Goal: Task Accomplishment & Management: Complete application form

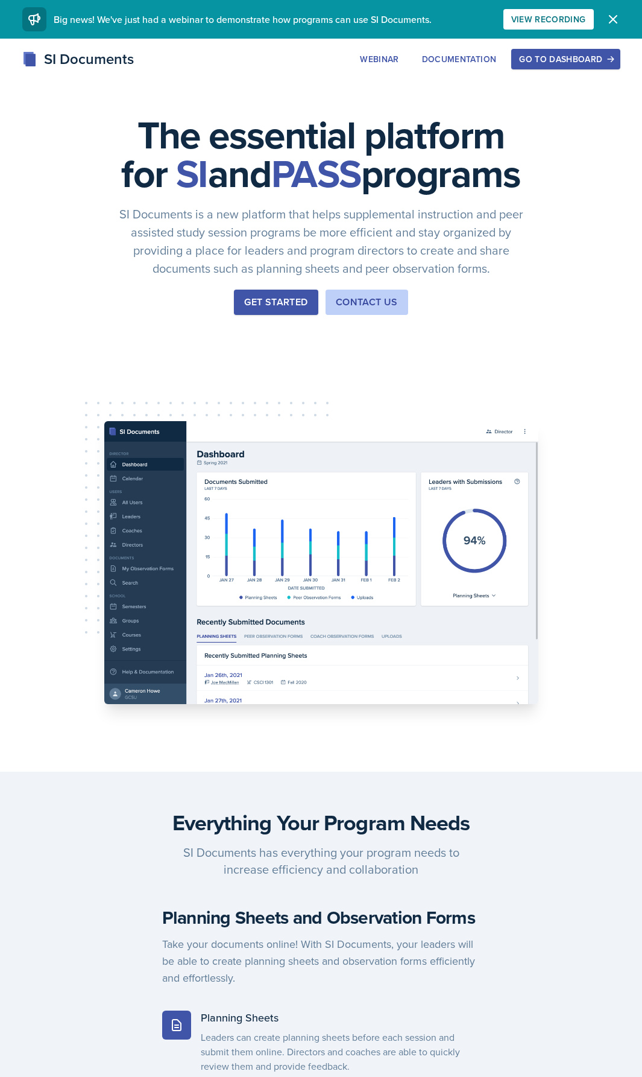
click at [568, 63] on div "Go to Dashboard" at bounding box center [565, 59] width 93 height 10
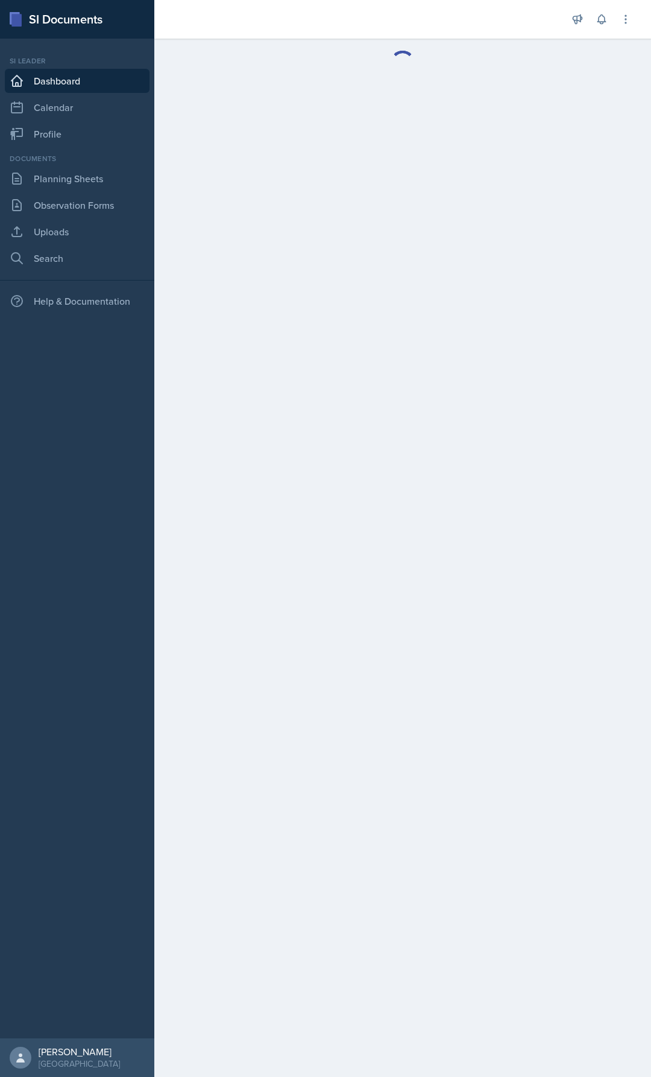
click at [549, 103] on main at bounding box center [402, 558] width 497 height 1038
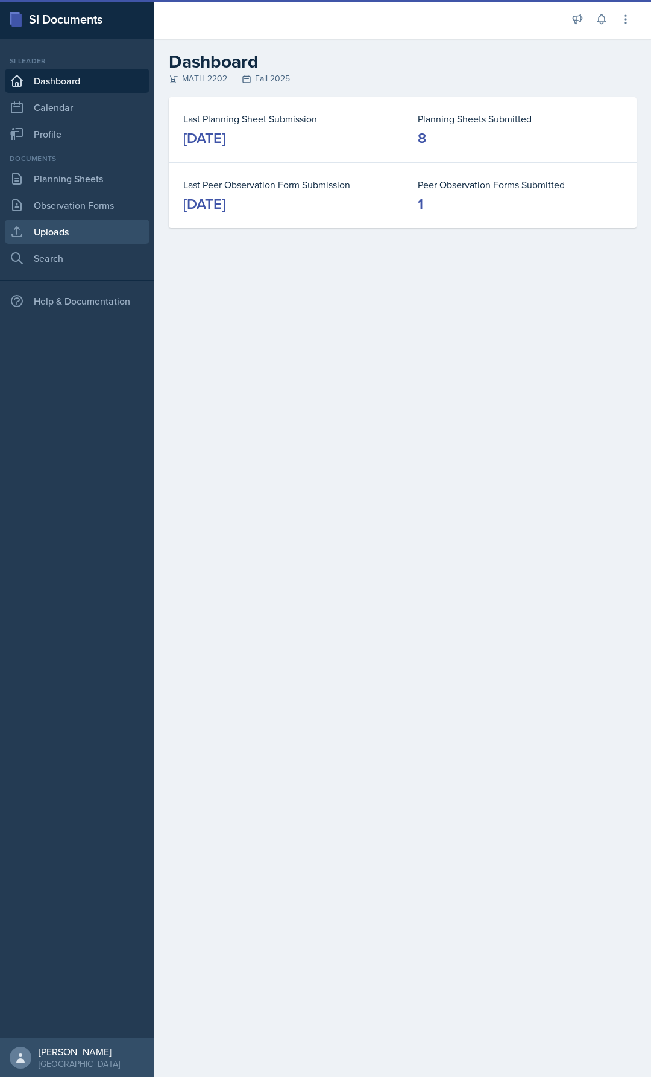
click at [43, 223] on link "Uploads" at bounding box center [77, 232] width 145 height 24
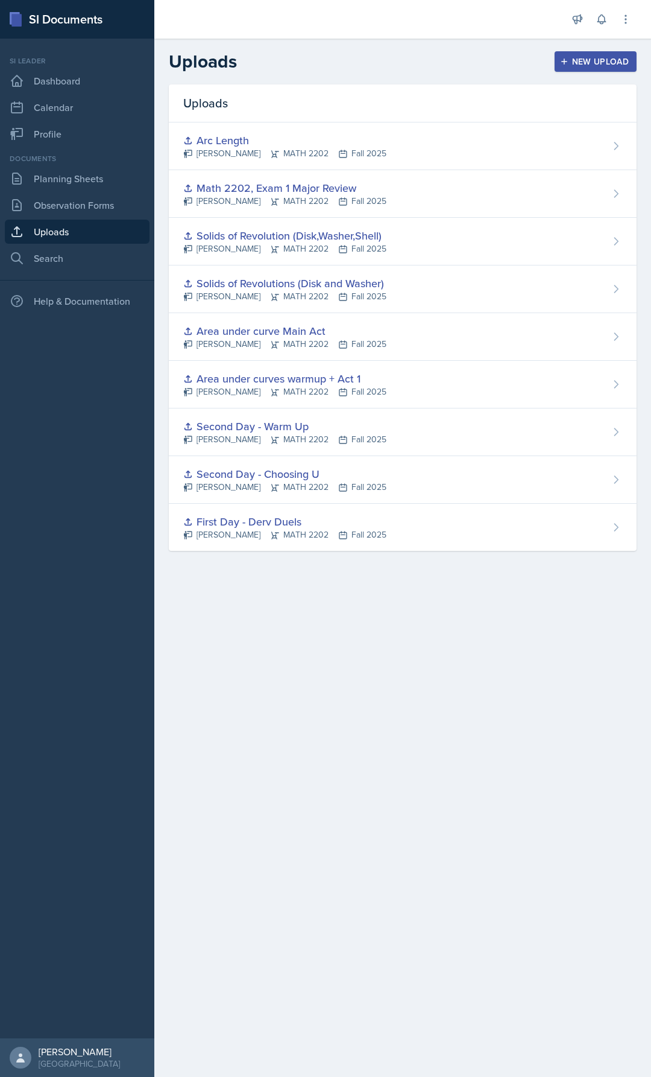
click at [581, 61] on div "New Upload" at bounding box center [596, 62] width 67 height 10
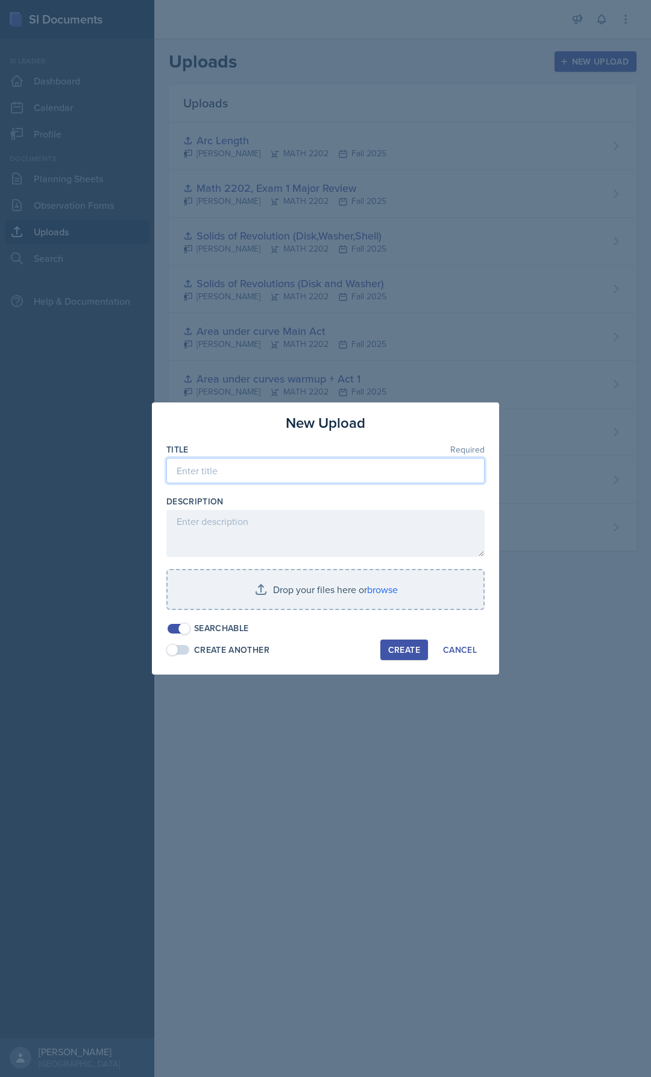
click at [238, 466] on input at bounding box center [325, 470] width 318 height 25
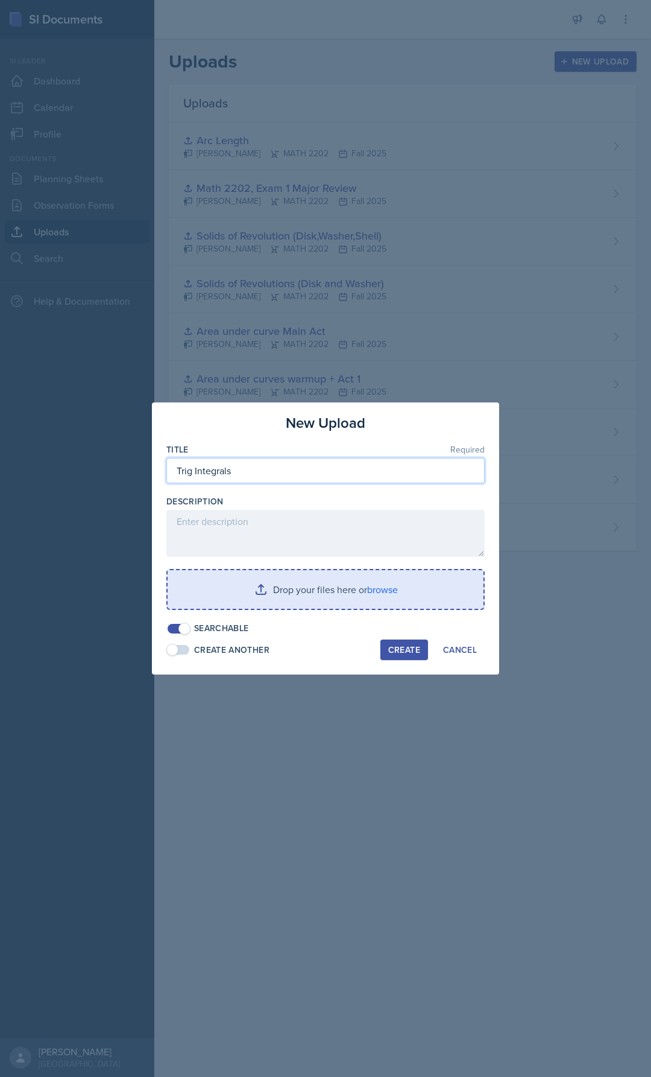
type input "Trig Integrals"
click at [340, 608] on input "file" at bounding box center [326, 589] width 316 height 39
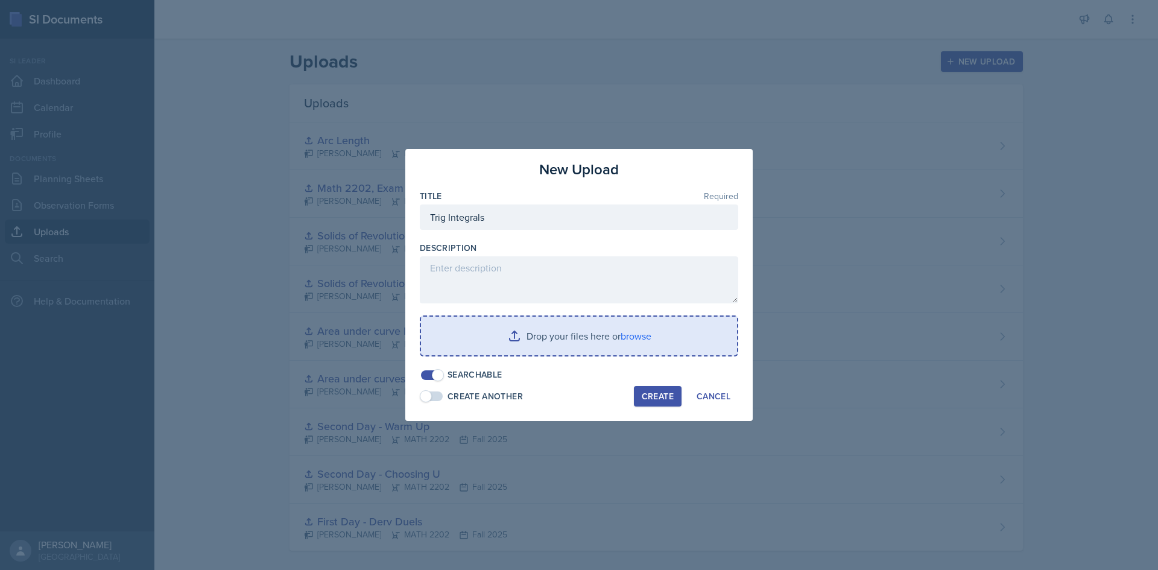
click at [642, 335] on input "file" at bounding box center [579, 336] width 316 height 39
click at [543, 341] on input "file" at bounding box center [579, 336] width 316 height 39
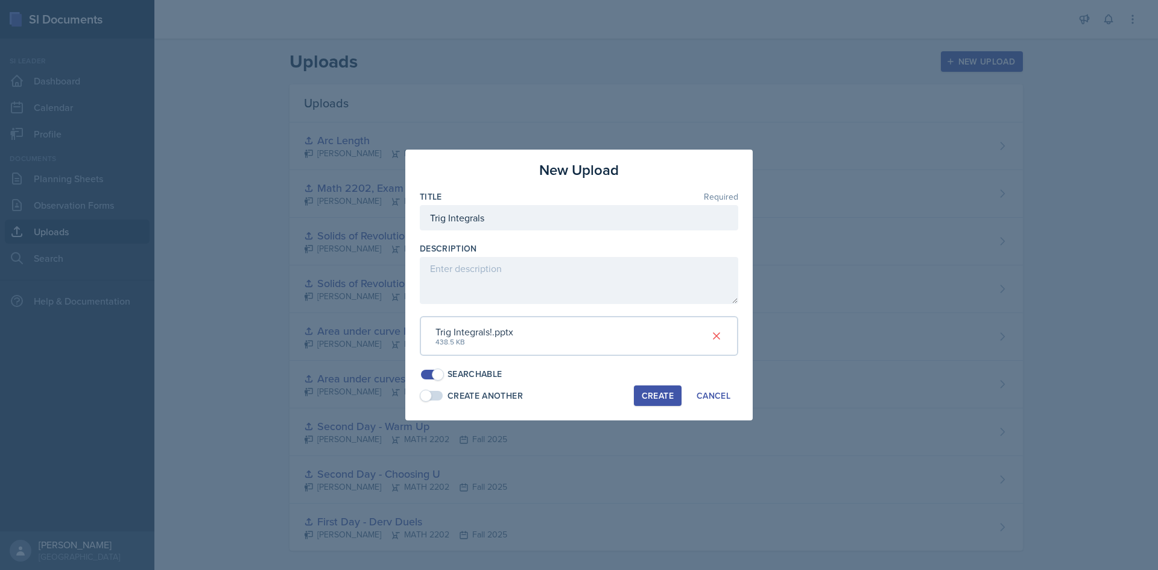
click at [651, 397] on div "Create" at bounding box center [658, 396] width 32 height 10
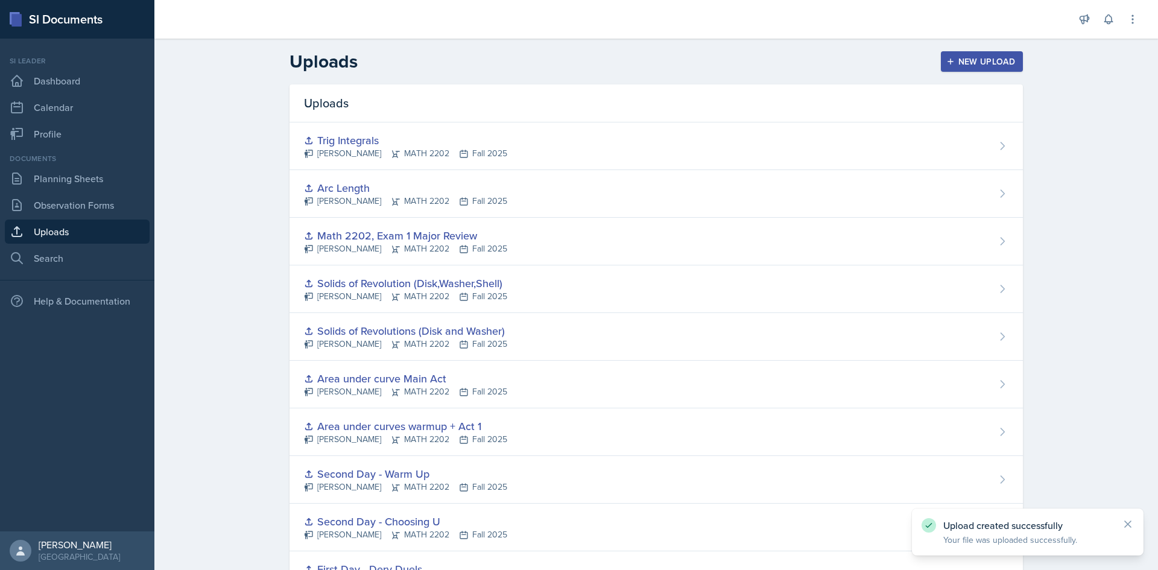
click at [651, 60] on div "New Upload" at bounding box center [982, 62] width 67 height 10
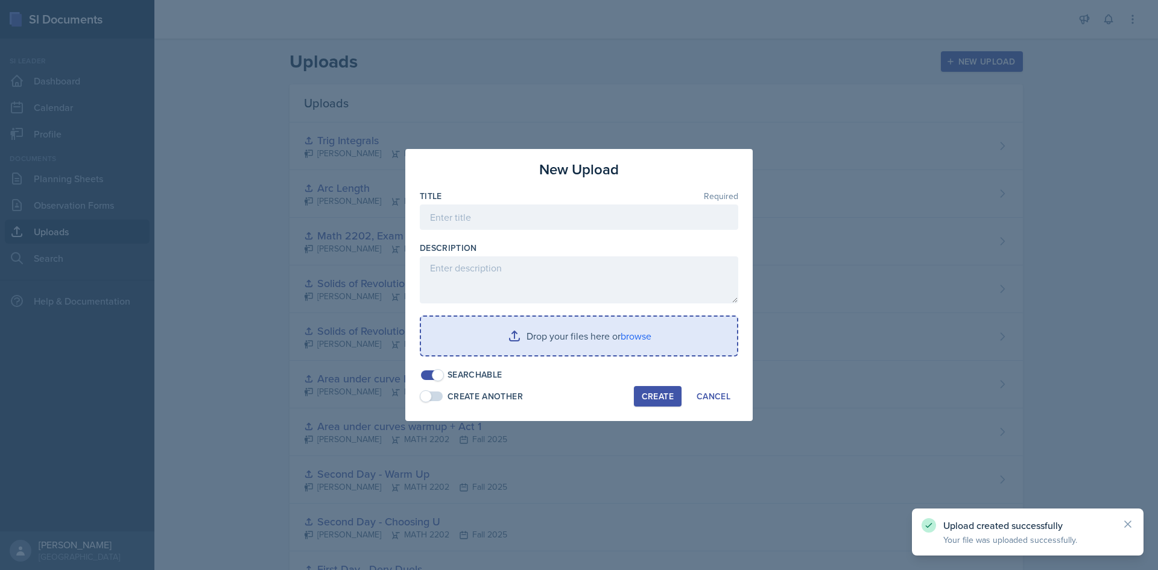
click at [521, 350] on input "file" at bounding box center [579, 336] width 316 height 39
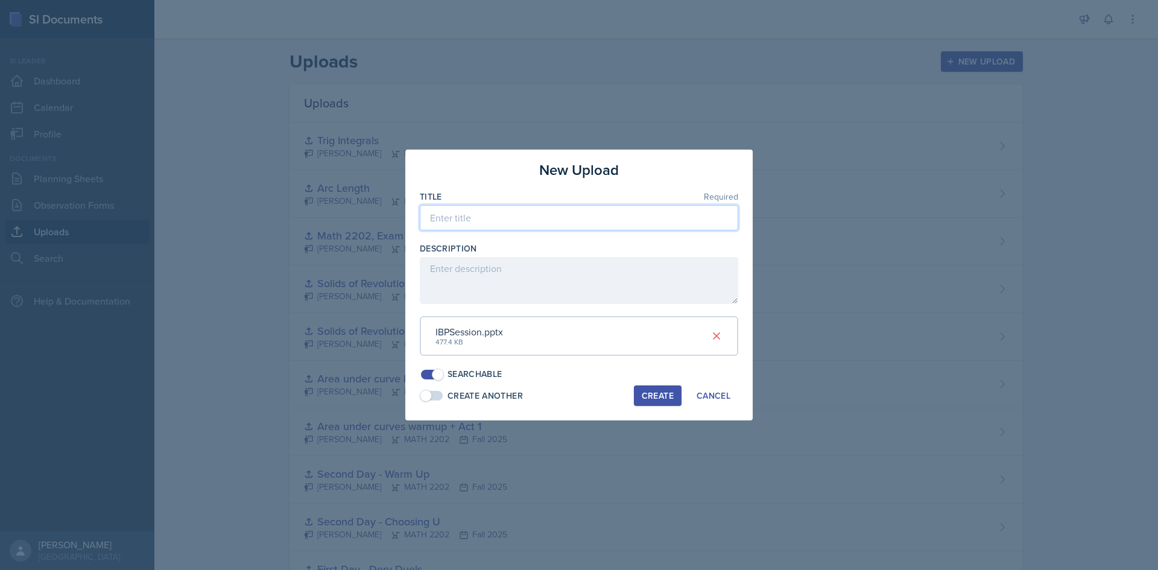
click at [448, 209] on input at bounding box center [579, 217] width 318 height 25
type input "Integration by Parts"
click at [637, 394] on button "Create" at bounding box center [658, 395] width 48 height 21
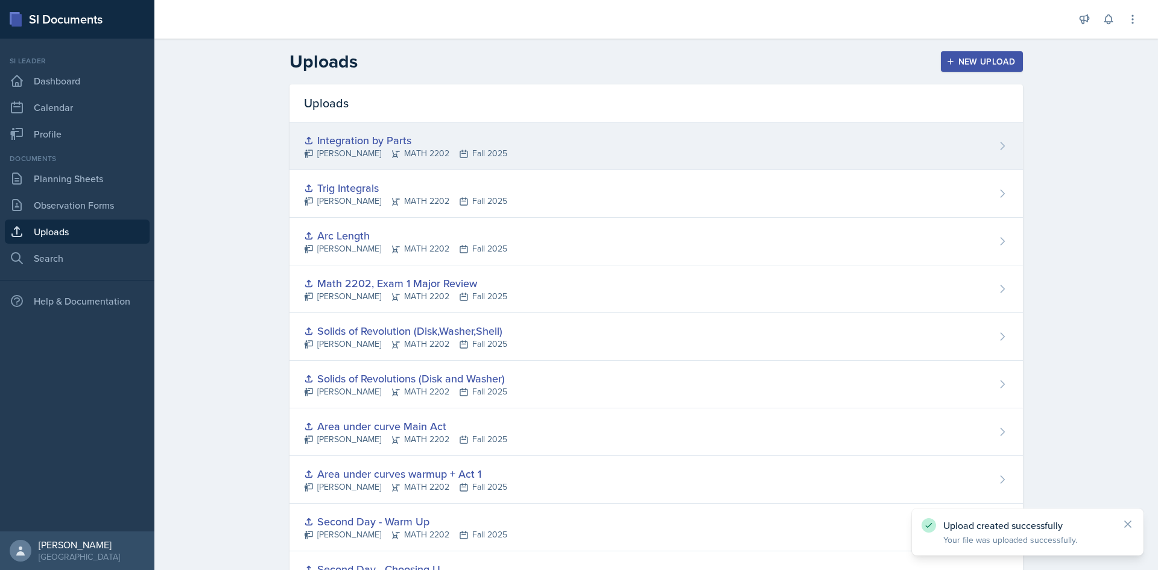
click at [475, 141] on div "Integration by Parts" at bounding box center [405, 140] width 203 height 16
click at [651, 143] on div "Integration by Parts [PERSON_NAME] MATH 2202 Fall 2025" at bounding box center [656, 146] width 733 height 48
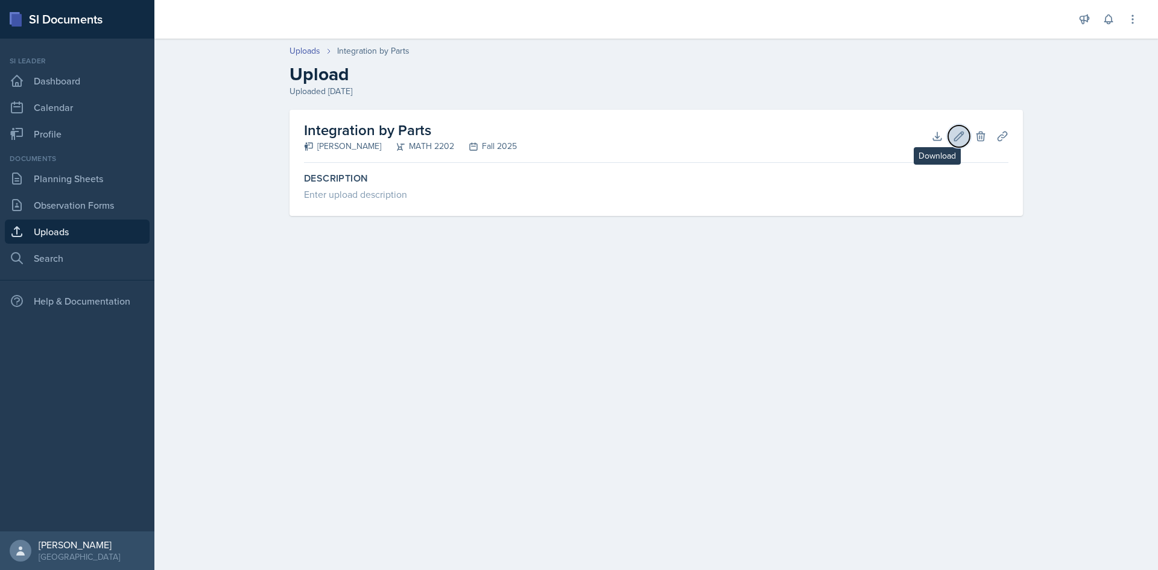
click at [651, 135] on icon at bounding box center [959, 135] width 9 height 9
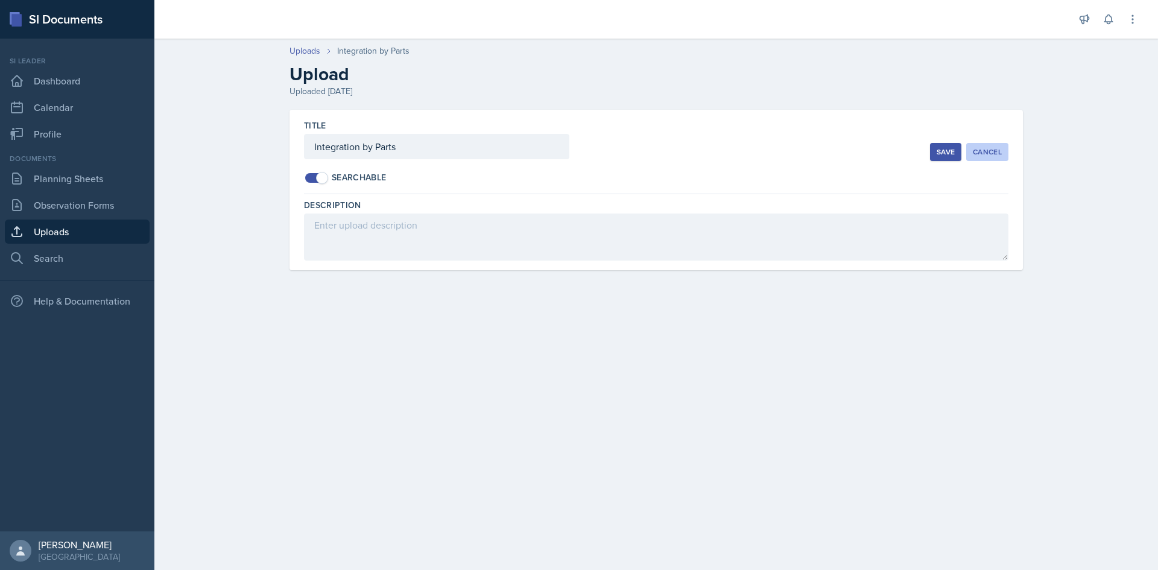
click at [651, 152] on div "Cancel" at bounding box center [987, 152] width 29 height 10
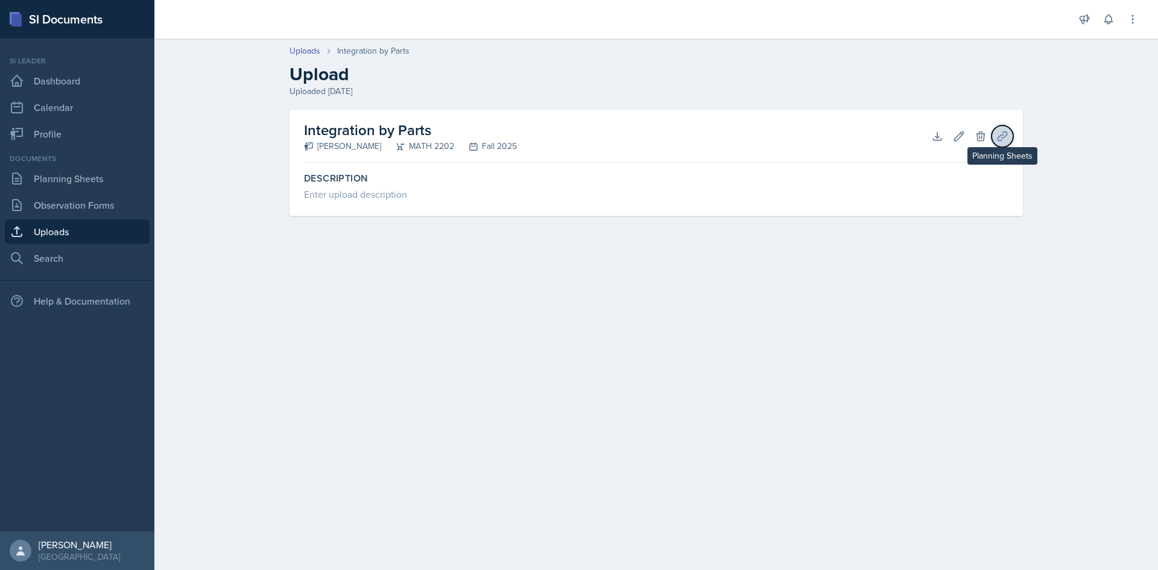
click at [651, 133] on icon at bounding box center [1002, 136] width 12 height 12
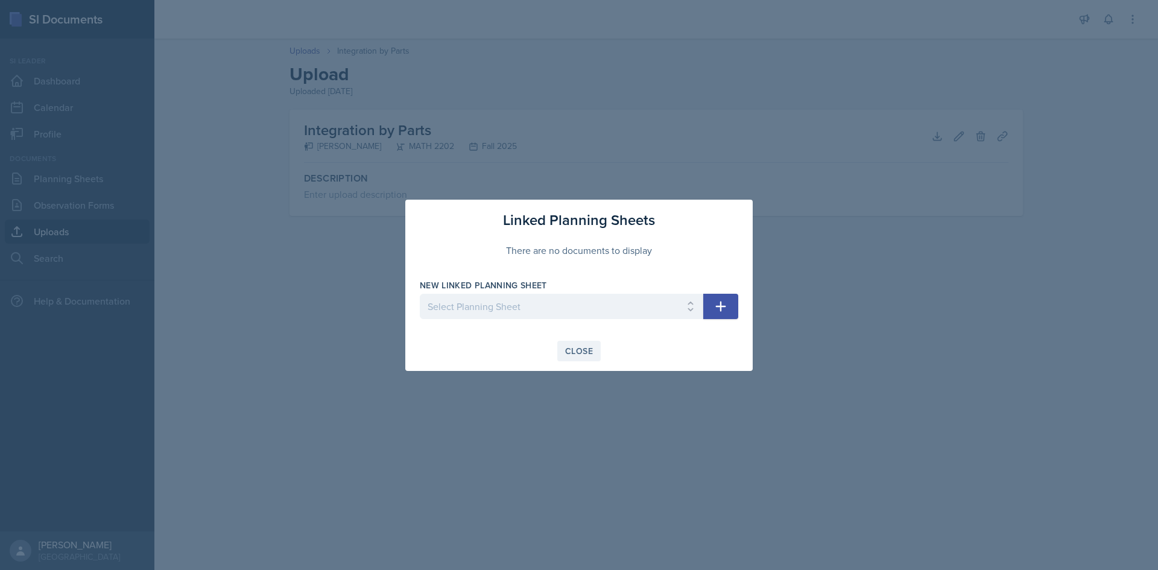
drag, startPoint x: 571, startPoint y: 352, endPoint x: 736, endPoint y: 331, distance: 166.1
click at [571, 352] on div "Close" at bounding box center [579, 351] width 28 height 10
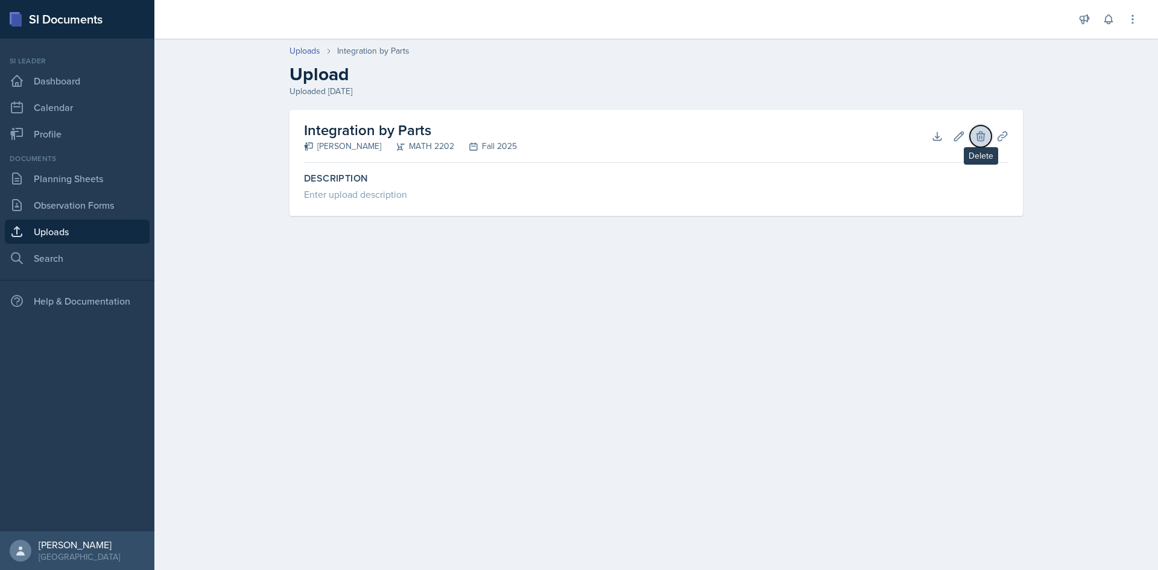
click at [651, 131] on icon at bounding box center [981, 136] width 12 height 12
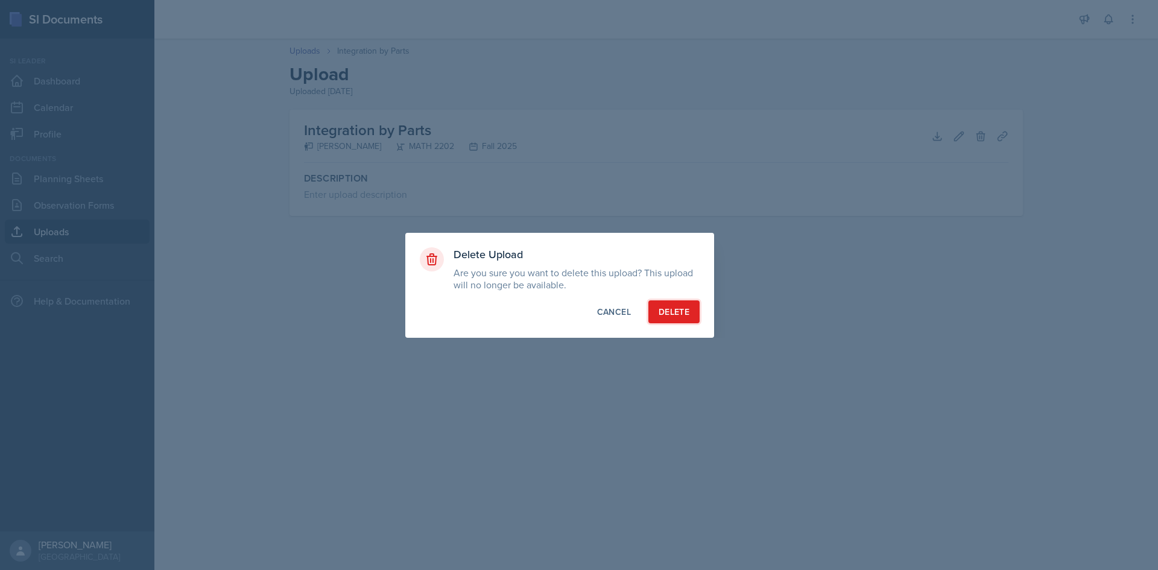
click at [651, 317] on button "Delete" at bounding box center [673, 311] width 51 height 23
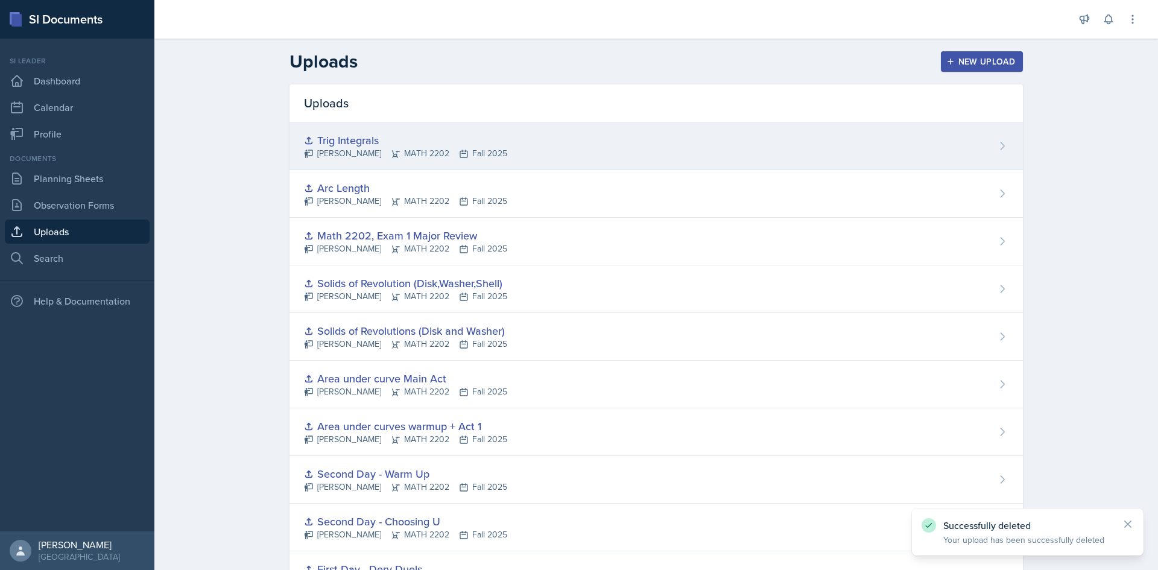
click at [392, 144] on div "Trig Integrals" at bounding box center [405, 140] width 203 height 16
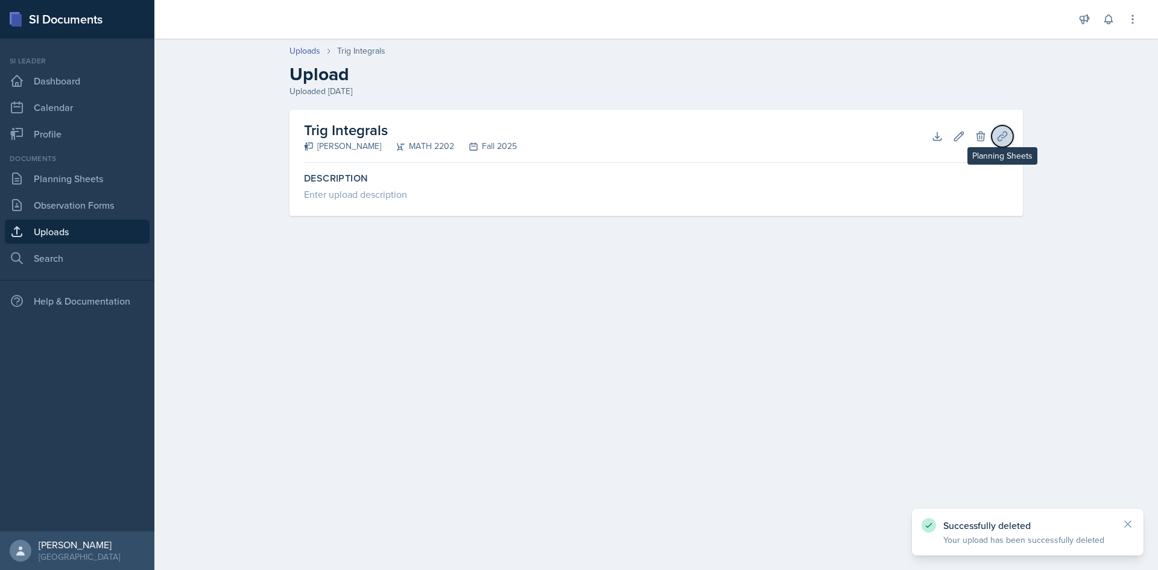
click at [651, 138] on icon at bounding box center [1002, 136] width 12 height 12
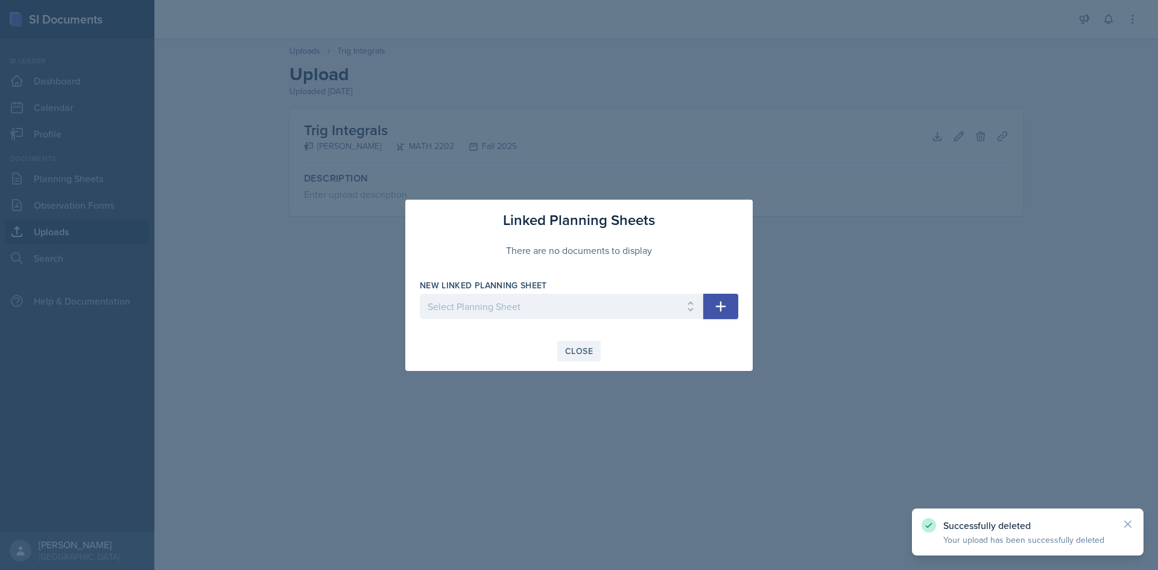
drag, startPoint x: 580, startPoint y: 350, endPoint x: 586, endPoint y: 346, distance: 7.9
click at [582, 349] on div "Close" at bounding box center [579, 351] width 28 height 10
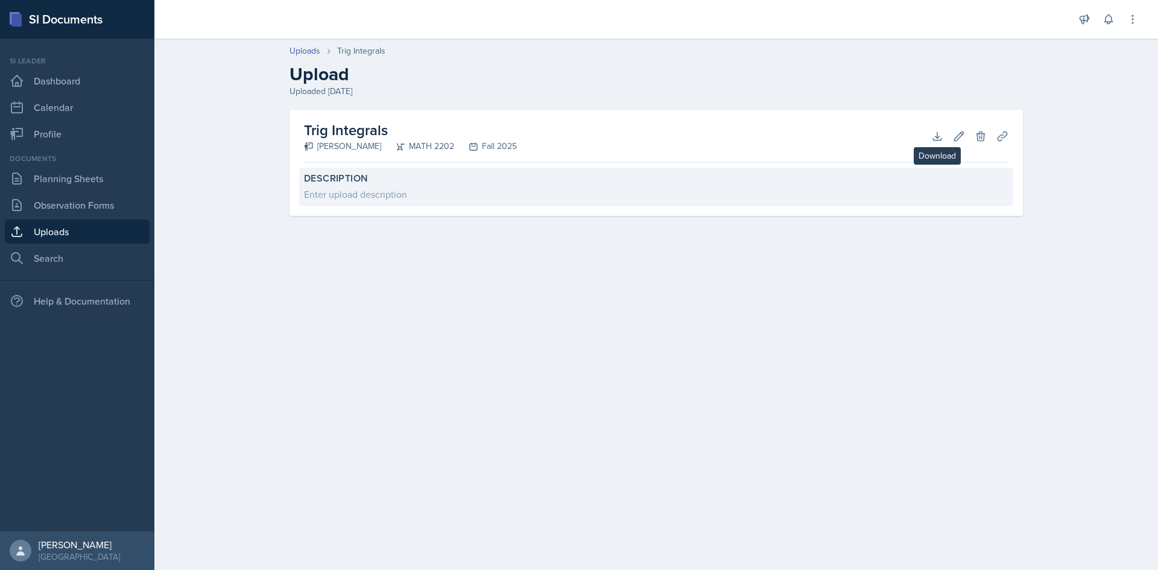
click at [651, 191] on div "Enter upload description" at bounding box center [656, 194] width 704 height 14
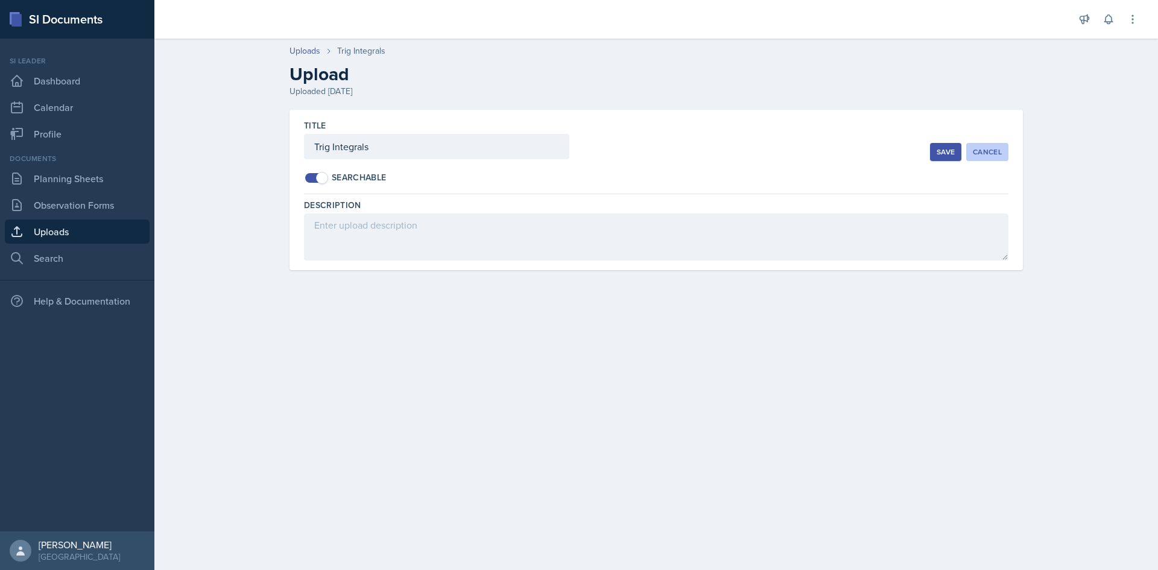
click at [651, 148] on div "Cancel" at bounding box center [987, 152] width 29 height 10
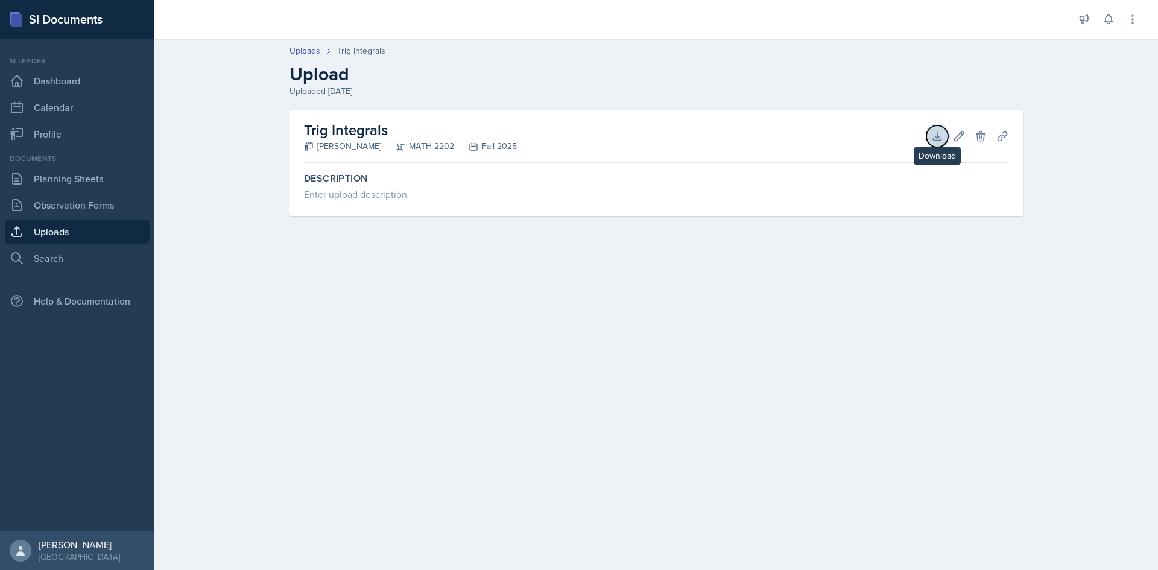
click at [651, 134] on icon at bounding box center [937, 136] width 12 height 12
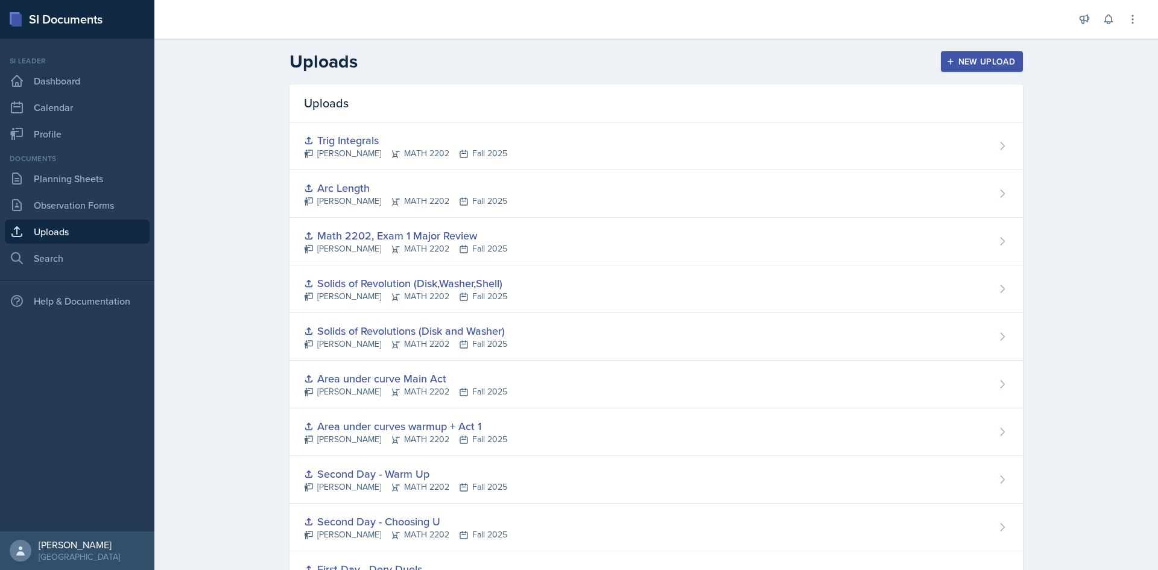
click at [651, 57] on div "New Upload" at bounding box center [982, 62] width 67 height 10
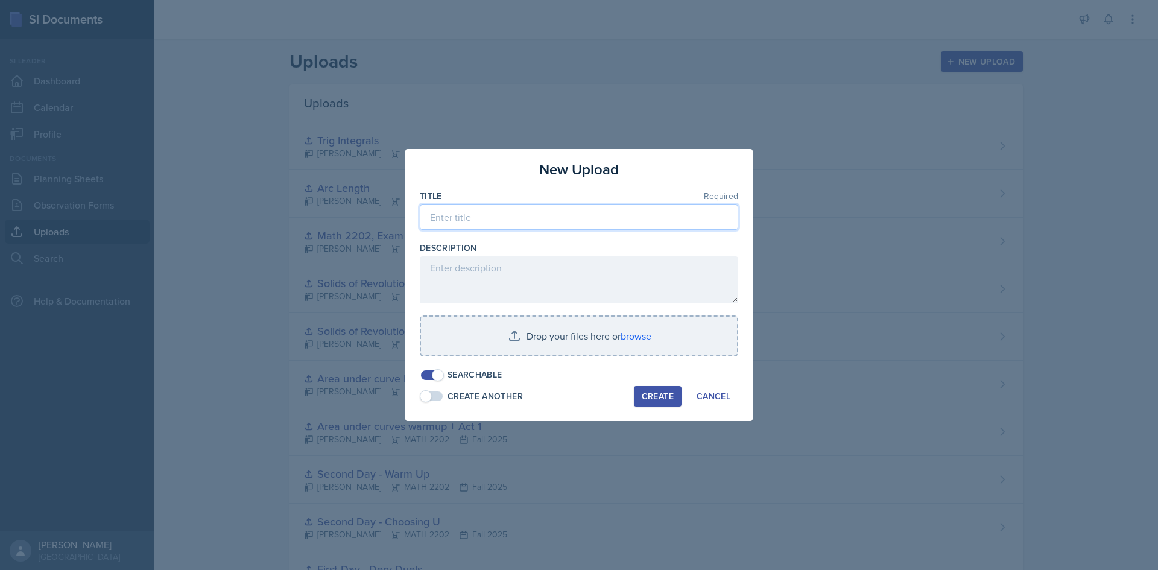
click at [530, 216] on input at bounding box center [579, 216] width 318 height 25
type input "i"
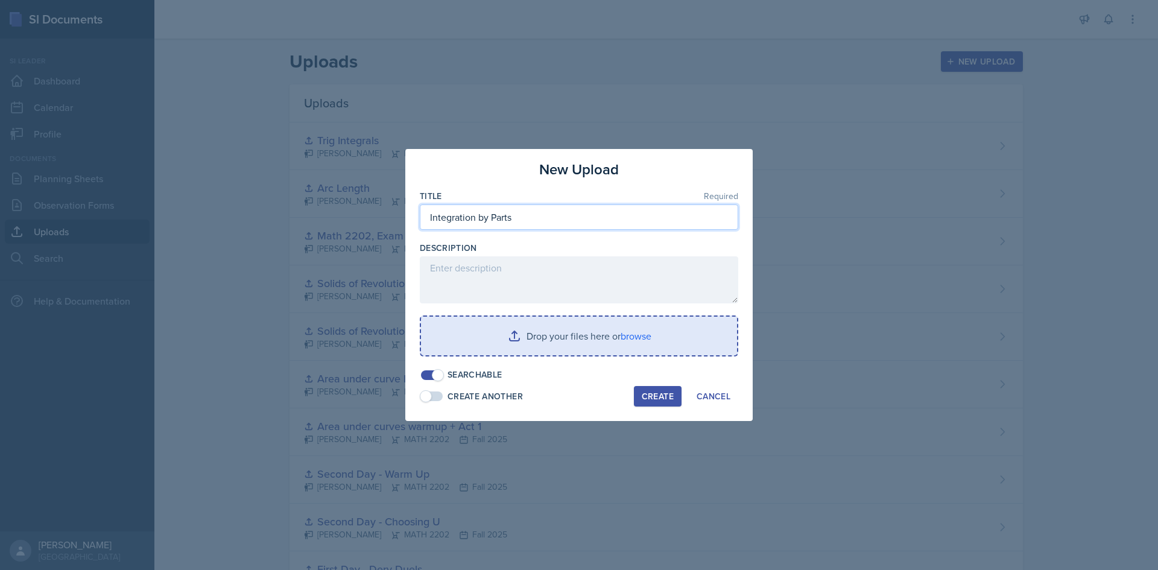
type input "Integration by Parts"
click at [642, 347] on input "file" at bounding box center [579, 336] width 316 height 39
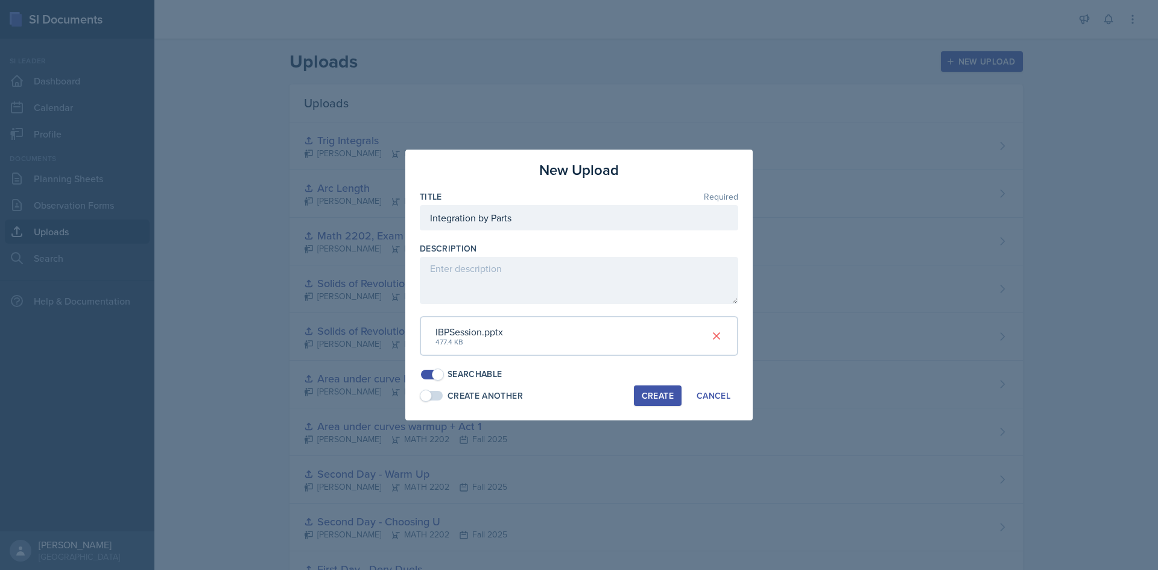
click at [651, 396] on div "Create" at bounding box center [658, 396] width 32 height 10
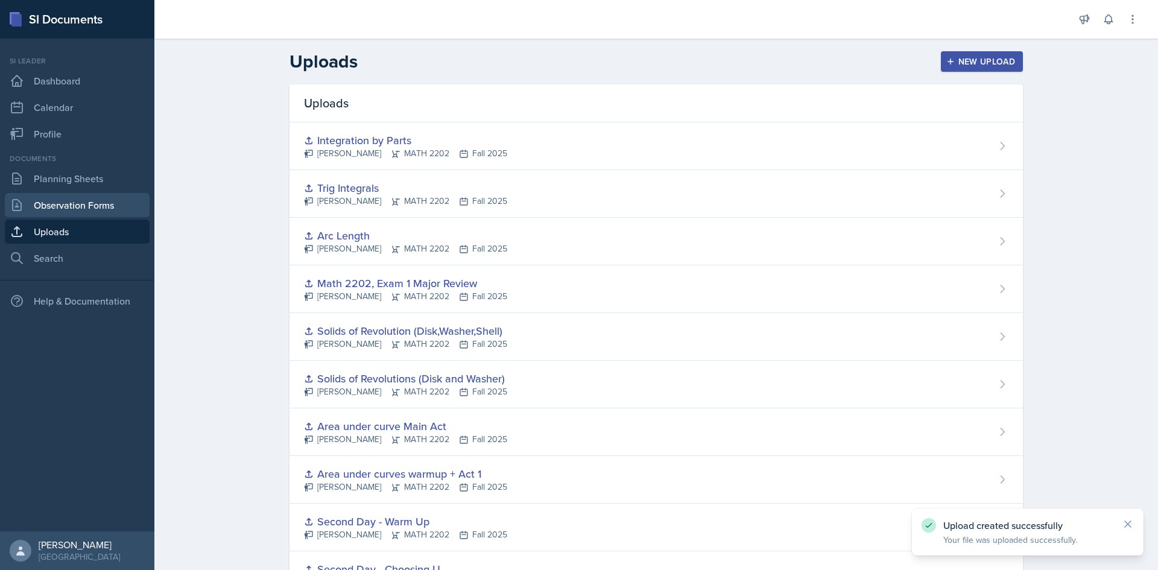
click at [72, 202] on link "Observation Forms" at bounding box center [77, 205] width 145 height 24
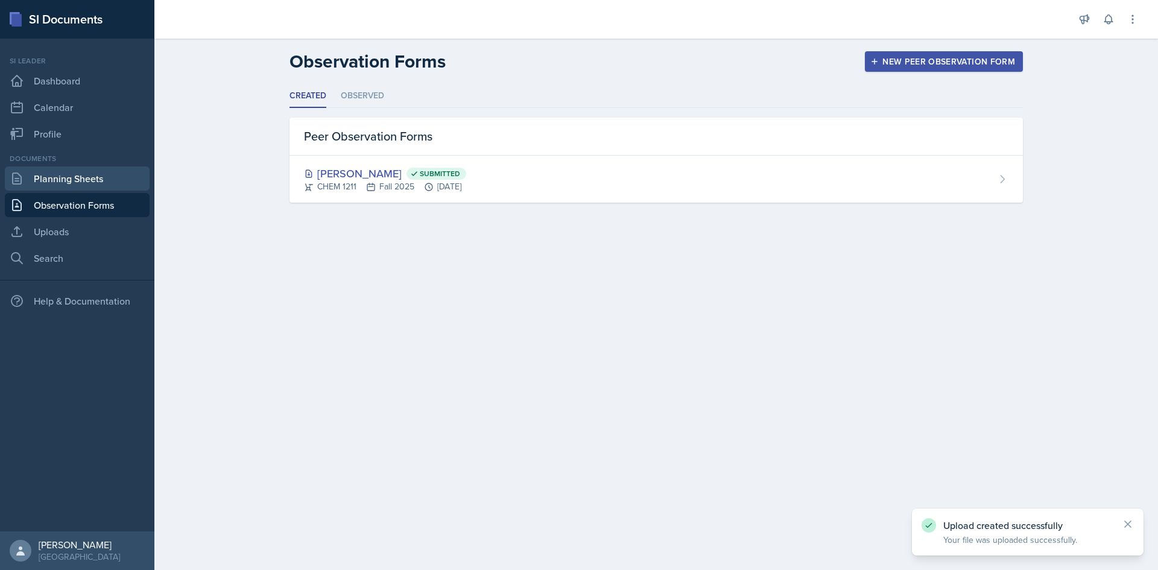
click at [79, 182] on link "Planning Sheets" at bounding box center [77, 178] width 145 height 24
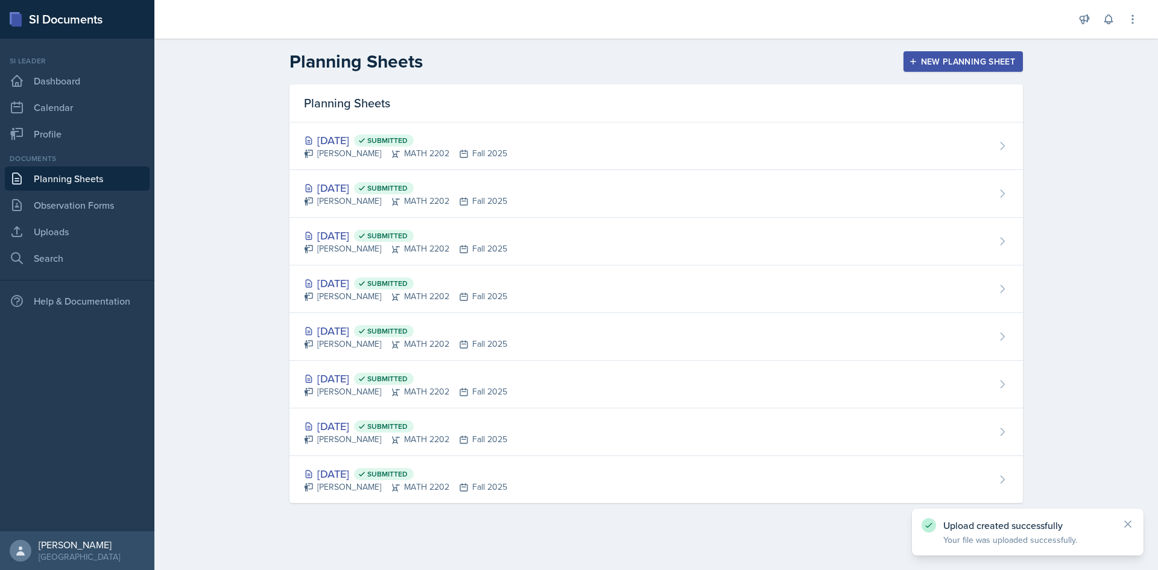
click at [651, 53] on button "New Planning Sheet" at bounding box center [963, 61] width 119 height 21
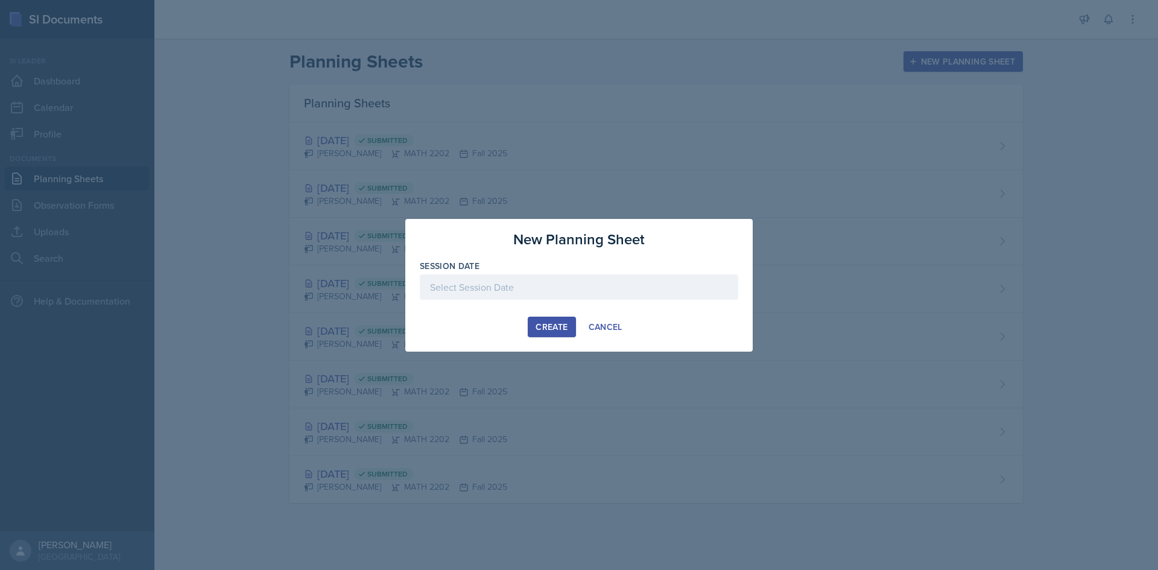
click at [490, 291] on div at bounding box center [579, 286] width 318 height 25
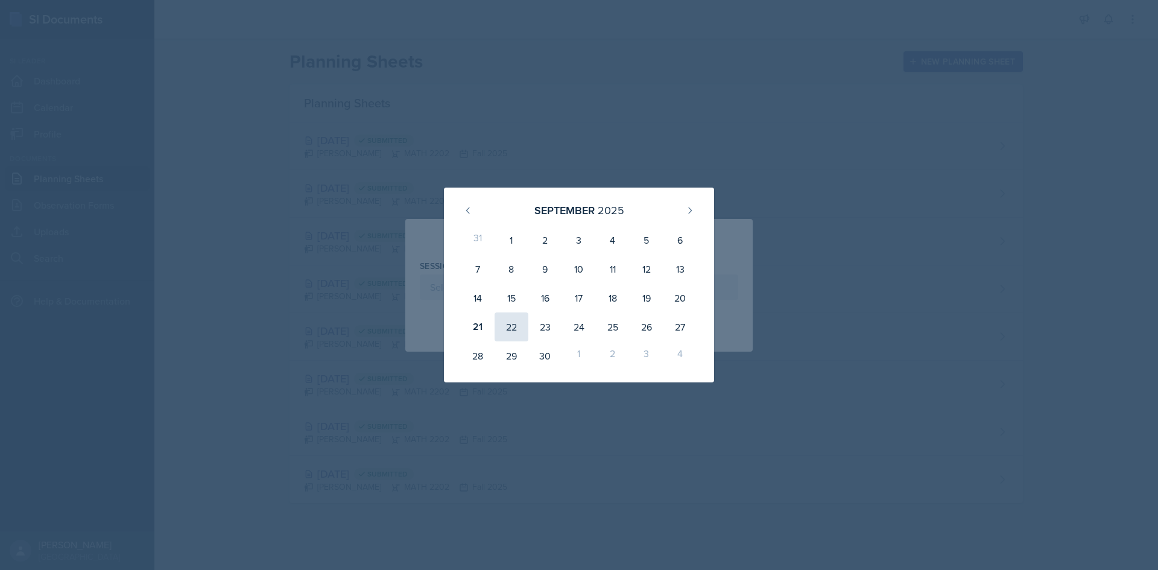
click at [507, 331] on div "22" at bounding box center [512, 326] width 34 height 29
type input "[DATE]"
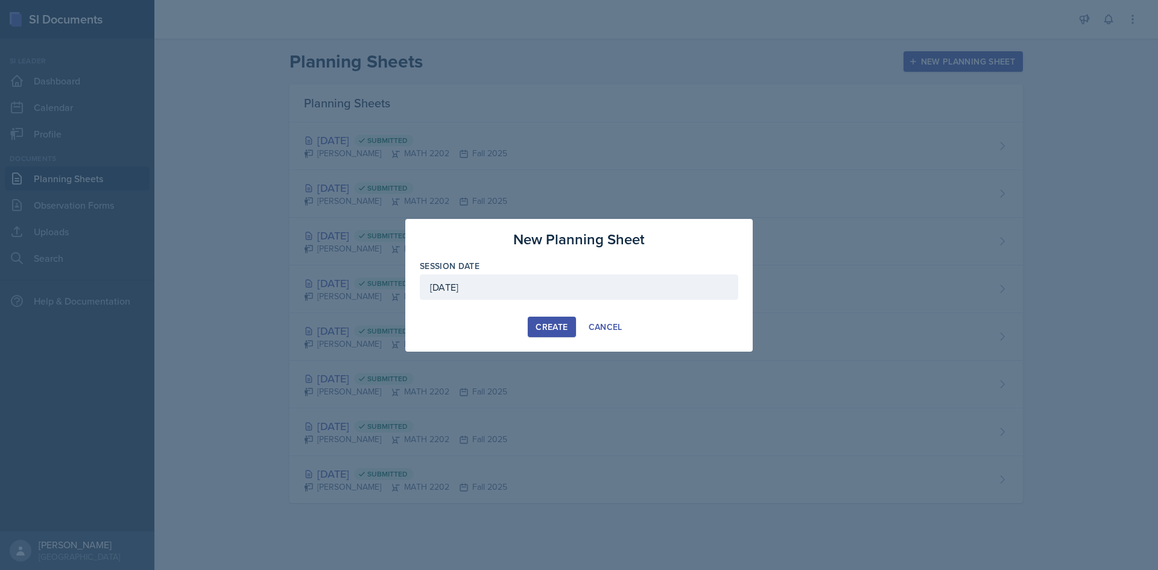
click at [542, 330] on div "Create" at bounding box center [552, 327] width 32 height 10
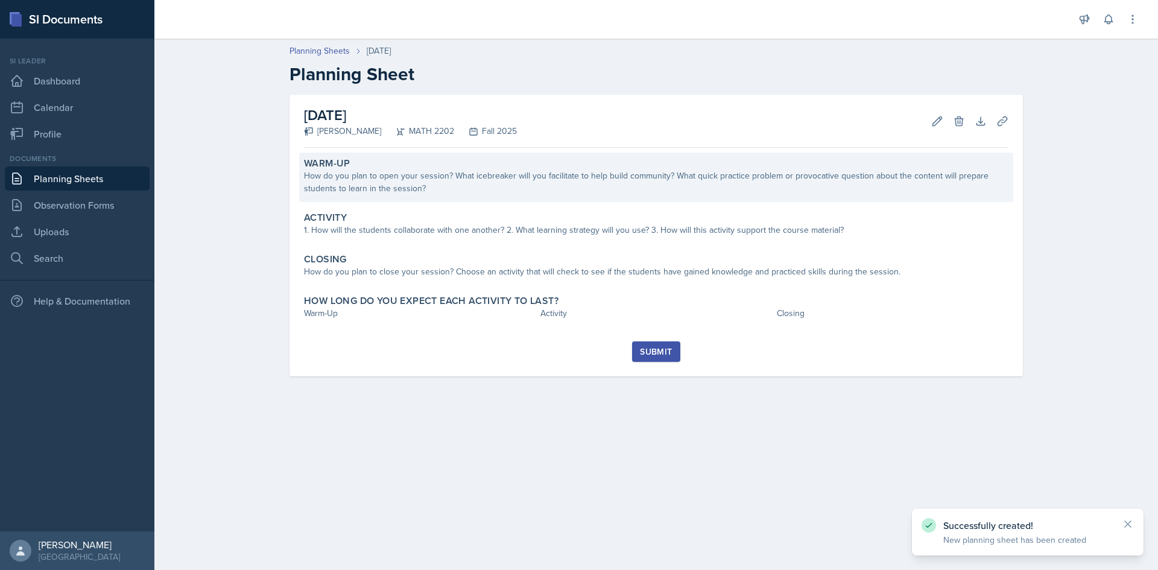
click at [432, 183] on div "How do you plan to open your session? What icebreaker will you facilitate to he…" at bounding box center [656, 181] width 704 height 25
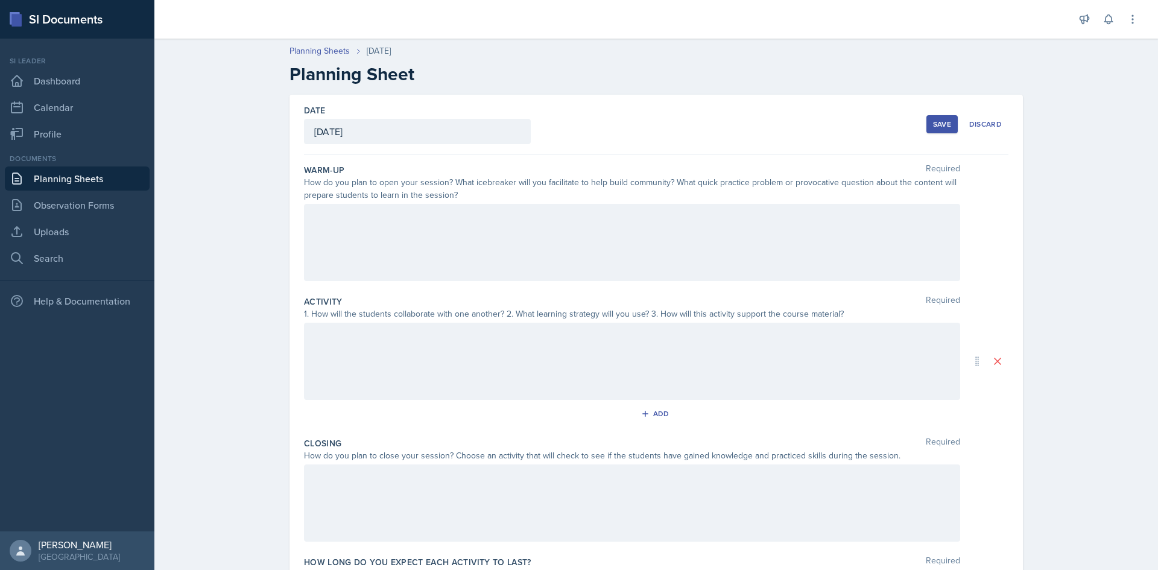
click at [443, 228] on div at bounding box center [632, 242] width 656 height 77
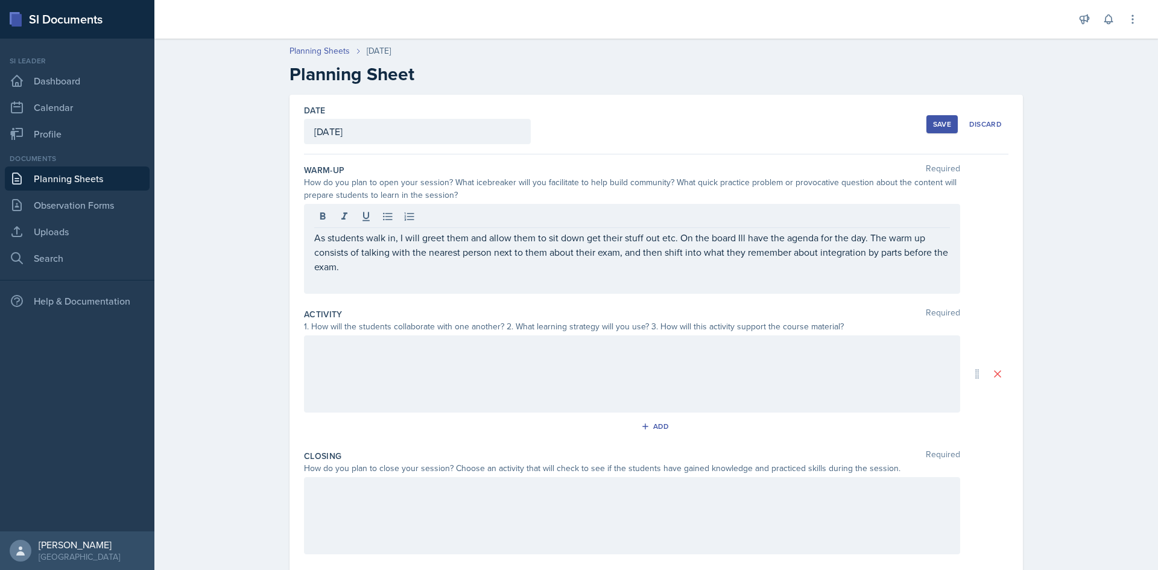
click at [434, 276] on p at bounding box center [632, 281] width 636 height 14
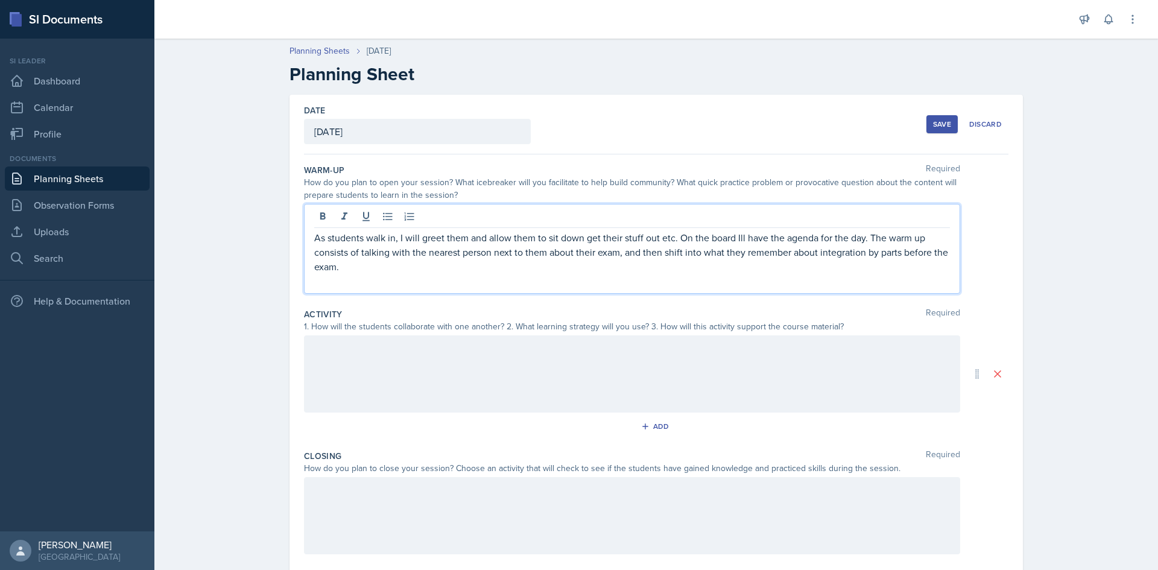
click at [346, 272] on p "As students walk in, I will greet them and allow them to sit down get their stu…" at bounding box center [632, 251] width 636 height 43
click at [591, 270] on p "As students walk in, I will greet them and allow them to sit down get their stu…" at bounding box center [632, 251] width 636 height 43
drag, startPoint x: 606, startPoint y: 271, endPoint x: 580, endPoint y: 273, distance: 26.0
click at [581, 273] on p "As students walk in, I will greet them and allow them to sit down get their stu…" at bounding box center [632, 251] width 636 height 43
click at [468, 285] on p at bounding box center [632, 281] width 636 height 14
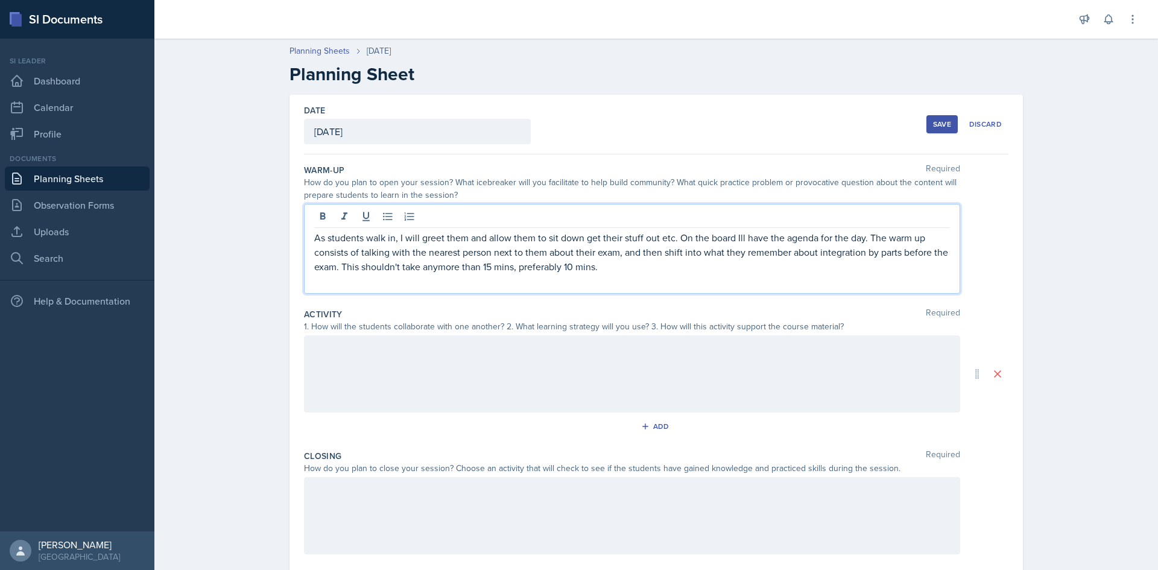
click at [335, 268] on p "As students walk in, I will greet them and allow them to sit down get their stu…" at bounding box center [632, 251] width 636 height 43
click at [333, 269] on p "As students walk in, I will greet them and allow them to sit down get their stu…" at bounding box center [632, 251] width 636 height 43
click at [337, 266] on p "As students walk in, I will greet them and allow them to sit down get their stu…" at bounding box center [632, 251] width 636 height 43
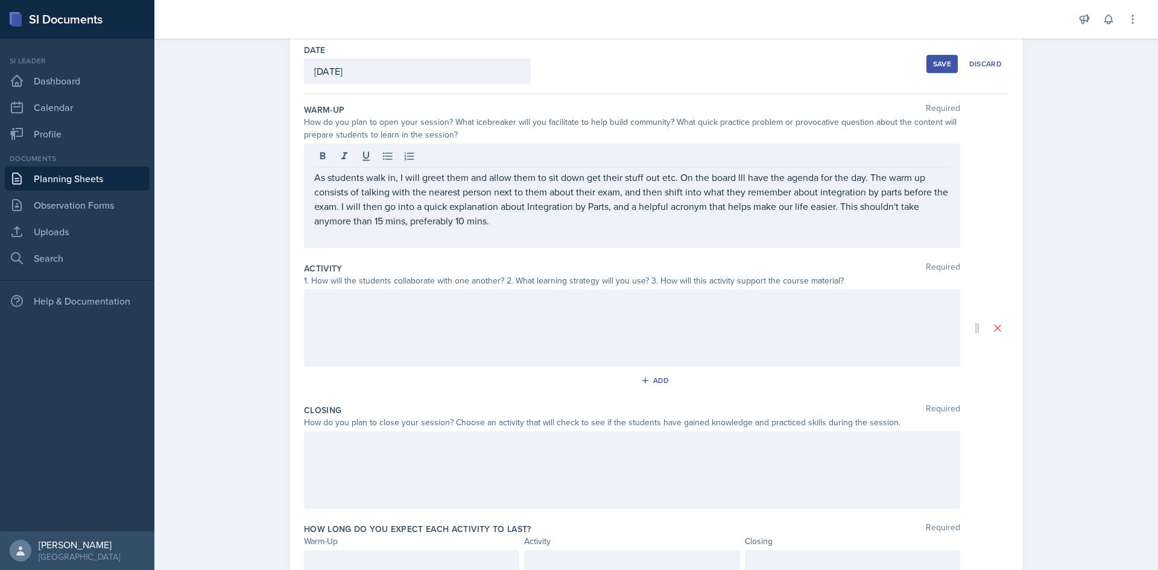
click at [400, 334] on div at bounding box center [632, 328] width 656 height 77
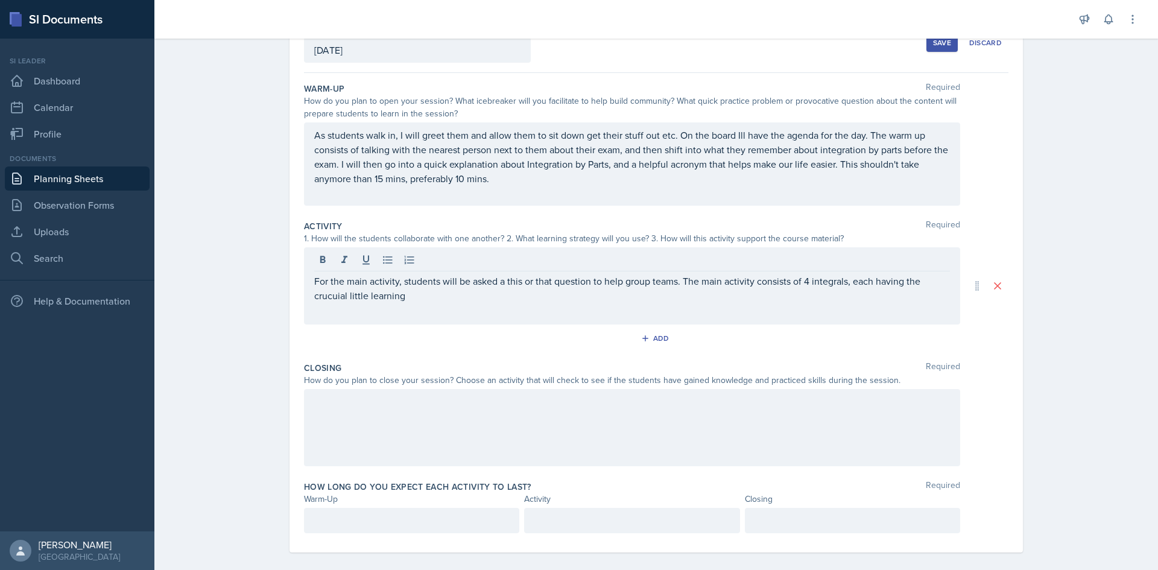
drag, startPoint x: 325, startPoint y: 302, endPoint x: 322, endPoint y: 292, distance: 10.7
click at [322, 292] on p "For the main activity, students will be asked a this or that question to help g…" at bounding box center [632, 288] width 636 height 29
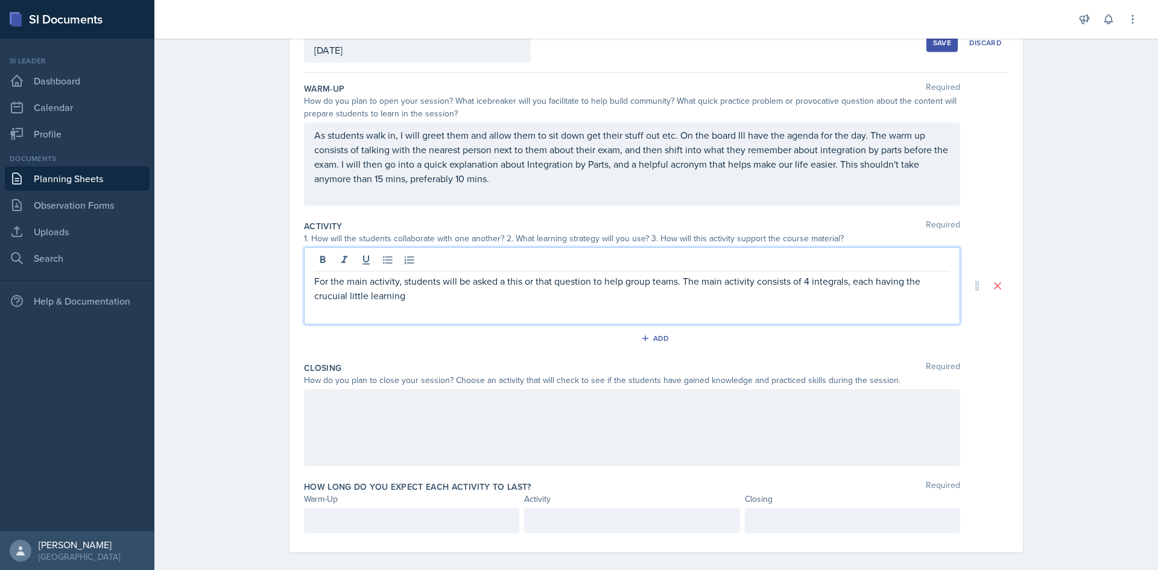
click at [332, 296] on p "For the main activity, students will be asked a this or that question to help g…" at bounding box center [632, 288] width 636 height 29
drag, startPoint x: 332, startPoint y: 295, endPoint x: 459, endPoint y: 311, distance: 127.6
click at [477, 316] on div "For the main activity, students will be asked a this or that question to help g…" at bounding box center [632, 285] width 656 height 77
click at [423, 297] on p "For the main activity, students will be asked a this or that question to help g…" at bounding box center [632, 288] width 636 height 29
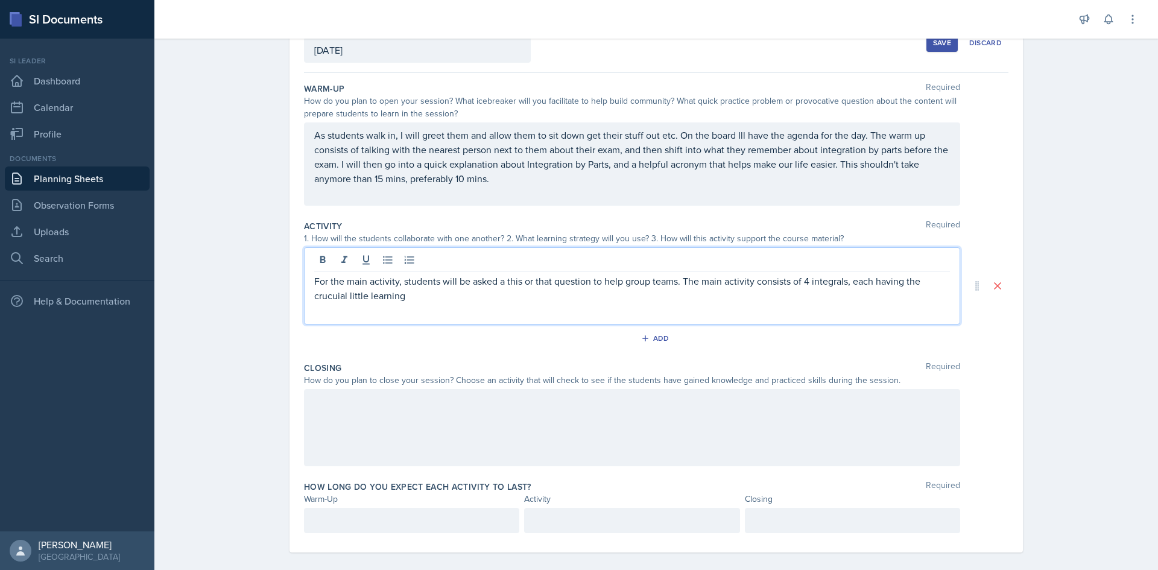
drag, startPoint x: 423, startPoint y: 297, endPoint x: 840, endPoint y: 283, distance: 417.0
click at [651, 285] on p "For the main activity, students will be asked a this or that question to help g…" at bounding box center [632, 288] width 636 height 29
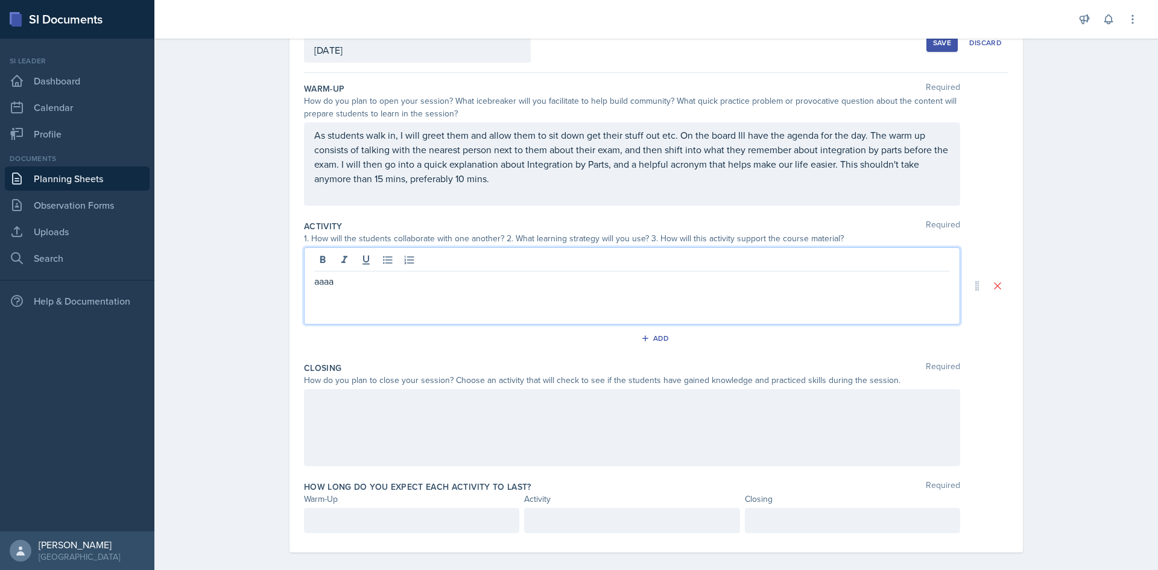
click at [524, 302] on div "aaaa" at bounding box center [632, 285] width 656 height 77
click at [413, 296] on div "aaaaz" at bounding box center [632, 285] width 656 height 77
drag, startPoint x: 376, startPoint y: 280, endPoint x: 227, endPoint y: 277, distance: 148.4
click at [228, 277] on div "Planning Sheets [DATE] Planning Sheet Date [DATE] [DATE] 31 1 2 3 4 5 6 7 8 9 1…" at bounding box center [656, 266] width 1004 height 630
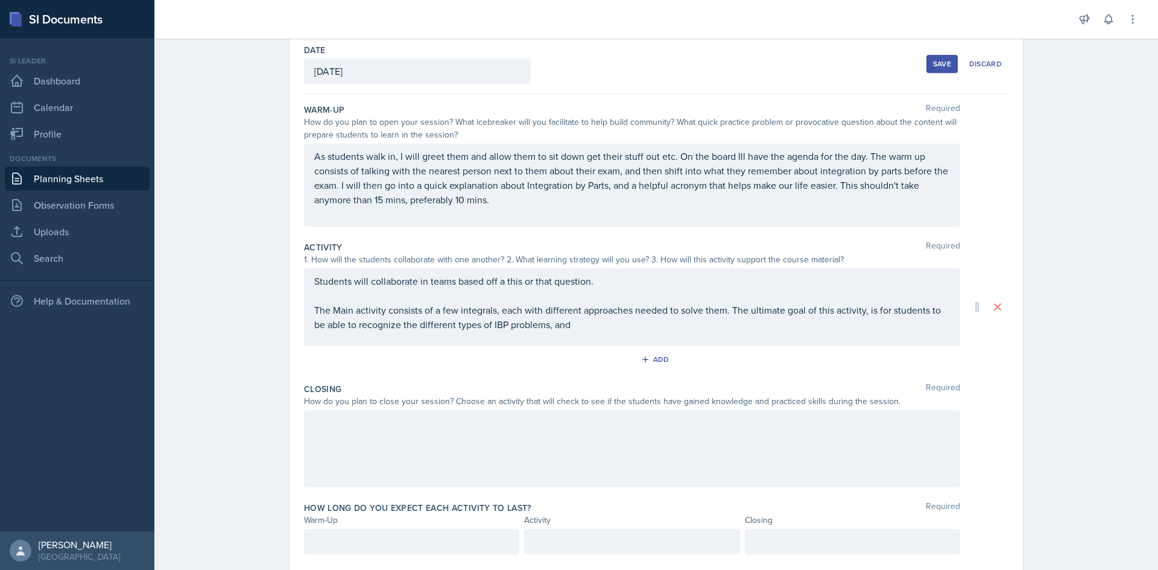
click at [651, 333] on div "Students will collaborate in teams based off a this or that question. The Main …" at bounding box center [632, 306] width 656 height 77
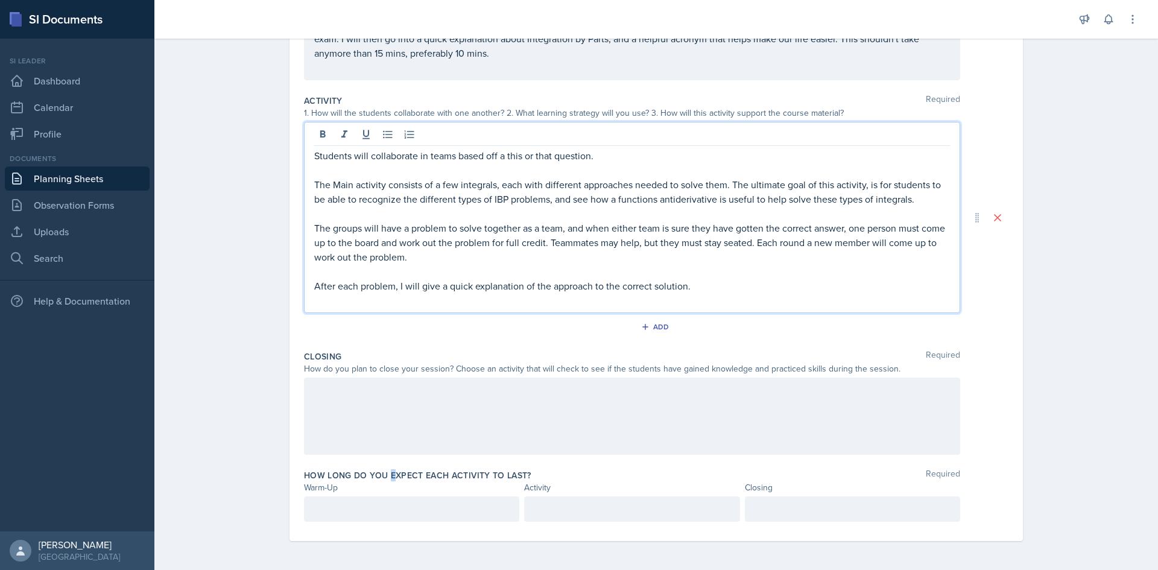
click at [384, 463] on div "Warm-Up Required How do you plan to open your session? What icebreaker will you…" at bounding box center [656, 245] width 704 height 594
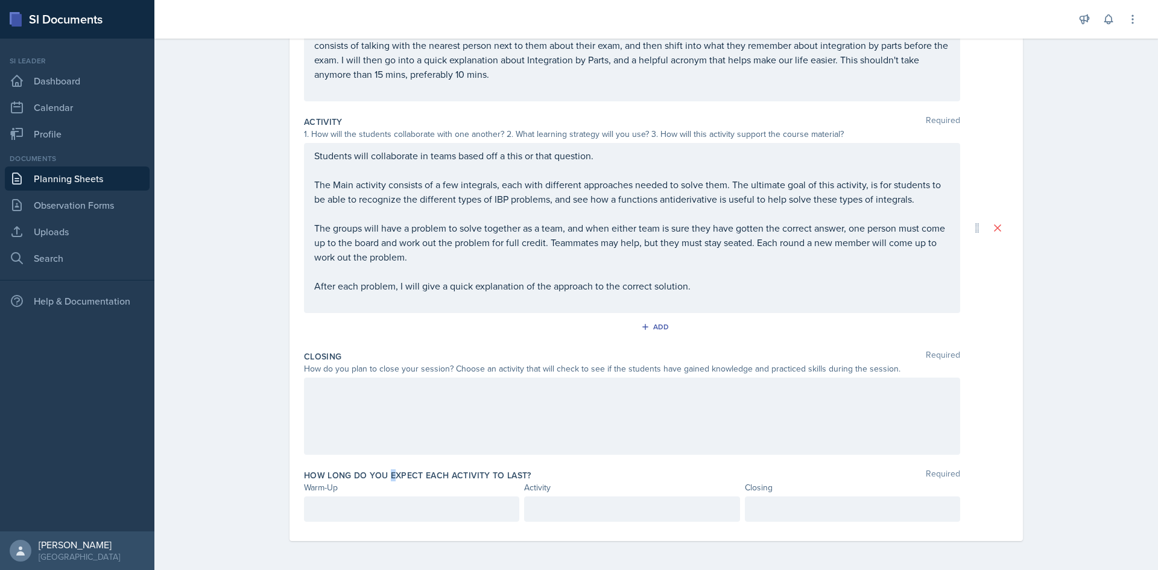
scroll to position [186, 0]
click at [379, 422] on div at bounding box center [632, 416] width 656 height 77
click at [397, 522] on div "How long do you expect each activity to last? Required Warm-Up Activity Closing" at bounding box center [656, 497] width 704 height 67
click at [396, 518] on div at bounding box center [411, 508] width 215 height 25
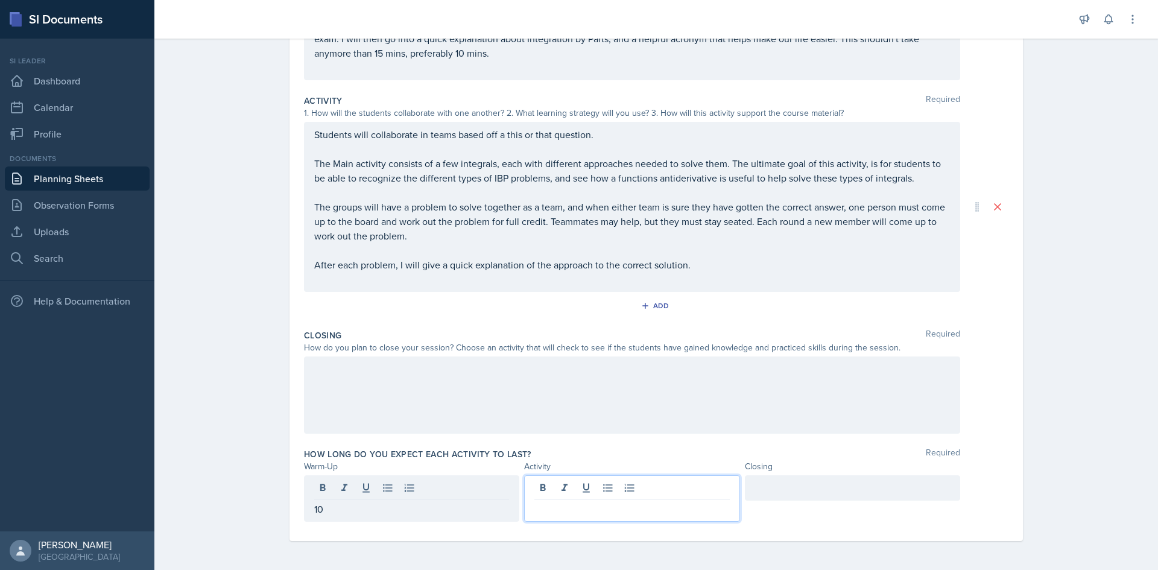
click at [566, 493] on div at bounding box center [631, 498] width 215 height 46
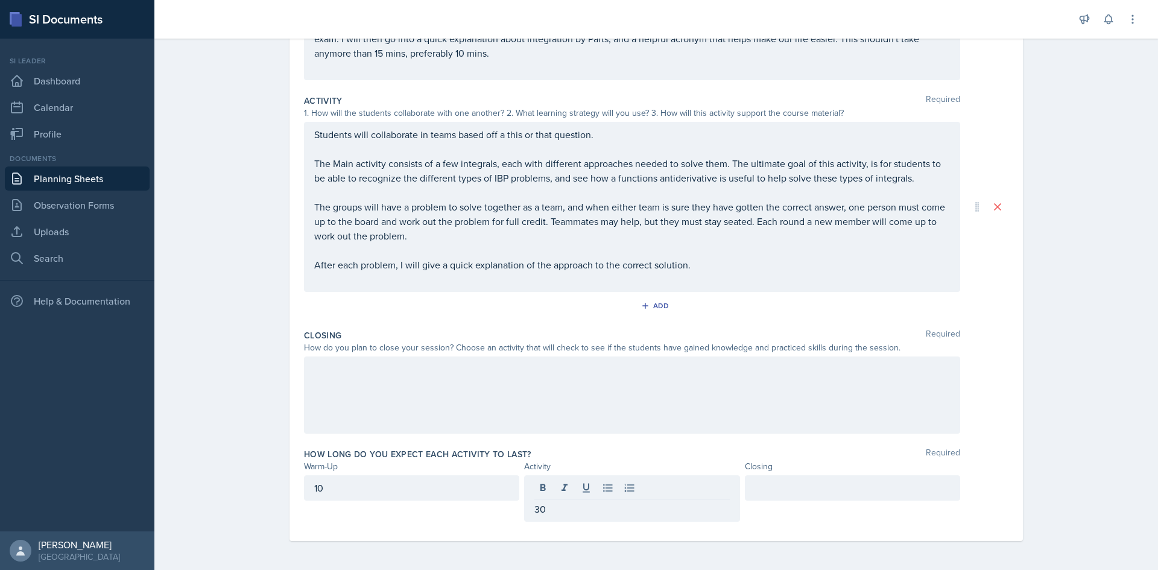
click at [651, 496] on div at bounding box center [852, 487] width 215 height 25
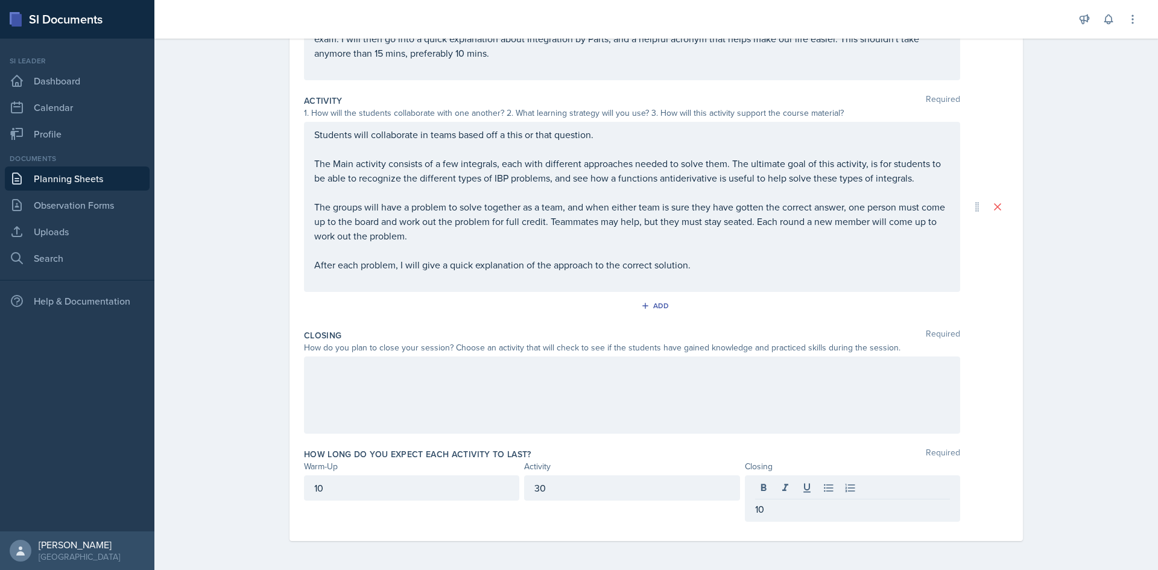
click at [569, 391] on div at bounding box center [632, 394] width 656 height 77
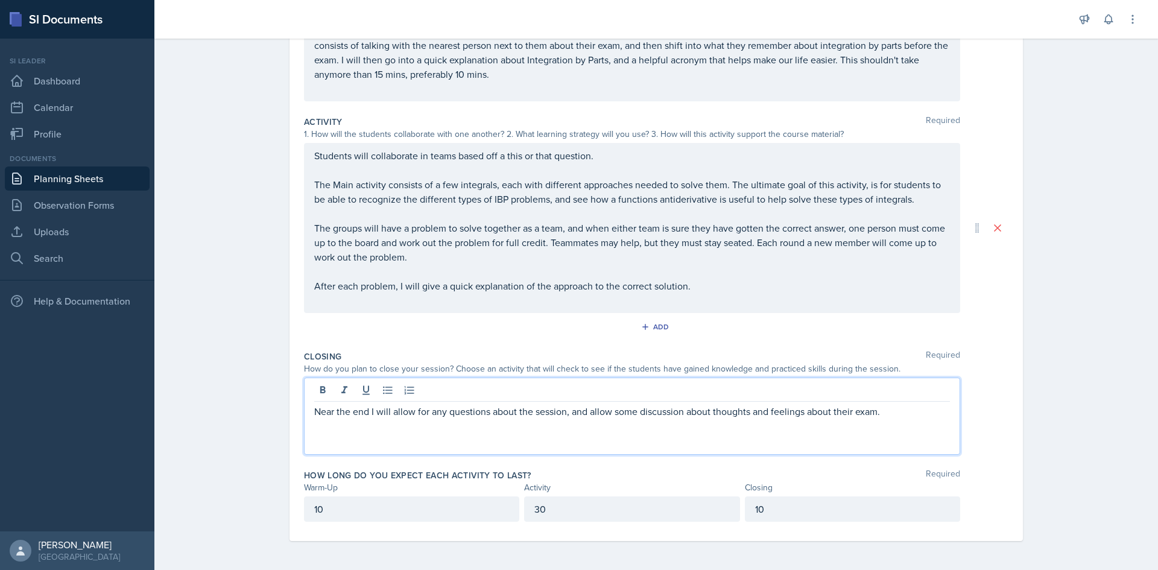
click at [507, 418] on p "Near the end I will allow for any questions about the session, and allow some d…" at bounding box center [632, 411] width 636 height 14
click at [545, 419] on div "Near the end I will allow for any questions about the session, and allow some d…" at bounding box center [632, 416] width 656 height 77
click at [562, 411] on p "Near the end I will allow for any questions about the session, and allow some d…" at bounding box center [632, 411] width 636 height 14
click at [565, 414] on p "Near the end I will allow for any questions about the session, and allow some d…" at bounding box center [632, 411] width 636 height 14
click at [467, 434] on div "Near the end I will allow for any questions about the session, ask them what th…" at bounding box center [632, 416] width 656 height 77
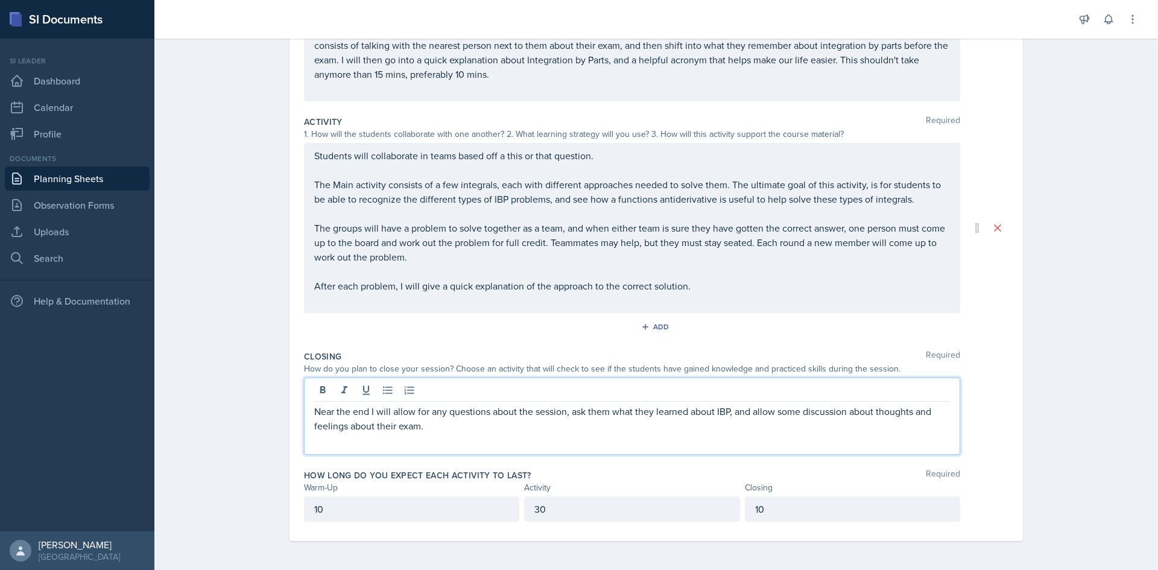
click at [440, 428] on p "Near the end I will allow for any questions about the session, ask them what th…" at bounding box center [632, 418] width 636 height 29
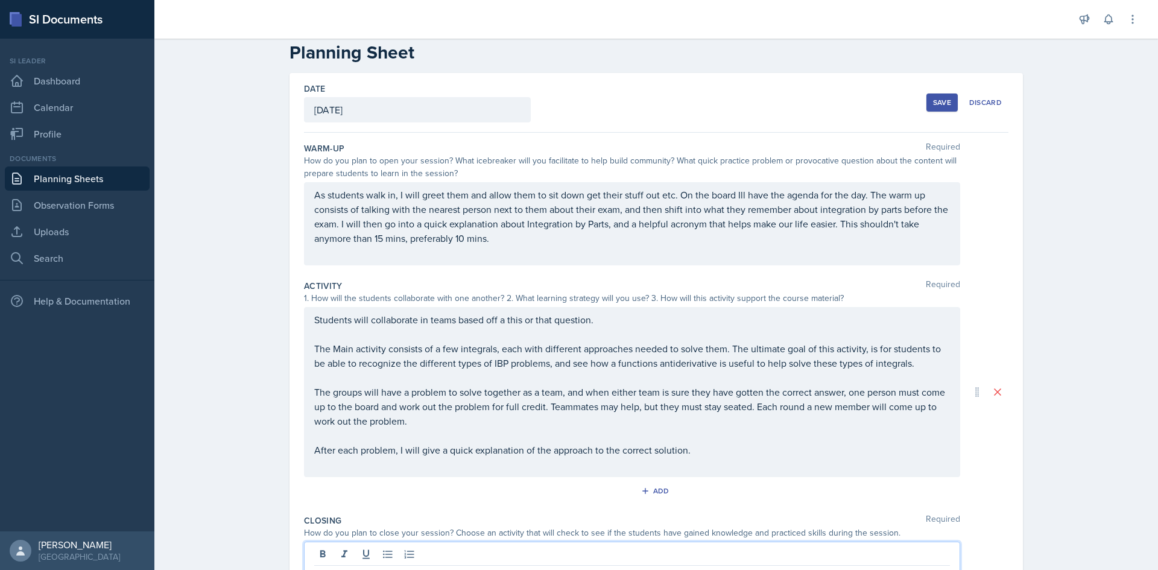
scroll to position [0, 0]
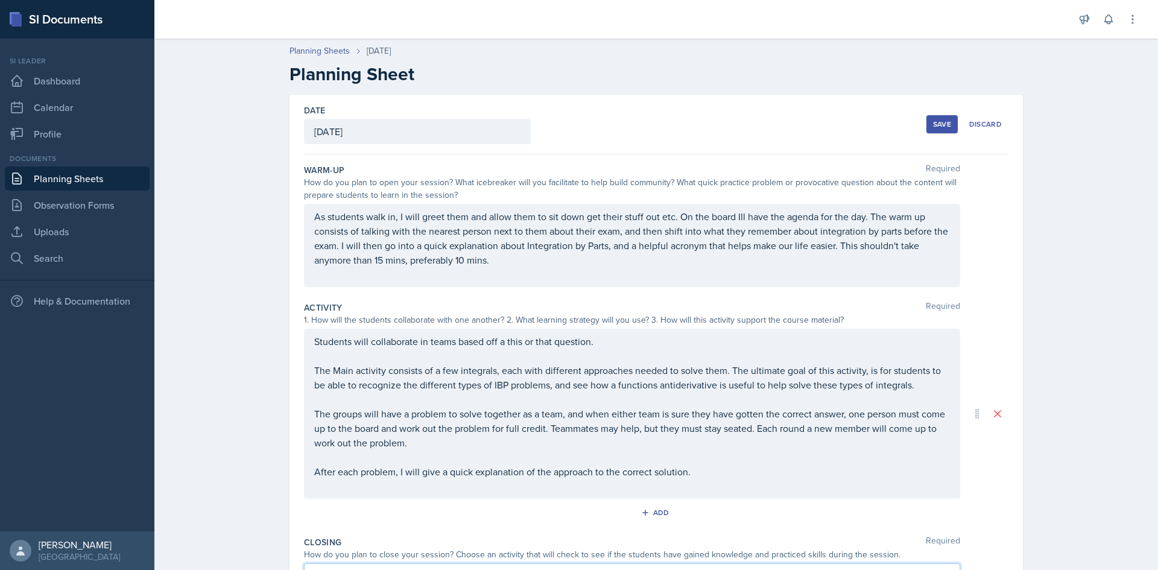
click at [651, 125] on div "Save" at bounding box center [942, 124] width 18 height 10
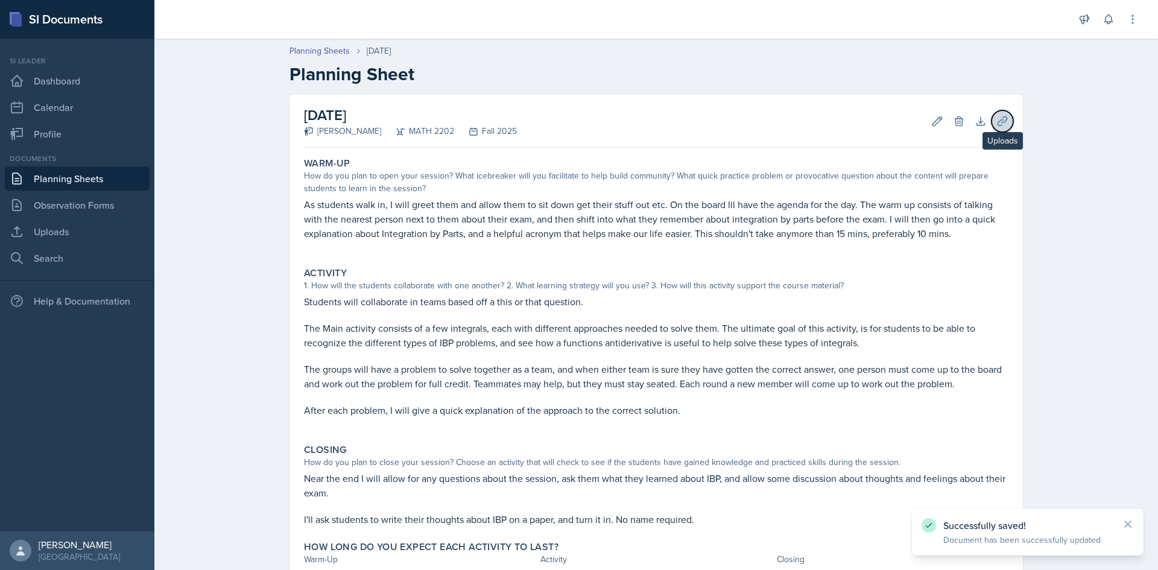
click at [651, 115] on button "Uploads" at bounding box center [1003, 121] width 22 height 22
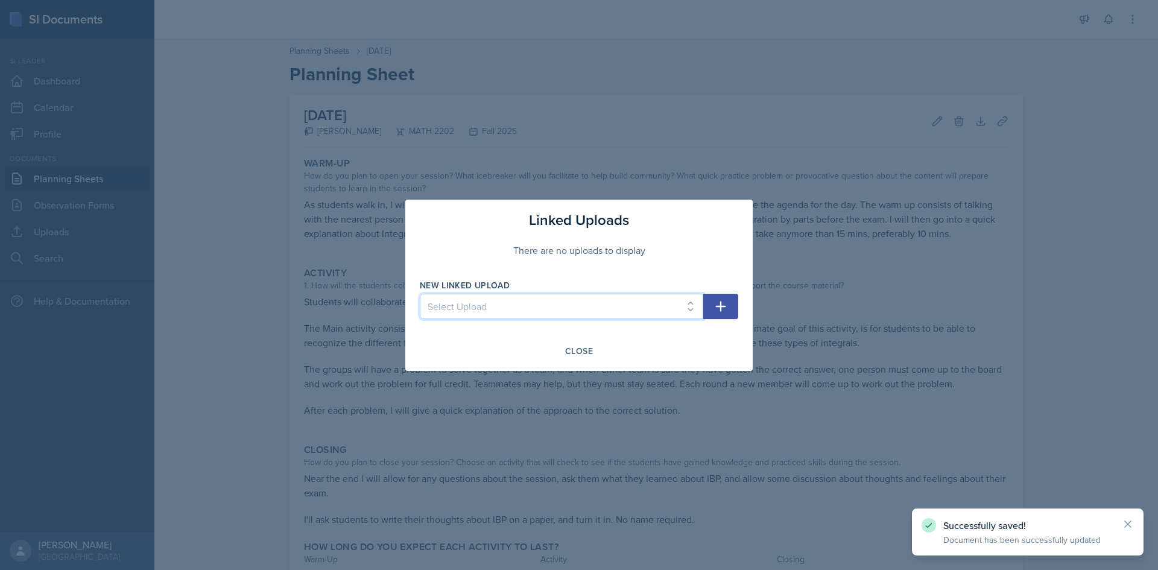
click at [513, 306] on select "Select Upload First Day - Derv Duels Second Day - Choosing U Second Day - Warm …" at bounding box center [561, 306] width 283 height 25
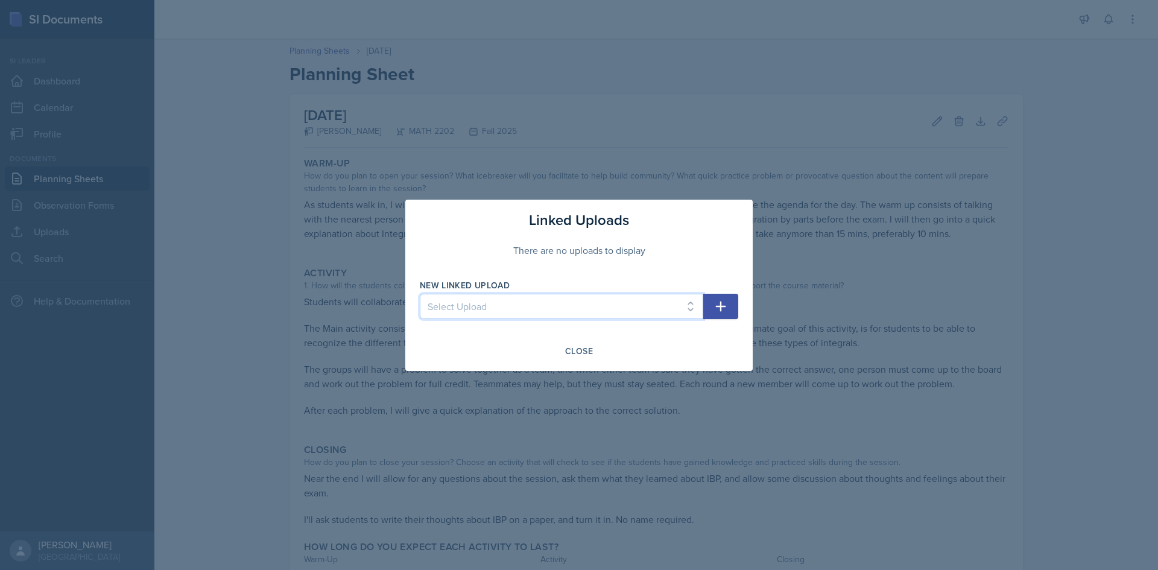
select select "deb1a312-59f3-4e41-b399-41830fc5b9e0"
click at [420, 294] on select "Select Upload First Day - Derv Duels Second Day - Choosing U Second Day - Warm …" at bounding box center [561, 306] width 283 height 25
click at [651, 310] on button "button" at bounding box center [720, 306] width 35 height 25
select select
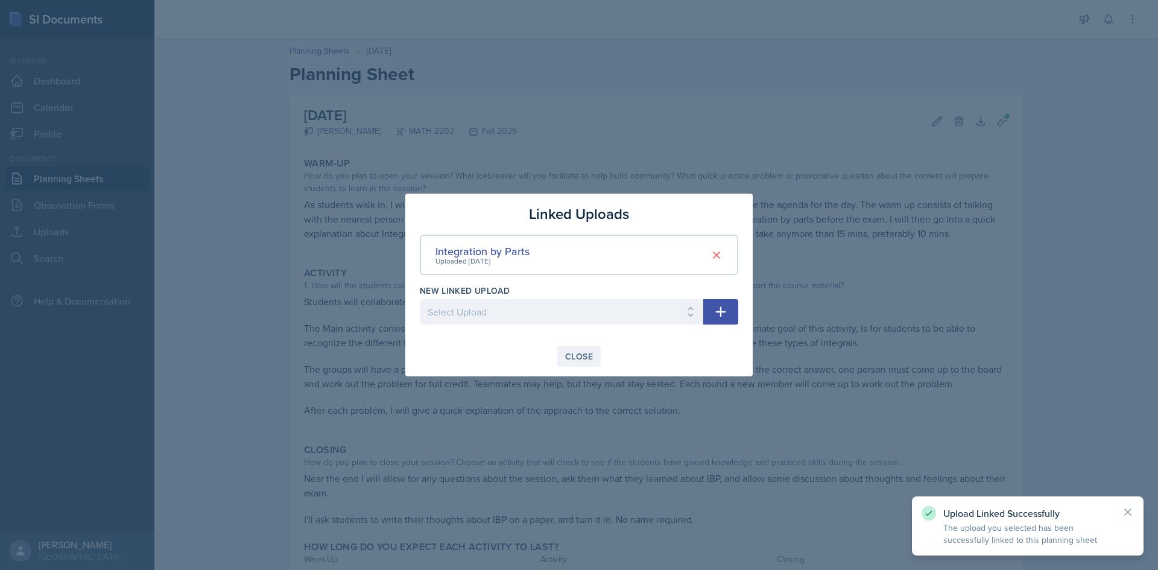
click at [569, 360] on div "Close" at bounding box center [579, 357] width 28 height 10
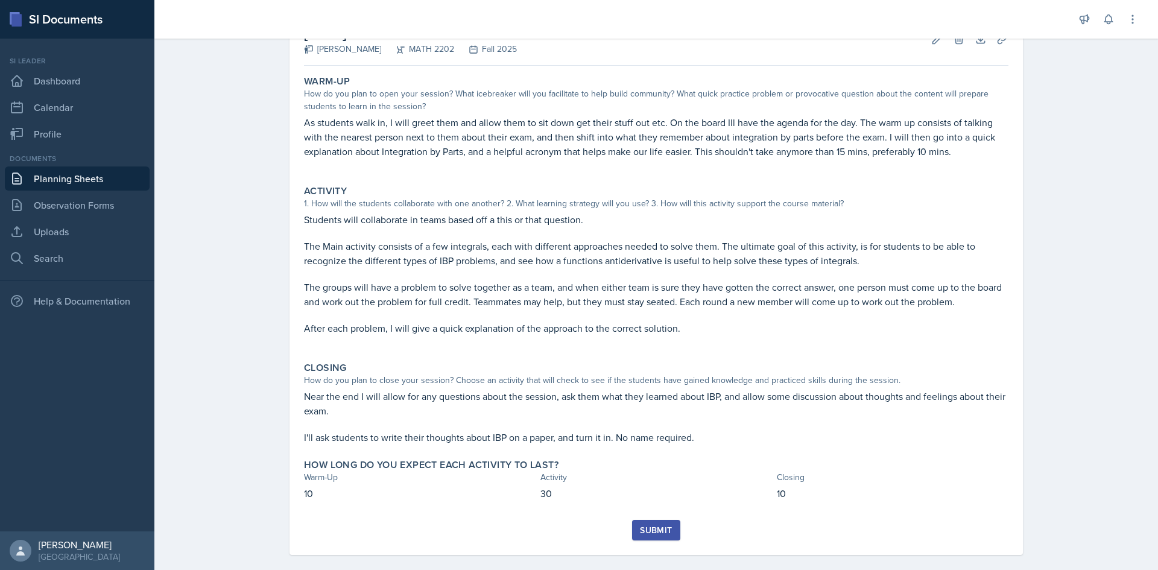
scroll to position [96, 0]
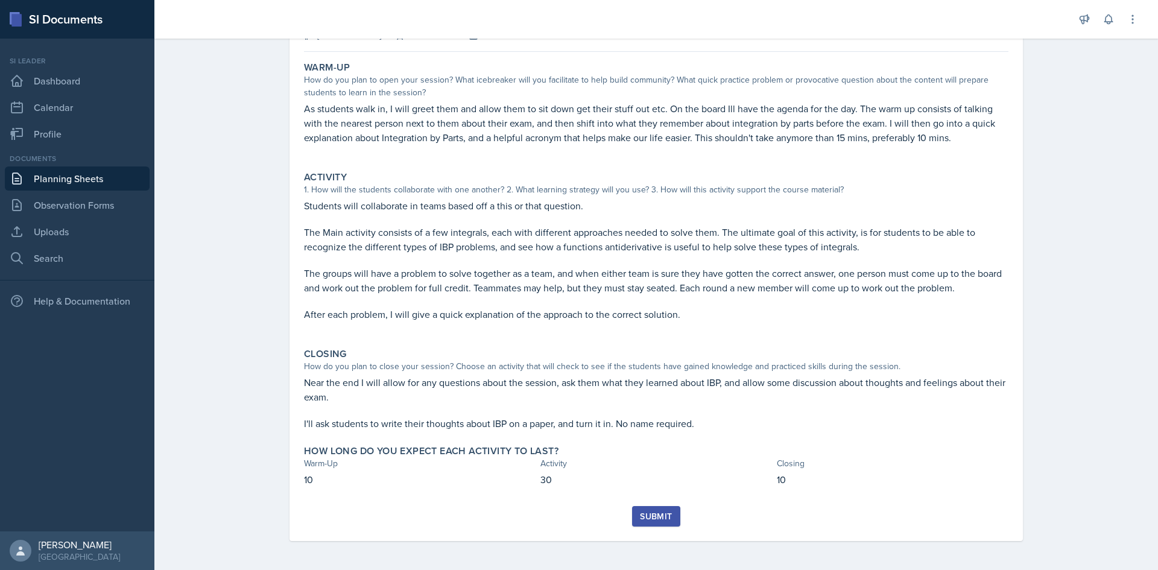
click at [651, 511] on div "Submit" at bounding box center [656, 516] width 32 height 10
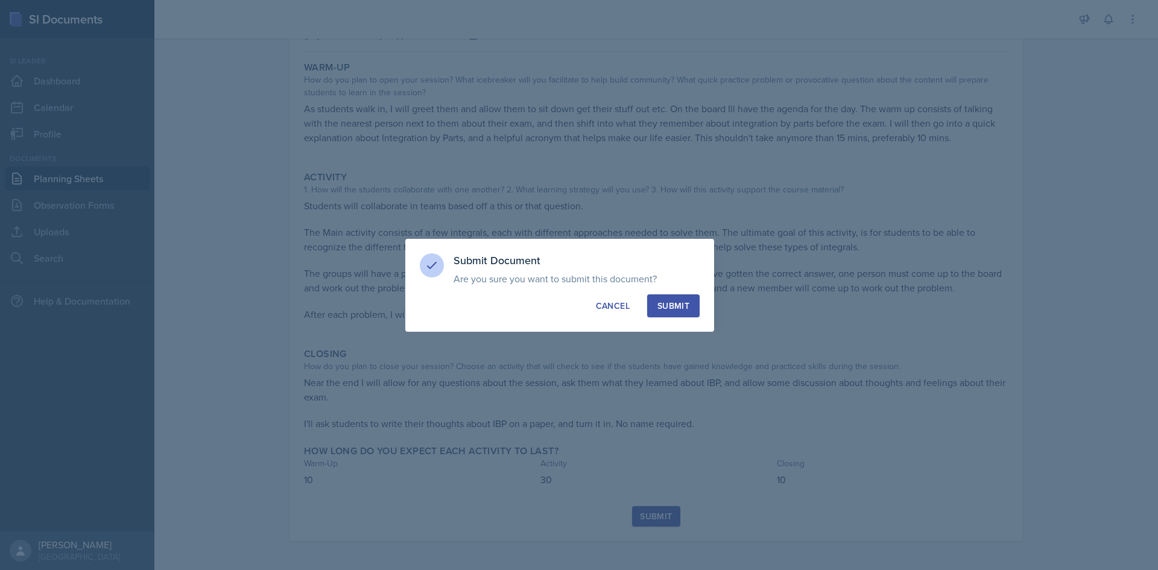
click at [651, 311] on div "Submit" at bounding box center [673, 306] width 32 height 12
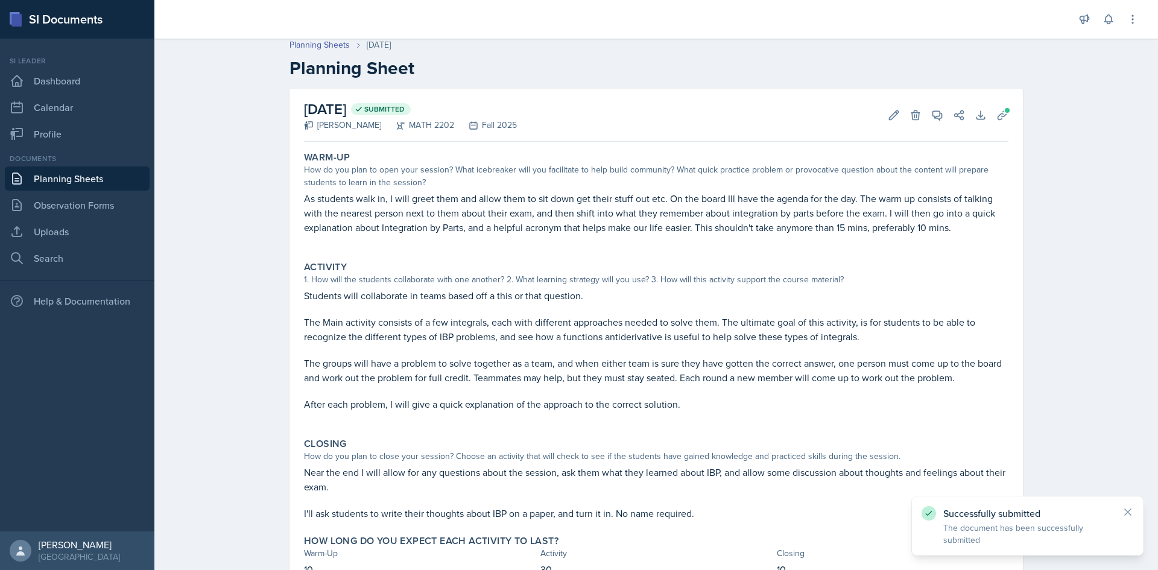
scroll to position [0, 0]
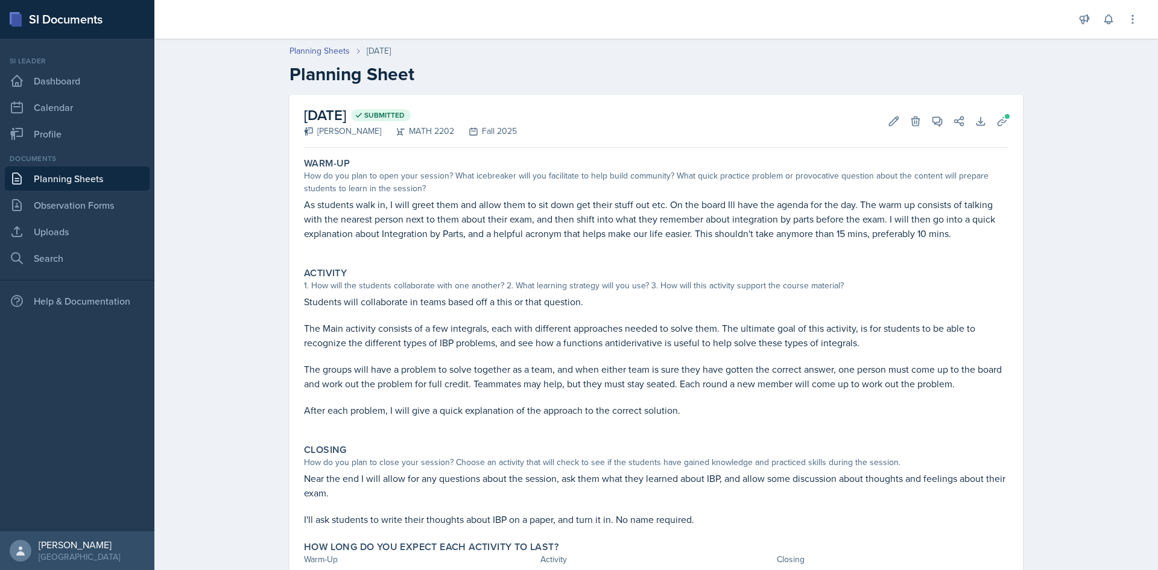
click at [62, 179] on link "Planning Sheets" at bounding box center [77, 178] width 145 height 24
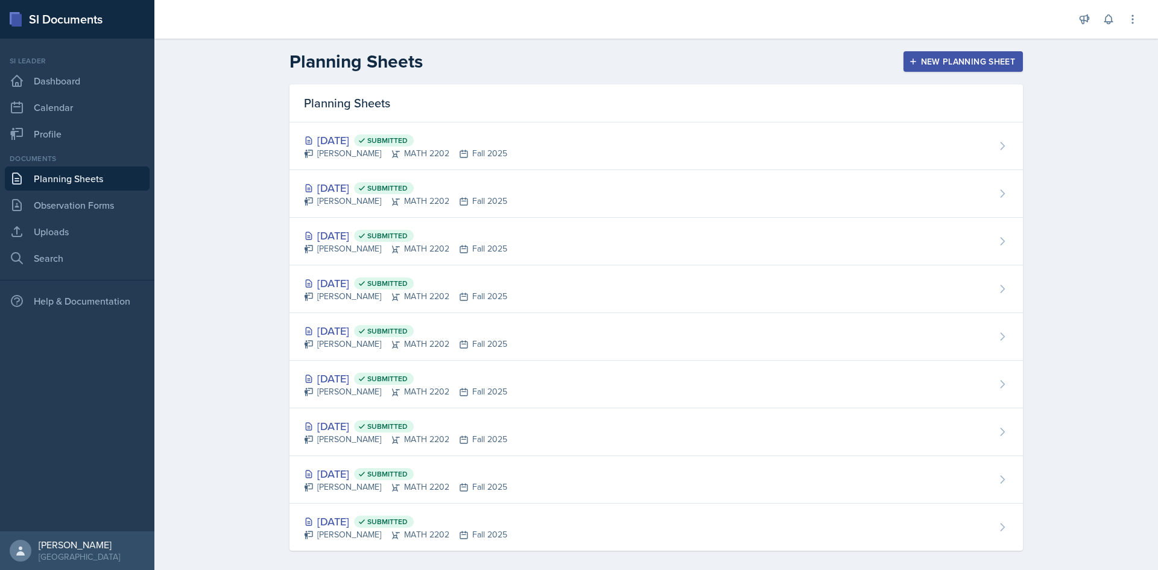
click at [651, 59] on div "New Planning Sheet" at bounding box center [963, 62] width 104 height 10
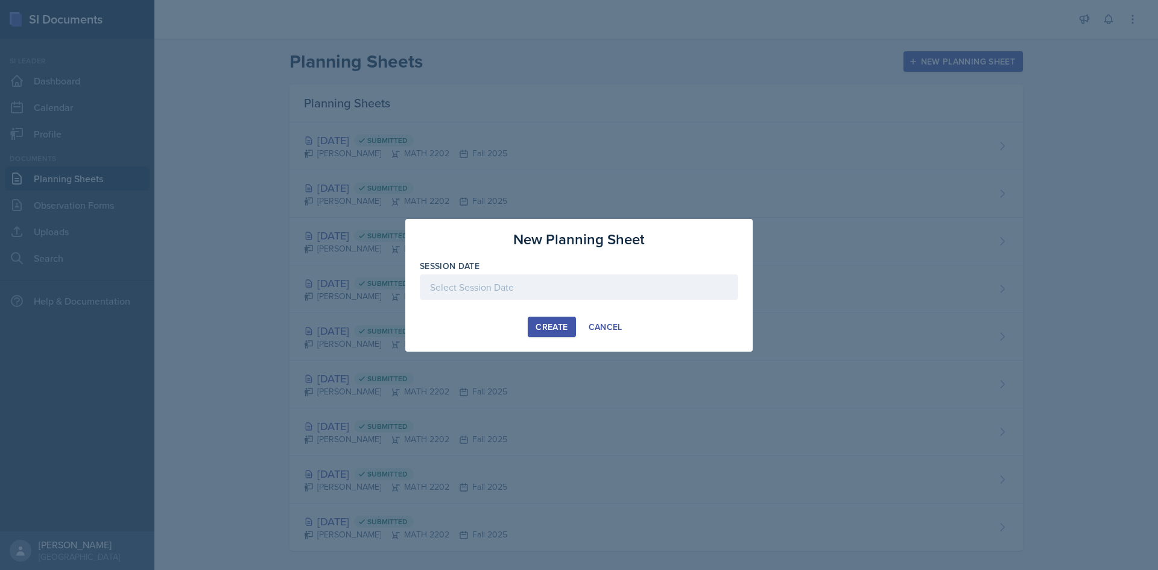
click at [511, 290] on div at bounding box center [579, 286] width 318 height 25
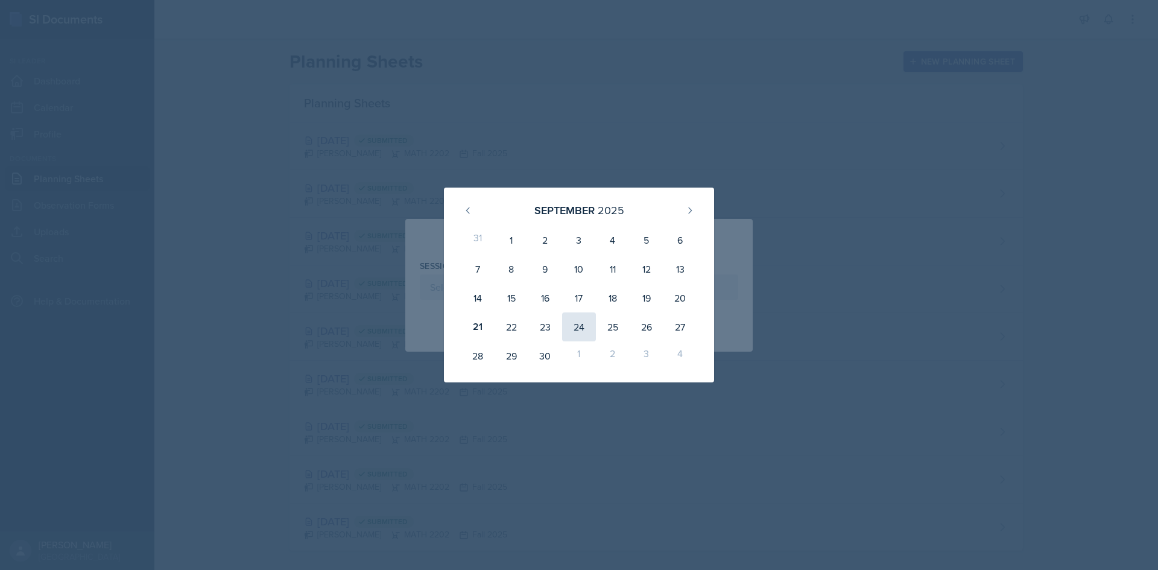
click at [580, 326] on div "24" at bounding box center [579, 326] width 34 height 29
type input "[DATE]"
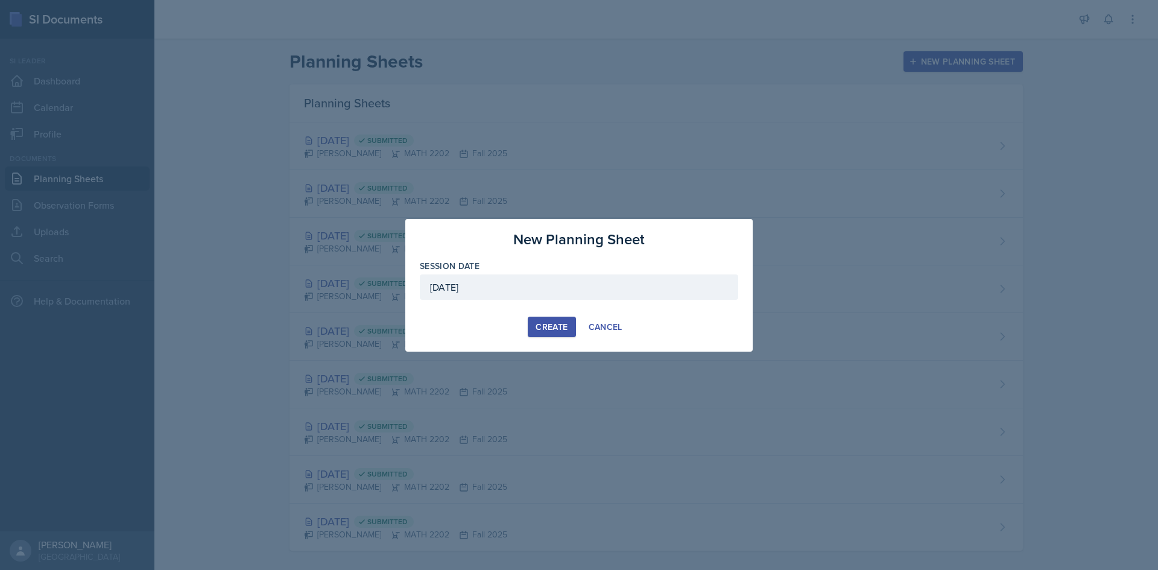
click at [528, 323] on button "Create" at bounding box center [552, 327] width 48 height 21
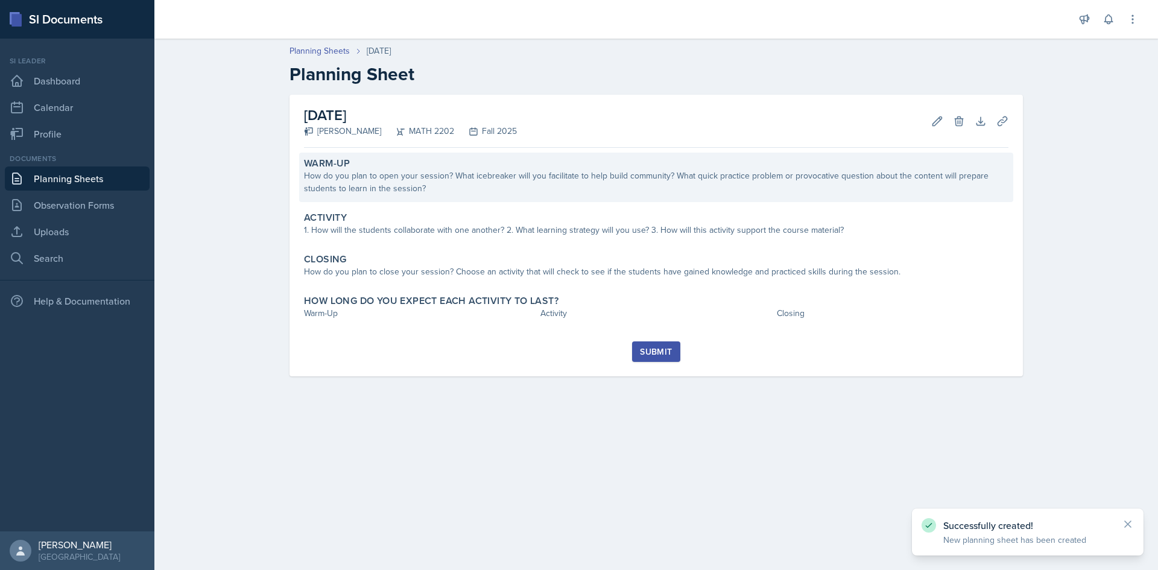
click at [407, 180] on div "How do you plan to open your session? What icebreaker will you facilitate to he…" at bounding box center [656, 181] width 704 height 25
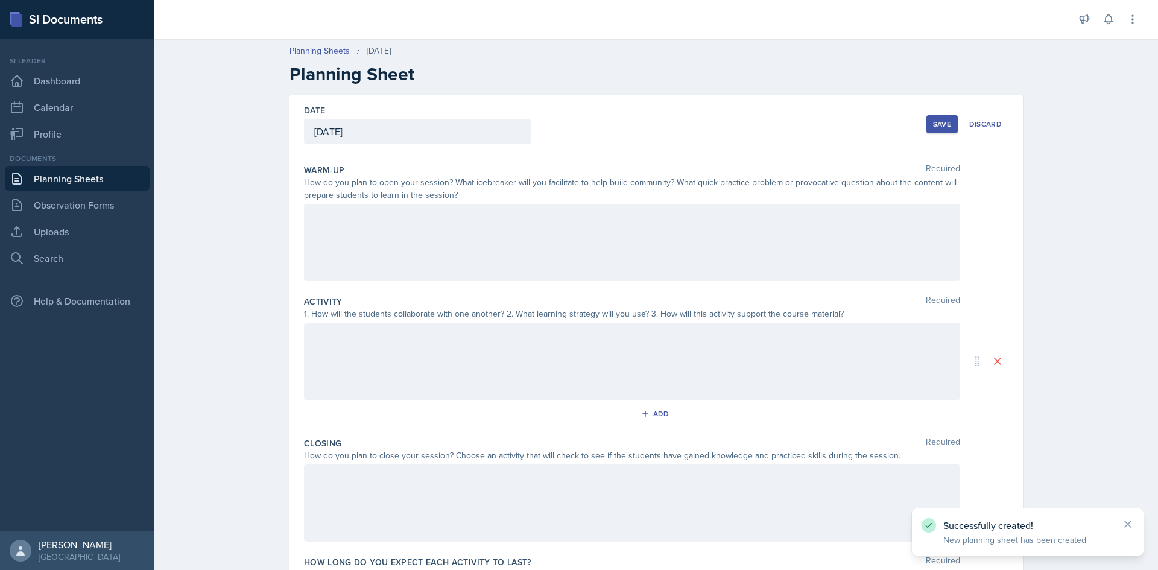
click at [425, 251] on div at bounding box center [632, 242] width 656 height 77
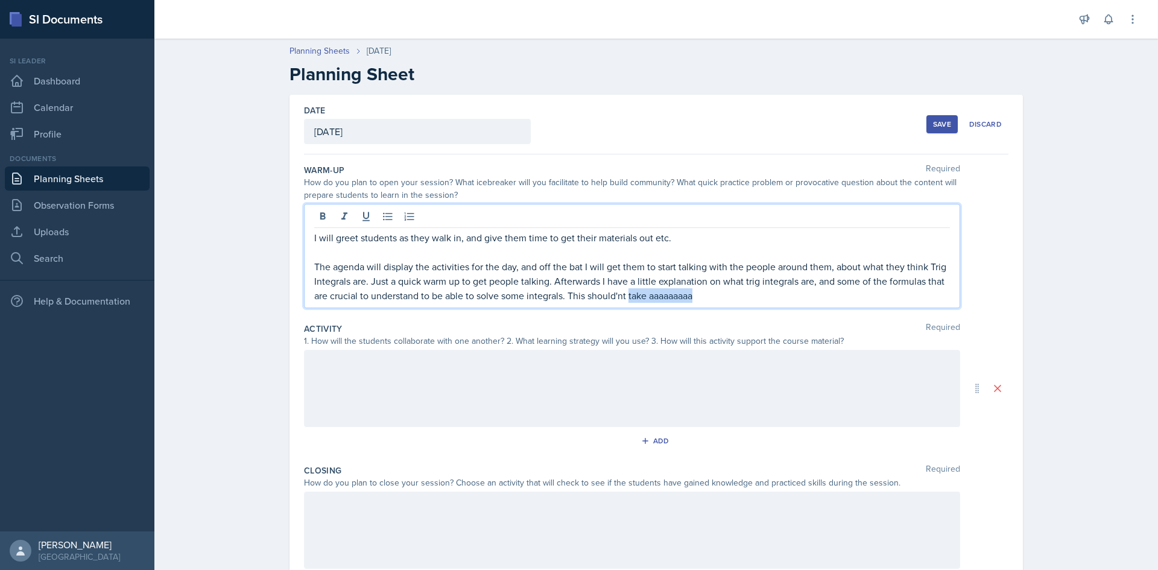
drag, startPoint x: 692, startPoint y: 298, endPoint x: 625, endPoint y: 300, distance: 67.0
click at [625, 300] on p "The agenda will display the activities for the day, and off the bat I will get …" at bounding box center [632, 280] width 636 height 43
drag, startPoint x: 607, startPoint y: 298, endPoint x: 779, endPoint y: 268, distance: 174.5
click at [651, 259] on p at bounding box center [632, 252] width 636 height 14
click at [631, 295] on p "The agenda will display the activities for the day, and off the bat I will get …" at bounding box center [632, 280] width 636 height 43
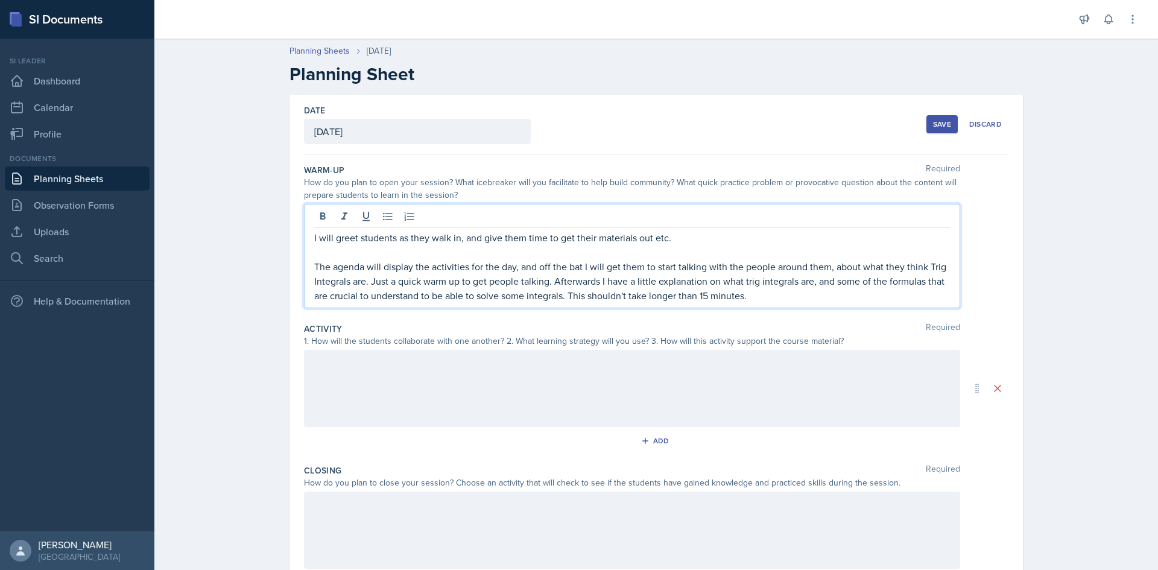
click at [388, 348] on div "Activity Required 1. How will the students collaborate with one another? 2. Wha…" at bounding box center [656, 389] width 704 height 142
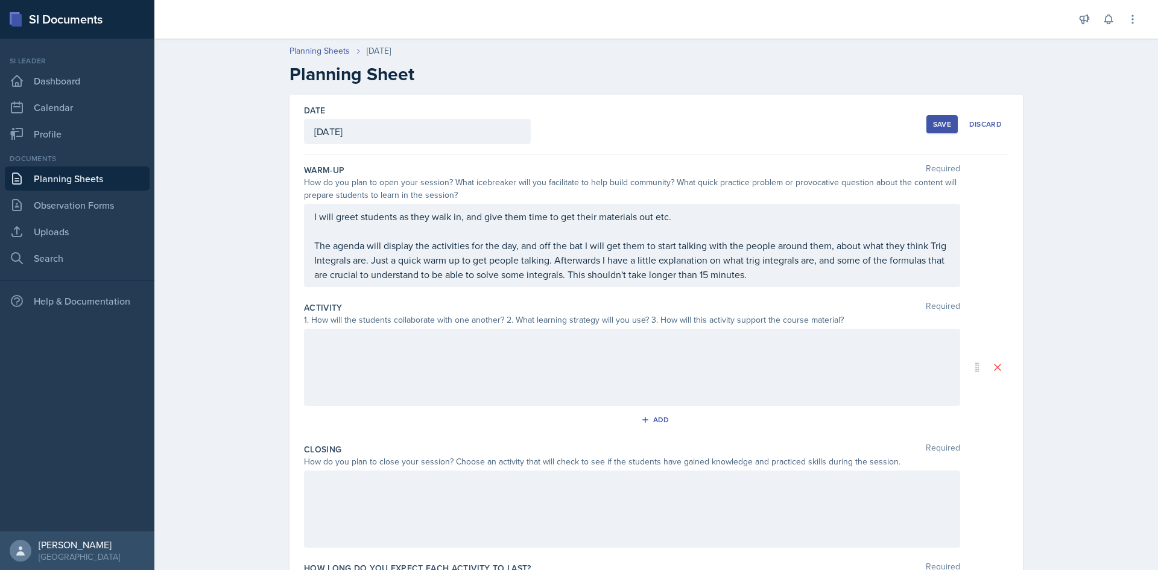
click at [384, 372] on div at bounding box center [632, 367] width 656 height 77
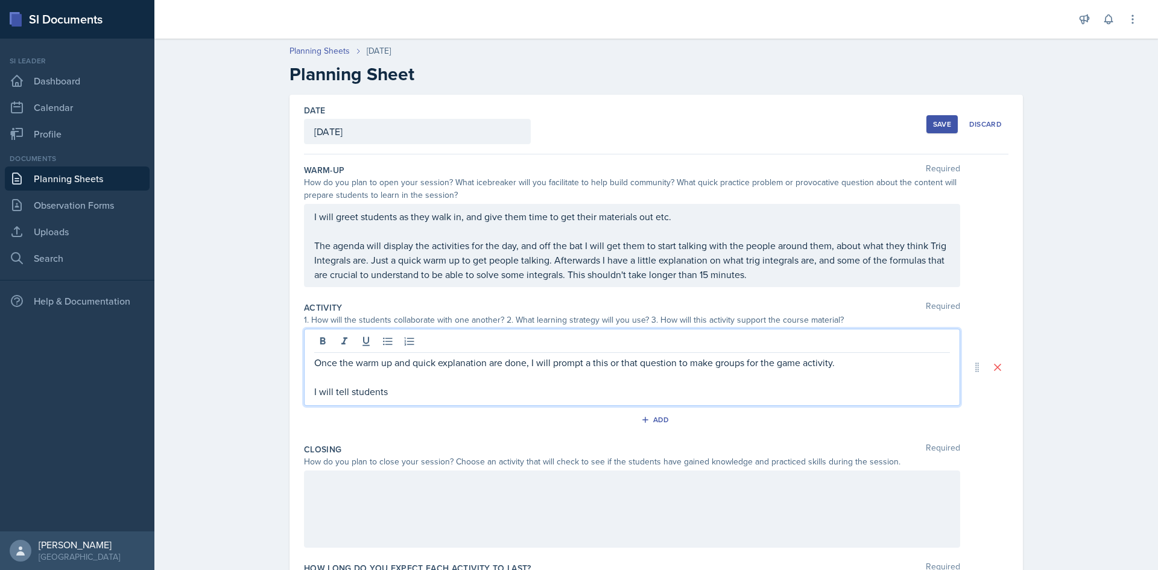
click at [651, 263] on p "The agenda will display the activities for the day, and off the bat I will get …" at bounding box center [632, 259] width 636 height 43
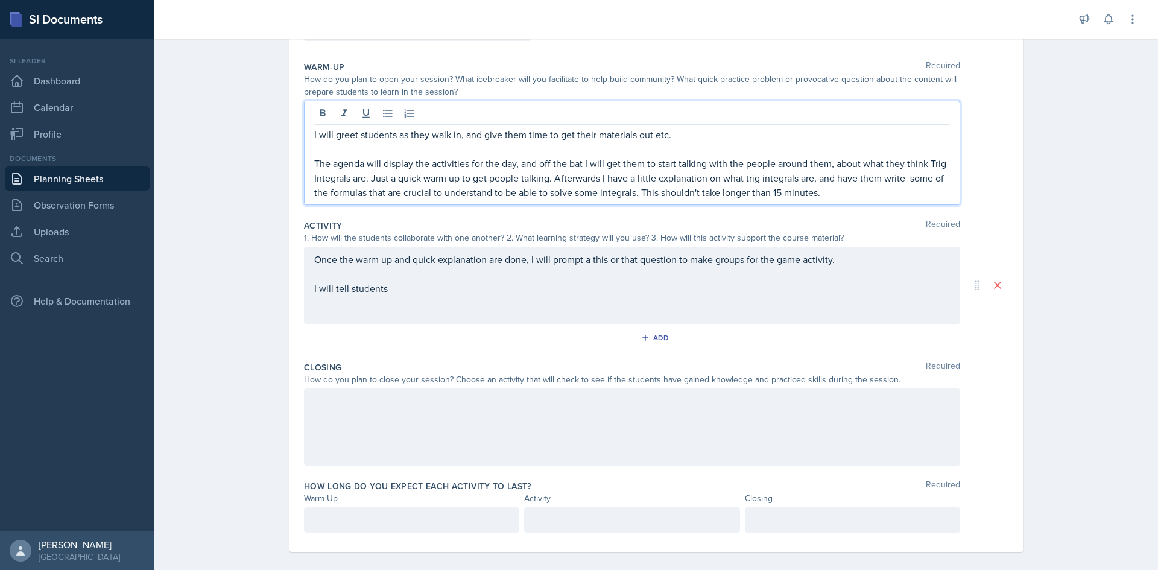
scroll to position [114, 0]
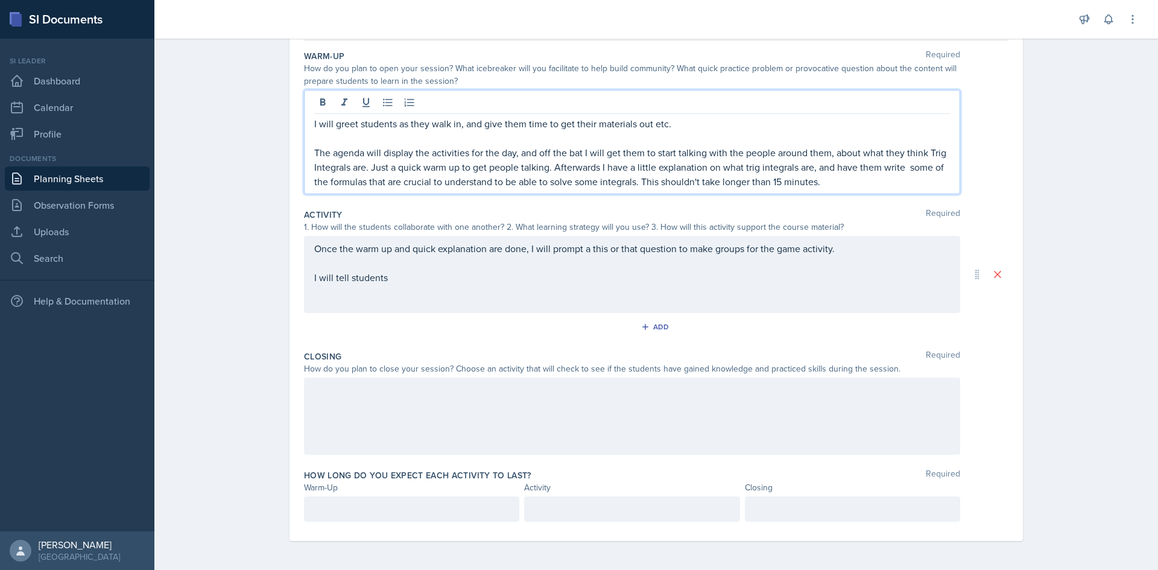
click at [490, 181] on p "The agenda will display the activities for the day, and off the bat I will get …" at bounding box center [632, 166] width 636 height 43
click at [486, 183] on p "The agenda will display the activities for the day, and off the bat I will get …" at bounding box center [632, 166] width 636 height 43
click at [493, 183] on p "The agenda will display the activities for the day, and off the bat I will get …" at bounding box center [632, 166] width 636 height 43
click at [486, 184] on p "The agenda will display the activities for the day, and off the bat I will get …" at bounding box center [632, 166] width 636 height 43
click at [598, 178] on p "The agenda will display the activities for the day, and off the bat I will get …" at bounding box center [632, 166] width 636 height 43
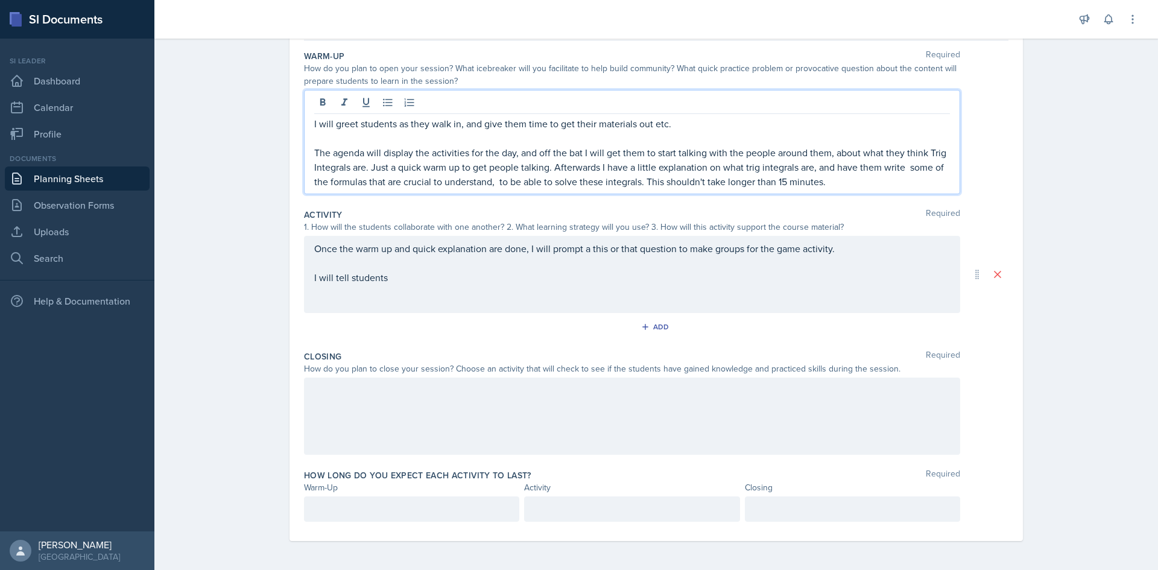
click at [428, 293] on div "Once the warm up and quick explanation are done, I will prompt a this or that q…" at bounding box center [632, 274] width 656 height 77
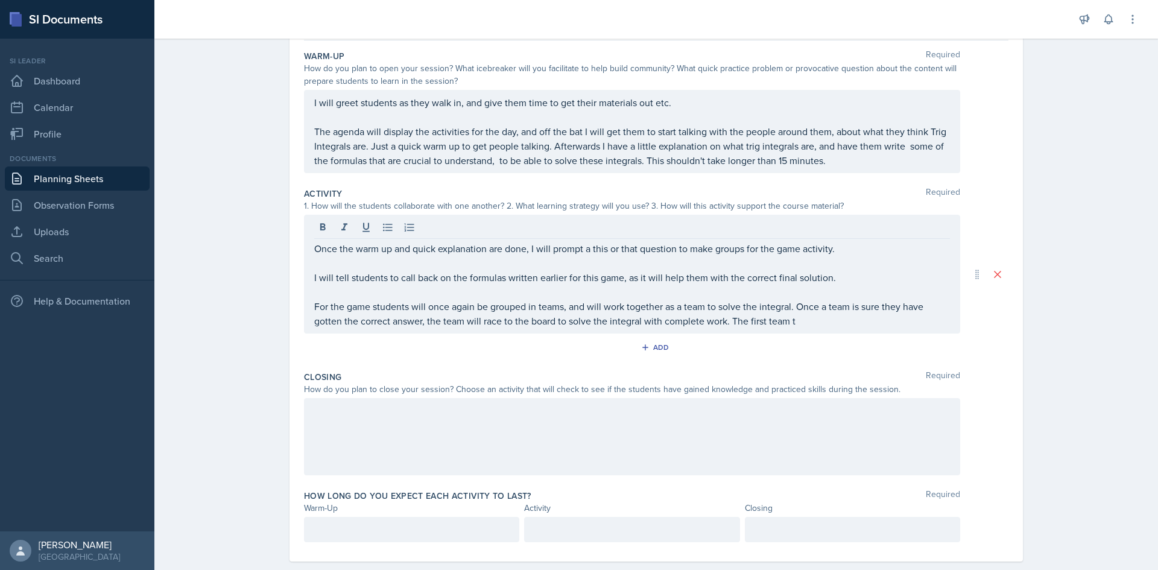
click at [651, 321] on p "For the game students will once again be grouped in teams, and will work togeth…" at bounding box center [632, 313] width 636 height 29
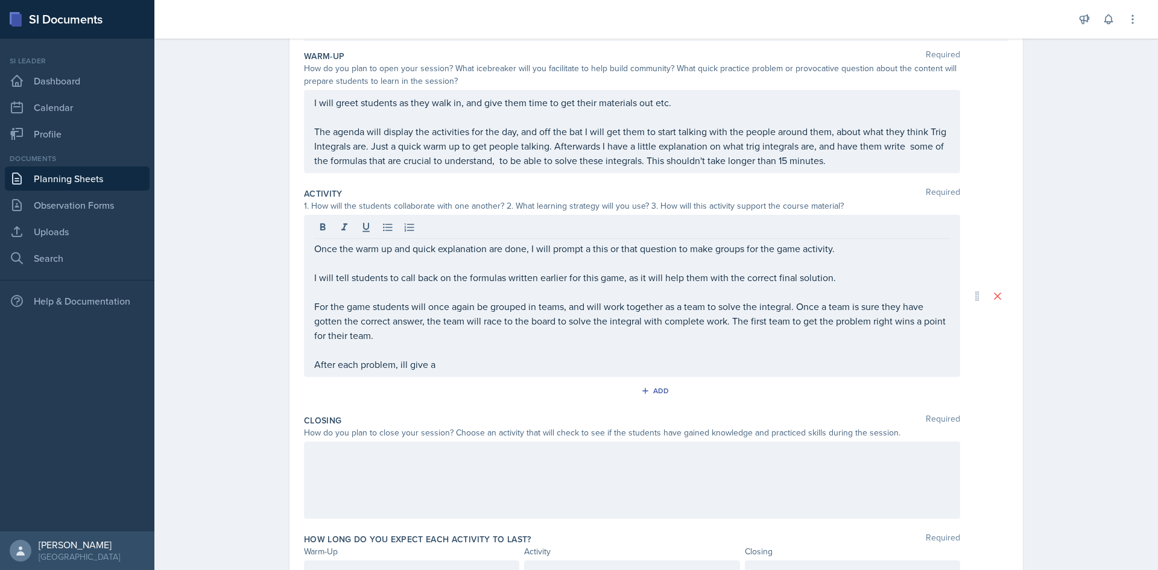
click at [456, 364] on p "After each problem, ill give a" at bounding box center [632, 364] width 636 height 14
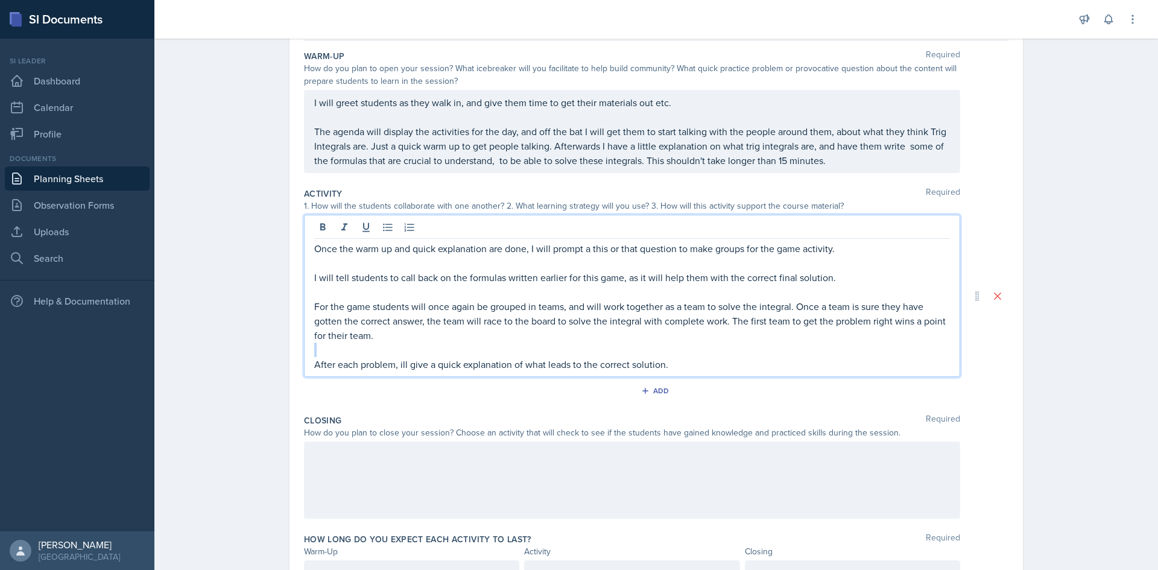
click at [407, 341] on div "Once the warm up and quick explanation are done, I will prompt a this or that q…" at bounding box center [632, 306] width 636 height 130
click at [398, 341] on p "For the game students will once again be grouped in teams, and will work togeth…" at bounding box center [632, 320] width 636 height 43
click at [372, 335] on p "For the game students will once again be grouped in teams, and will work togeth…" at bounding box center [632, 320] width 636 height 43
drag, startPoint x: 468, startPoint y: 306, endPoint x: 425, endPoint y: 306, distance: 42.8
click at [425, 306] on p "For the game students will once again be grouped in teams, and will work togeth…" at bounding box center [632, 320] width 636 height 43
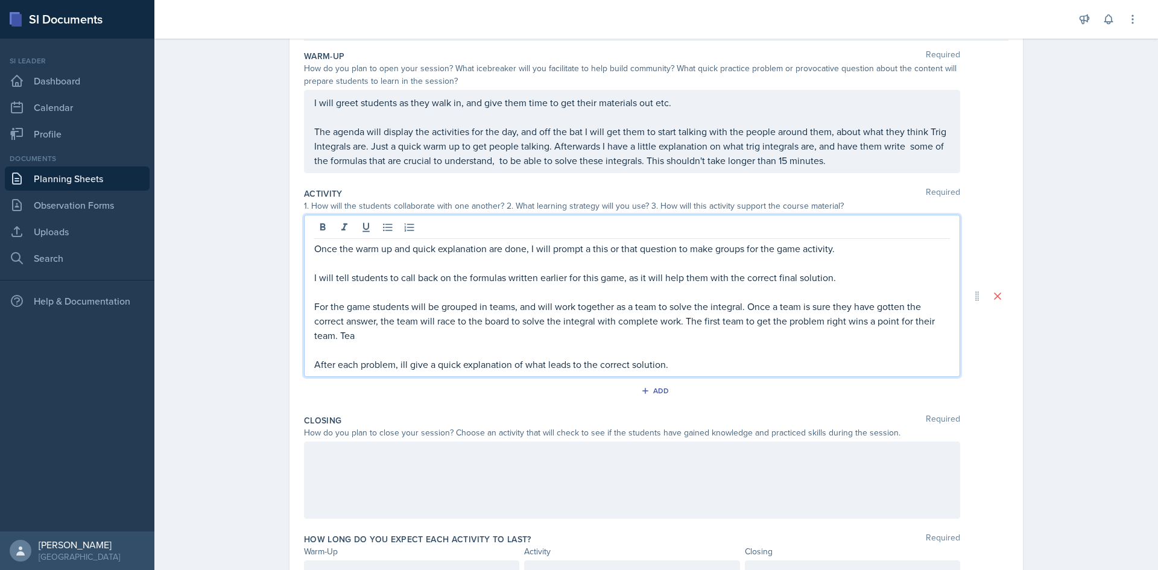
click at [405, 332] on p "For the game students will be grouped in teams, and will work together as a tea…" at bounding box center [632, 320] width 636 height 43
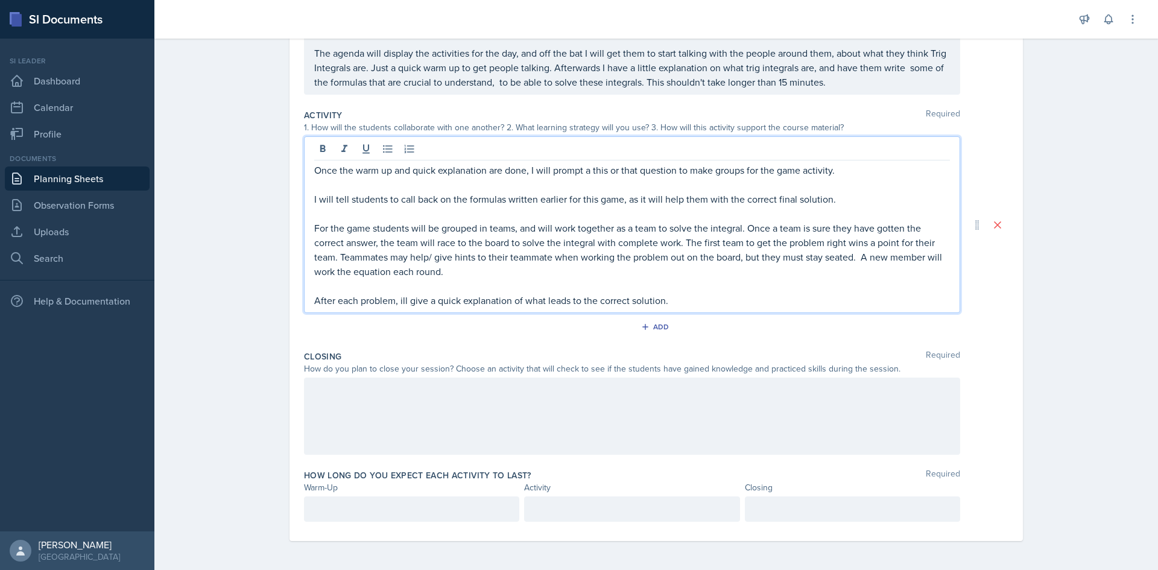
click at [435, 414] on div at bounding box center [632, 416] width 656 height 77
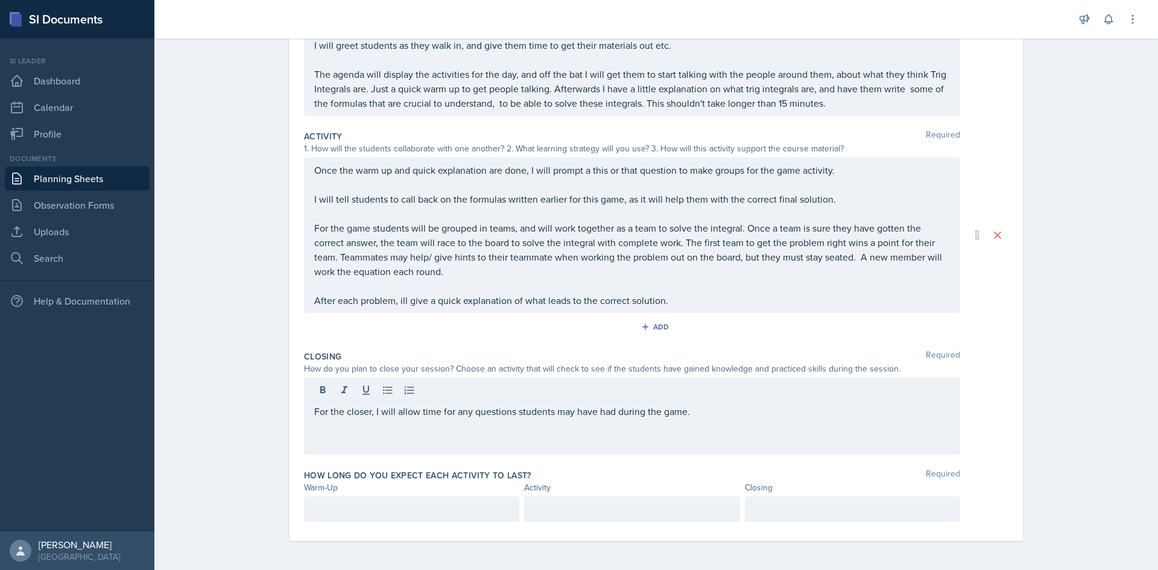
click at [651, 408] on p "For the closer, I will allow time for any questions students may have had durin…" at bounding box center [632, 411] width 636 height 14
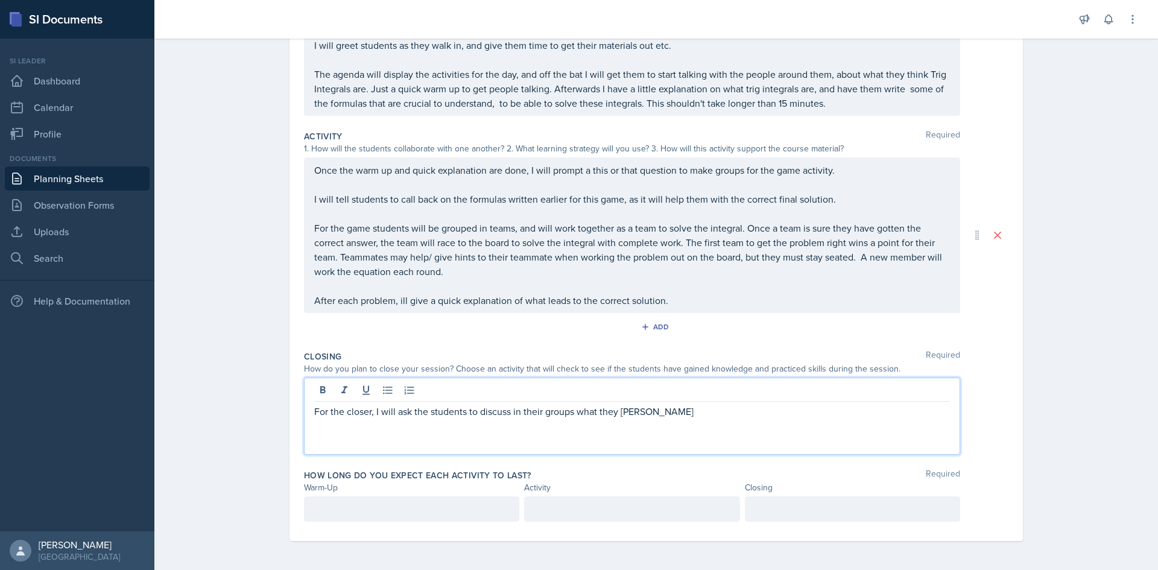
click at [630, 414] on p "For the closer, I will ask the students to discuss in their groups what they [P…" at bounding box center [632, 411] width 636 height 14
click at [651, 413] on p "For the closer, I will ask the students to discuss in their groups what they [P…" at bounding box center [632, 411] width 636 height 14
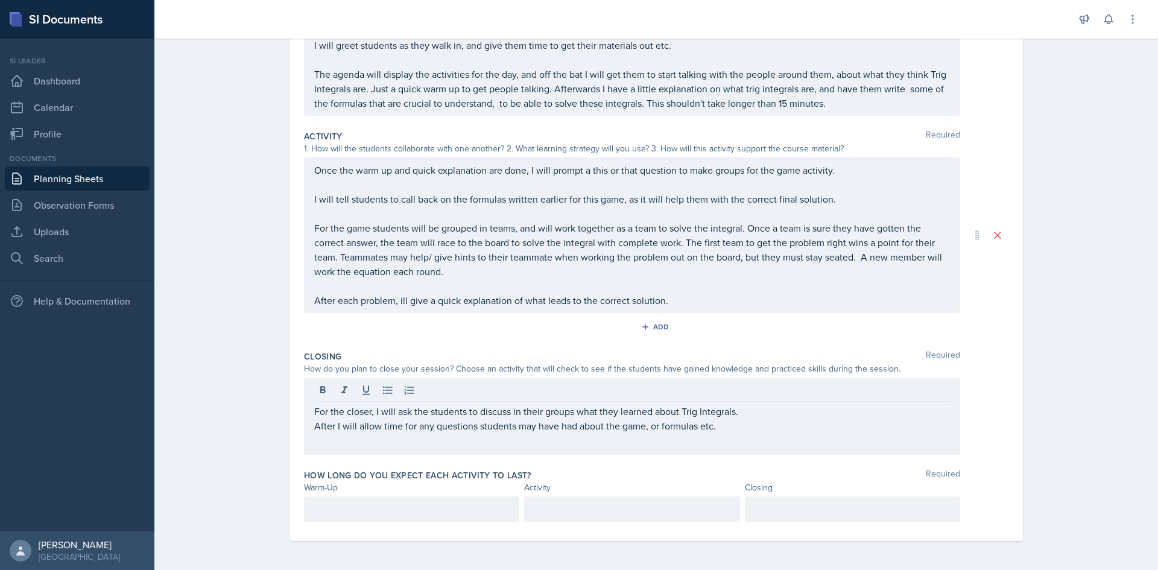
click at [430, 517] on div at bounding box center [411, 508] width 215 height 25
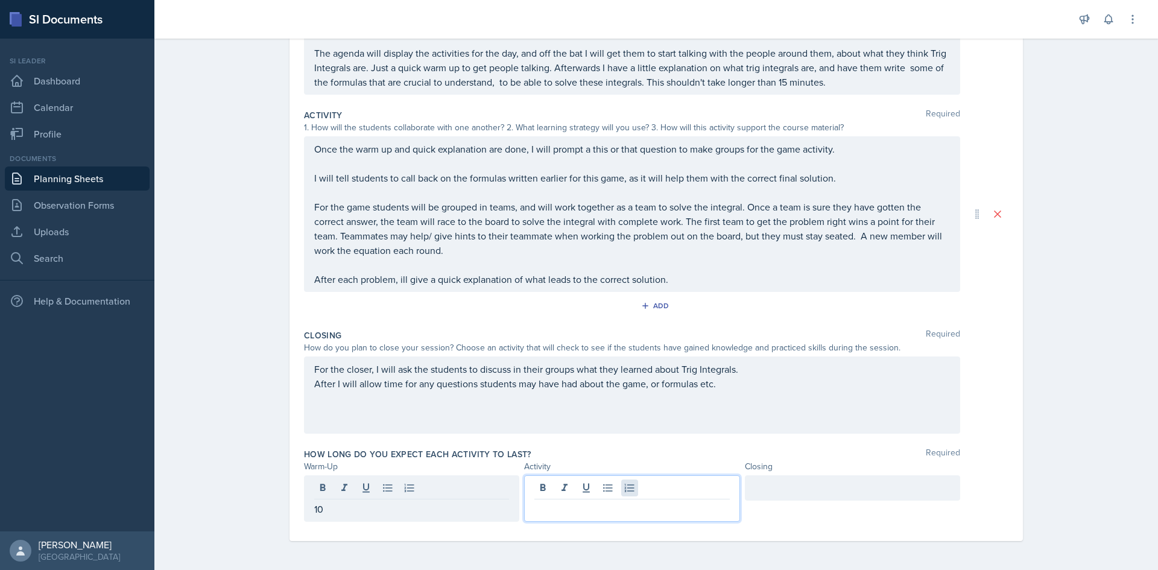
click at [622, 492] on div at bounding box center [631, 498] width 215 height 46
click at [651, 493] on div at bounding box center [852, 487] width 215 height 25
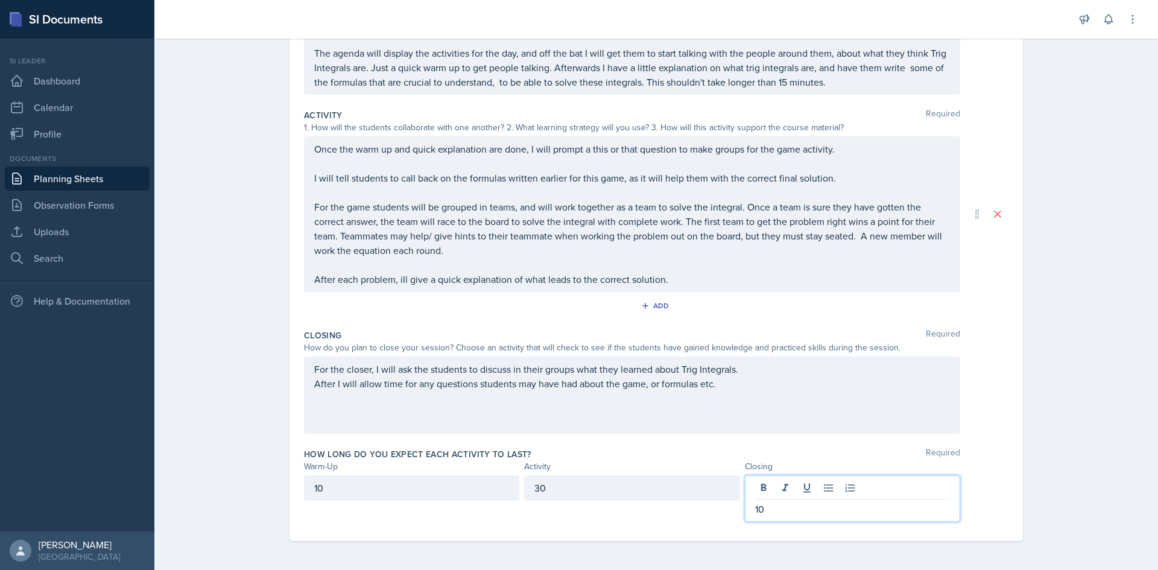
click at [651, 273] on div "Planning Sheets [DATE] Planning Sheet Date [DATE] [DATE] 31 1 2 3 4 5 6 7 8 9 1…" at bounding box center [656, 205] width 1004 height 730
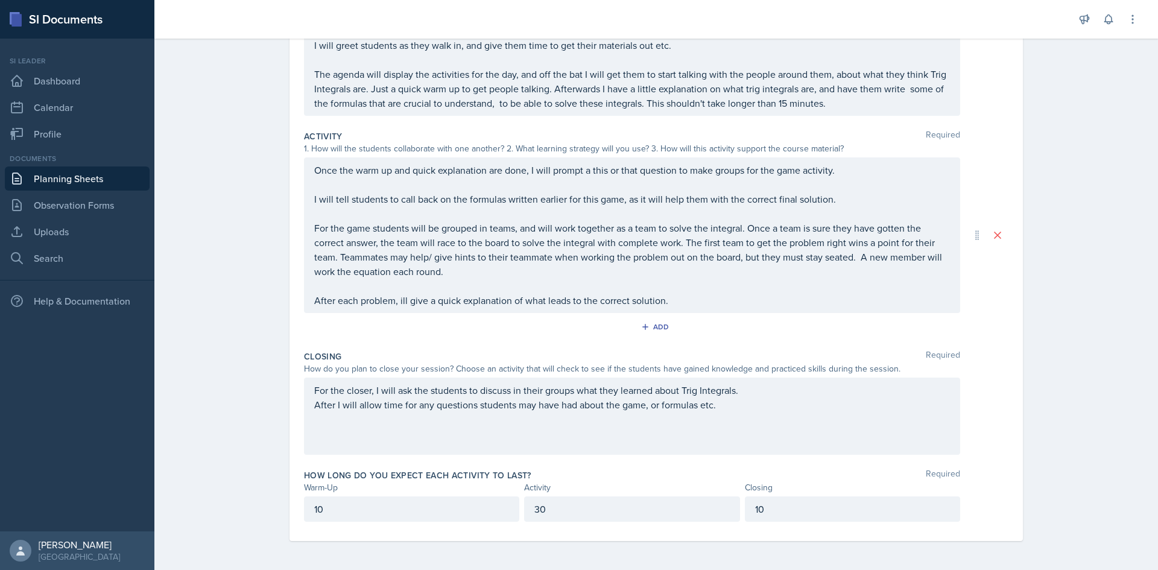
scroll to position [171, 0]
click at [651, 420] on div "Planning Sheets [DATE] Planning Sheet Date [DATE] [DATE] 31 1 2 3 4 5 6 7 8 9 1…" at bounding box center [656, 215] width 1004 height 709
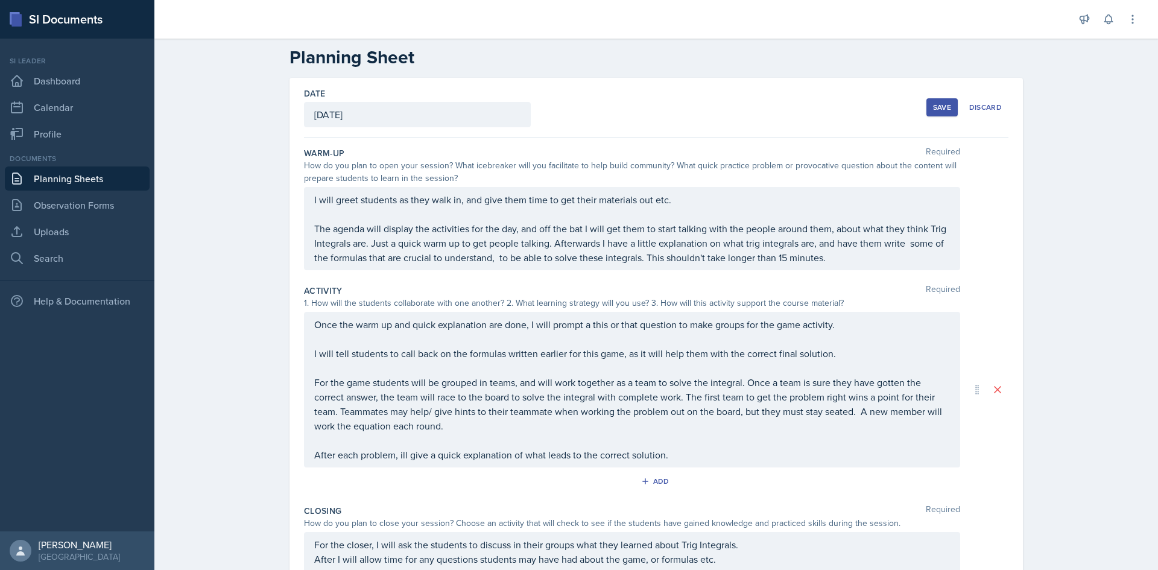
scroll to position [0, 0]
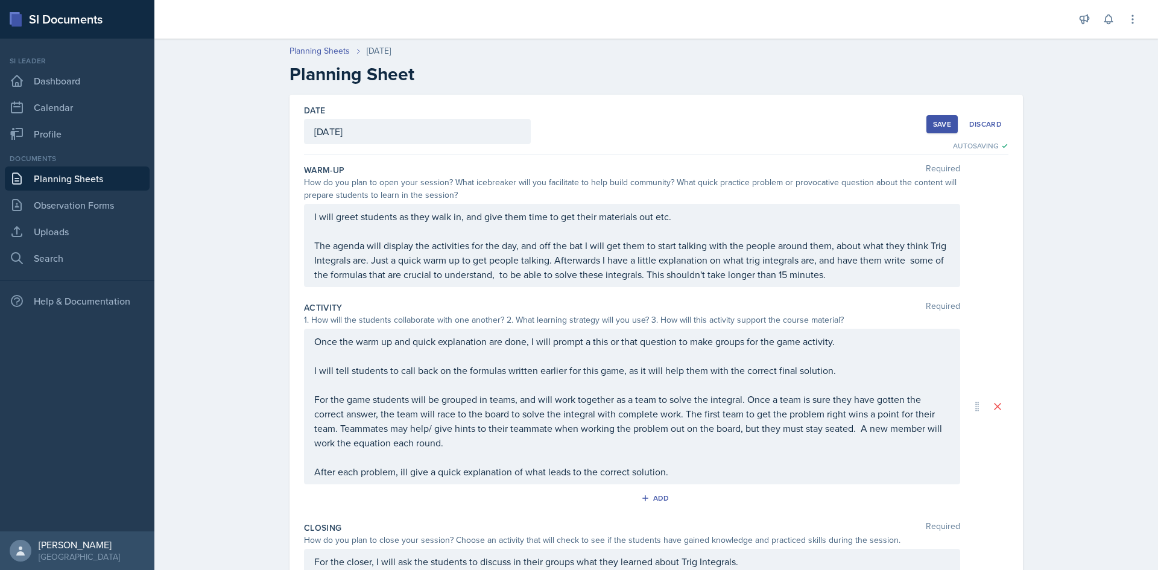
click at [651, 118] on button "Save" at bounding box center [941, 124] width 31 height 18
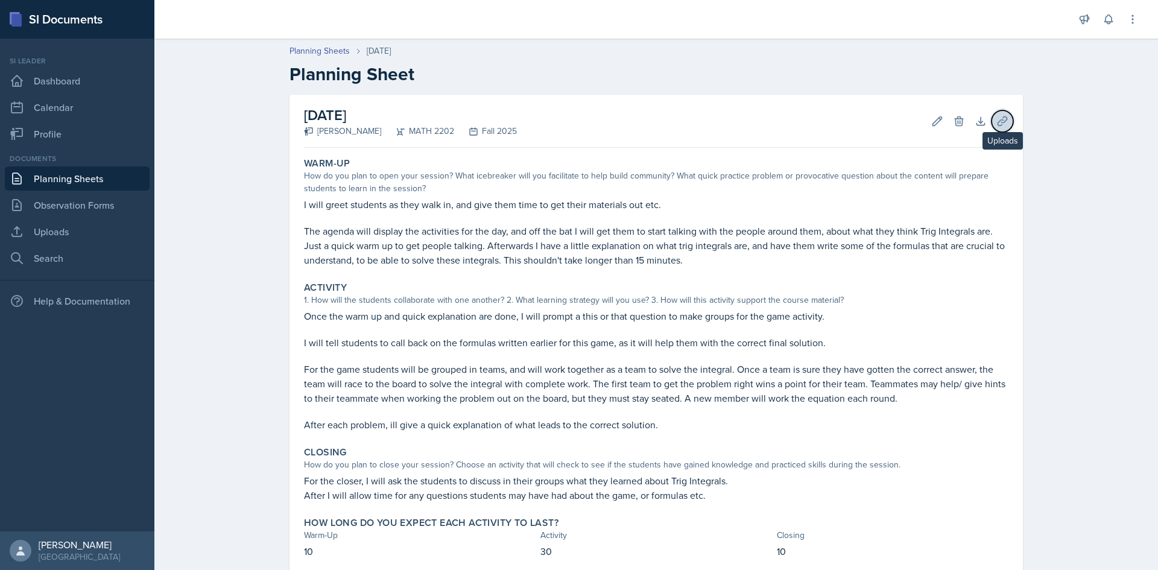
click at [651, 118] on icon at bounding box center [1002, 121] width 12 height 12
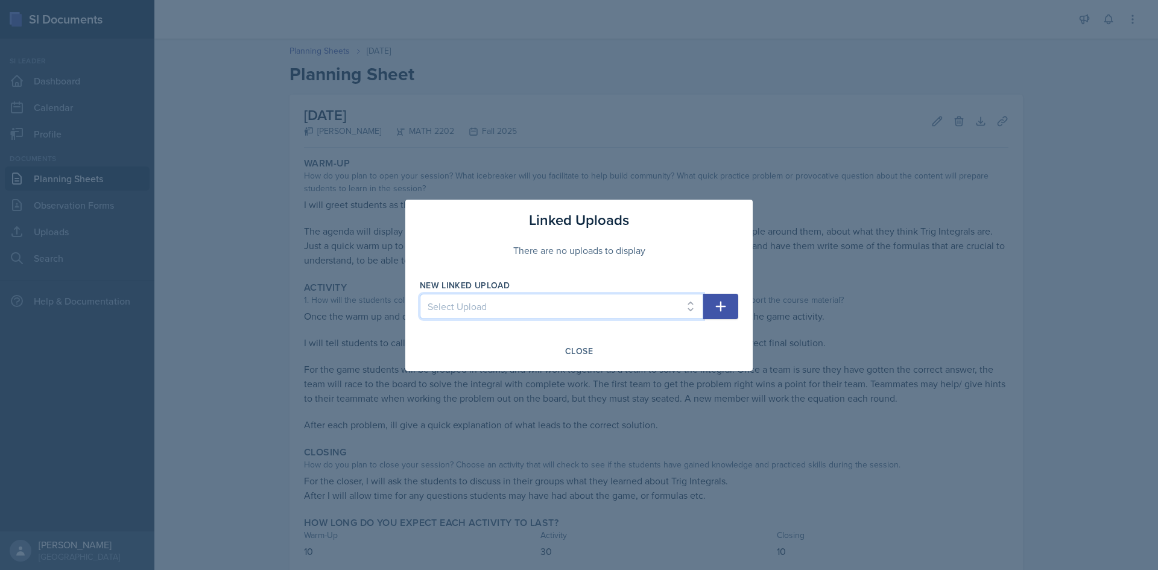
click at [601, 308] on select "Select Upload First Day - Derv Duels Second Day - Choosing U Second Day - Warm …" at bounding box center [561, 306] width 283 height 25
select select "bd651f60-e5af-4e42-8958-8c972c2fd212"
click at [420, 294] on select "Select Upload First Day - Derv Duels Second Day - Choosing U Second Day - Warm …" at bounding box center [561, 306] width 283 height 25
click at [651, 310] on icon "button" at bounding box center [721, 306] width 14 height 14
select select
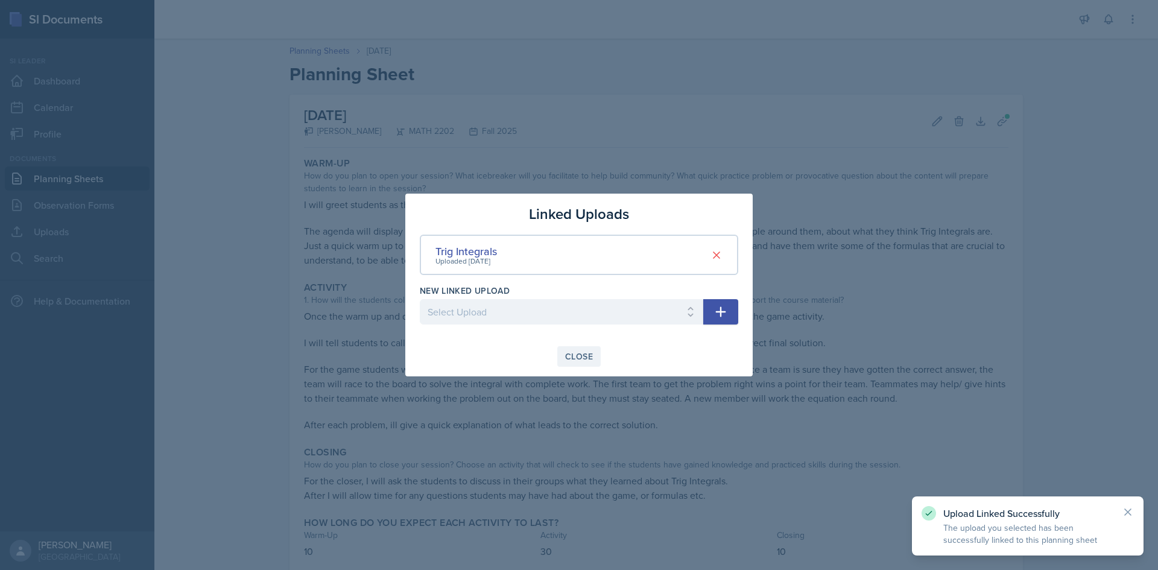
click at [581, 358] on div "Close" at bounding box center [579, 357] width 28 height 10
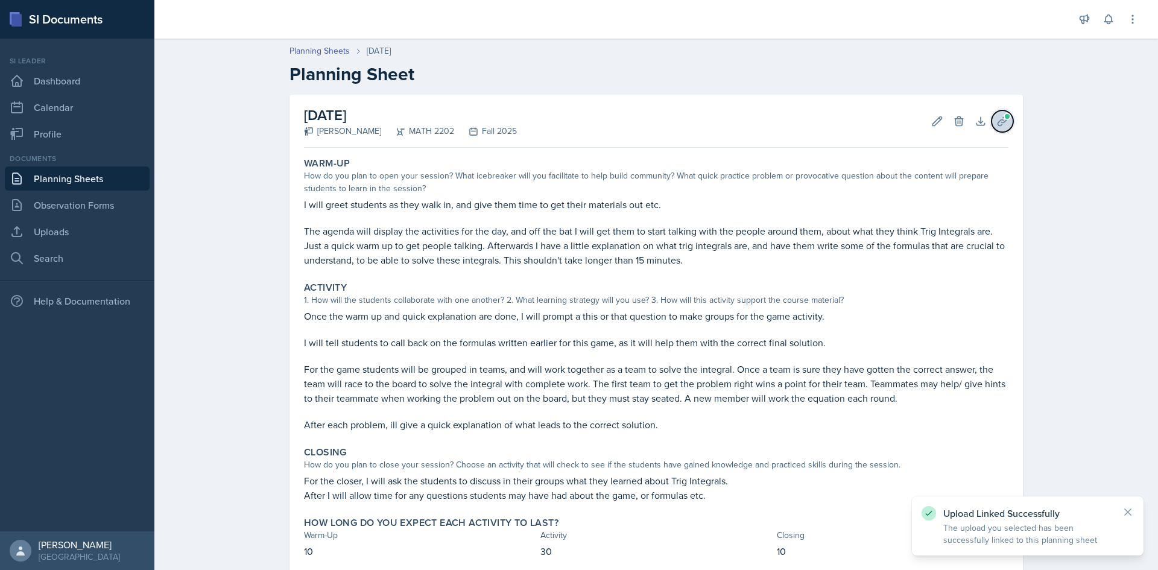
click at [651, 118] on span at bounding box center [1007, 116] width 7 height 7
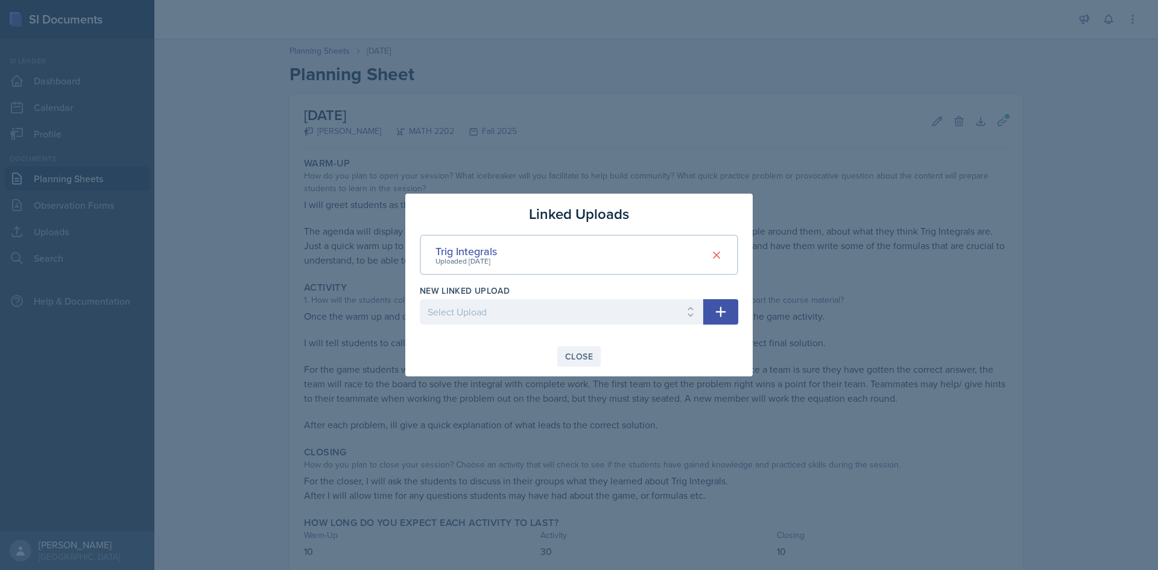
click at [568, 355] on div "Close" at bounding box center [579, 357] width 28 height 10
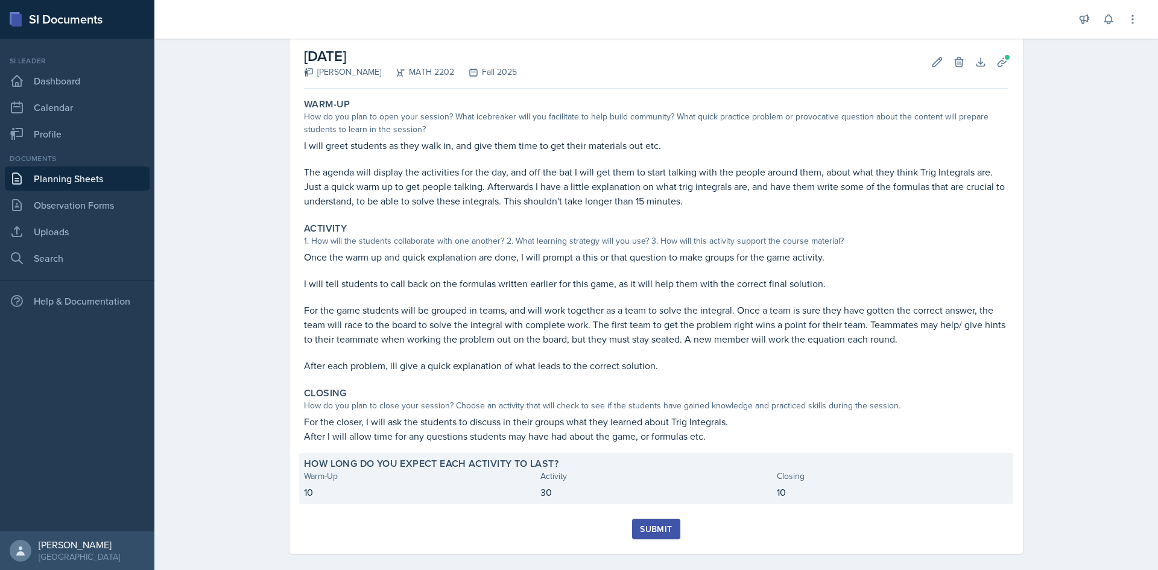
scroll to position [72, 0]
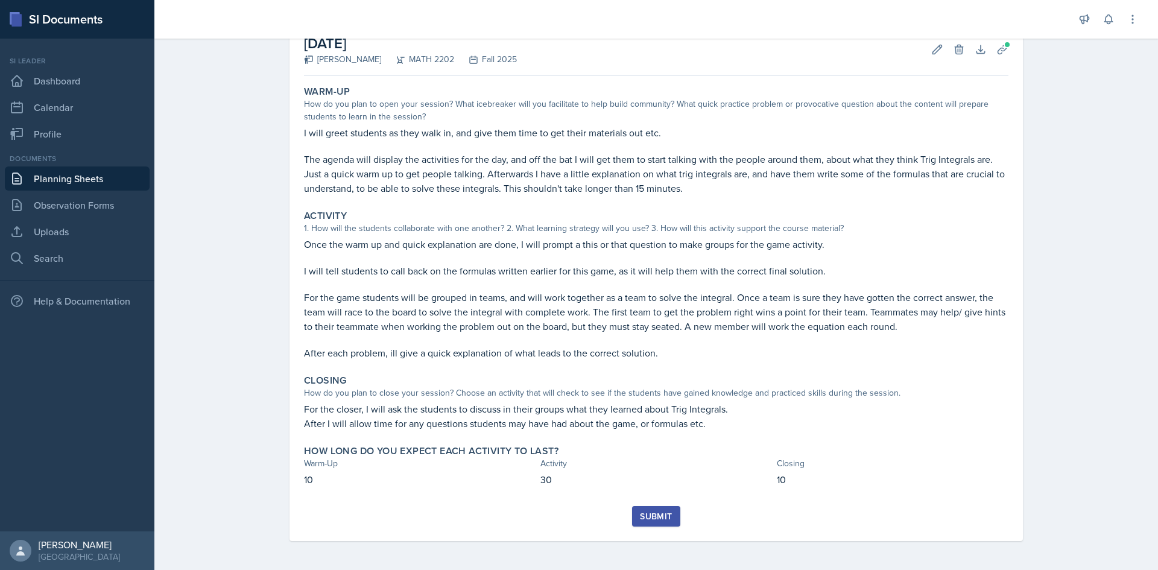
click at [650, 524] on button "Submit" at bounding box center [656, 516] width 48 height 21
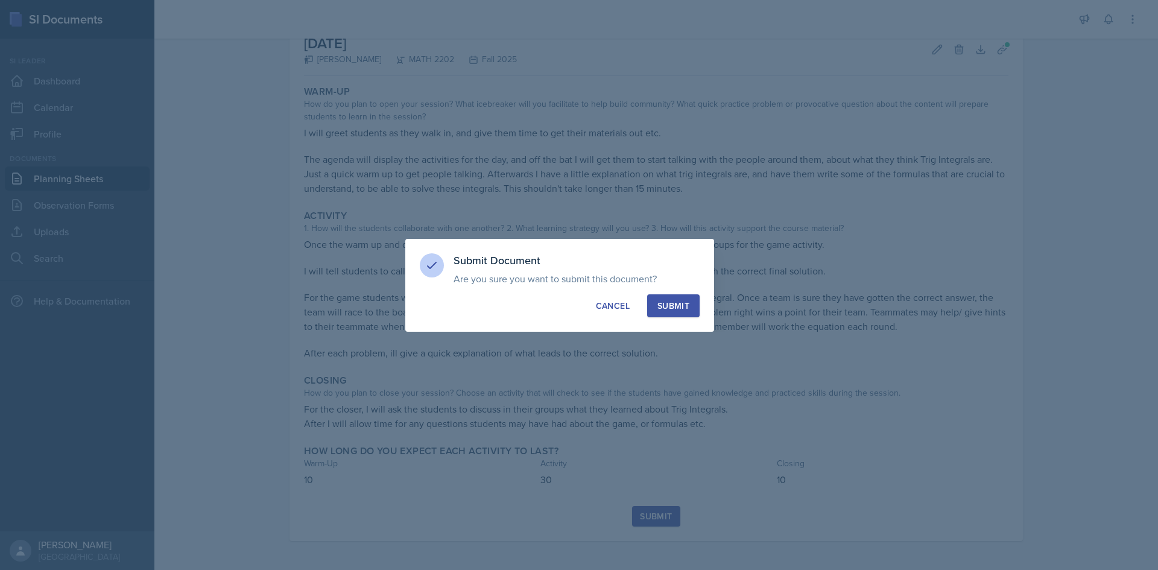
click at [651, 296] on button "Submit" at bounding box center [673, 305] width 52 height 23
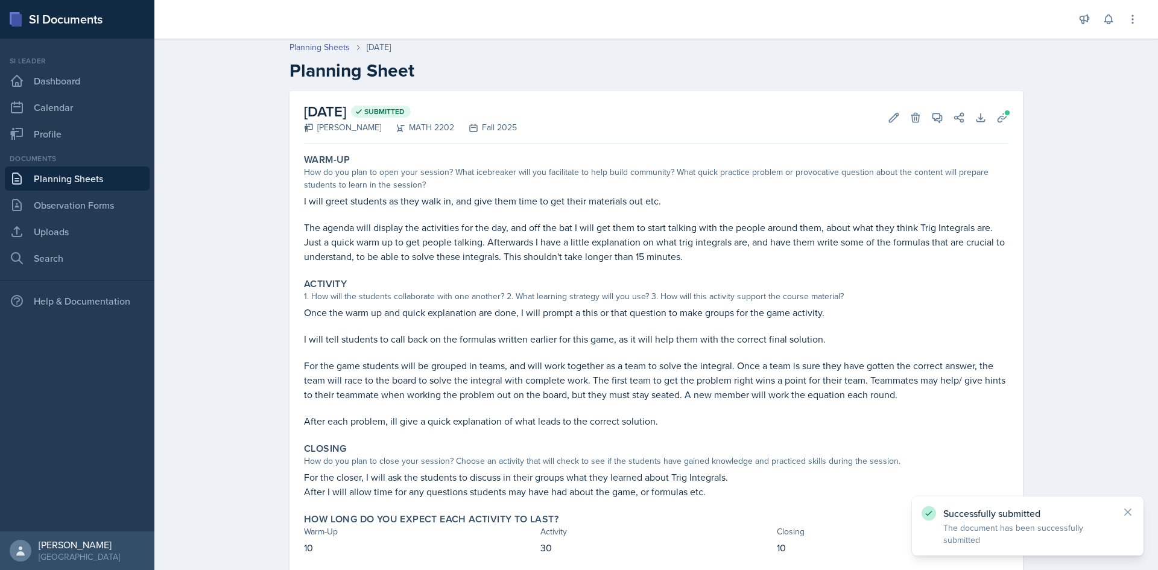
scroll to position [0, 0]
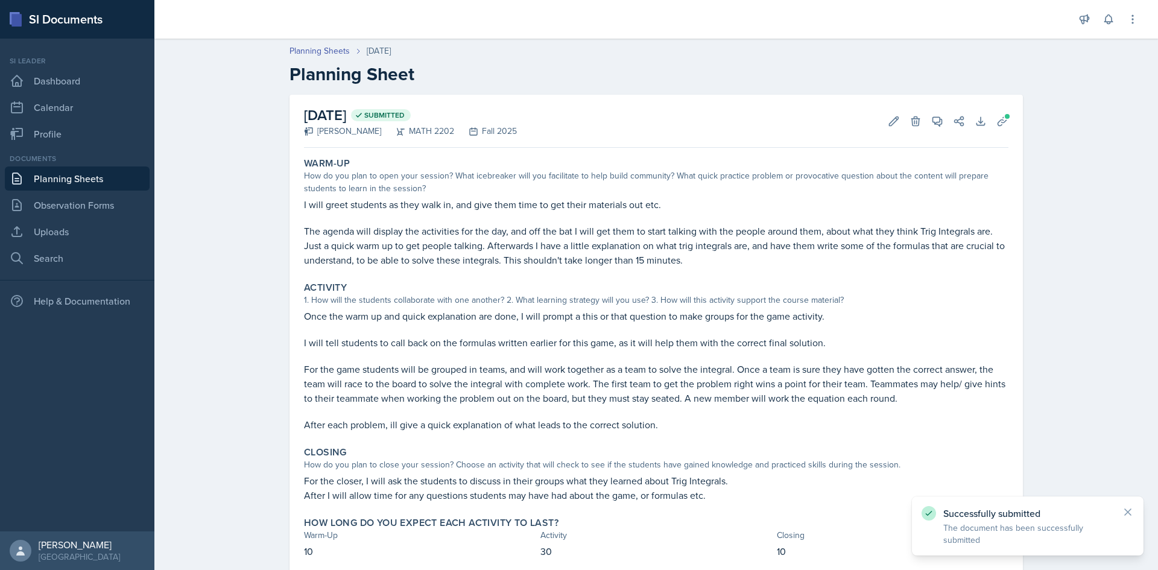
click at [91, 180] on link "Planning Sheets" at bounding box center [77, 178] width 145 height 24
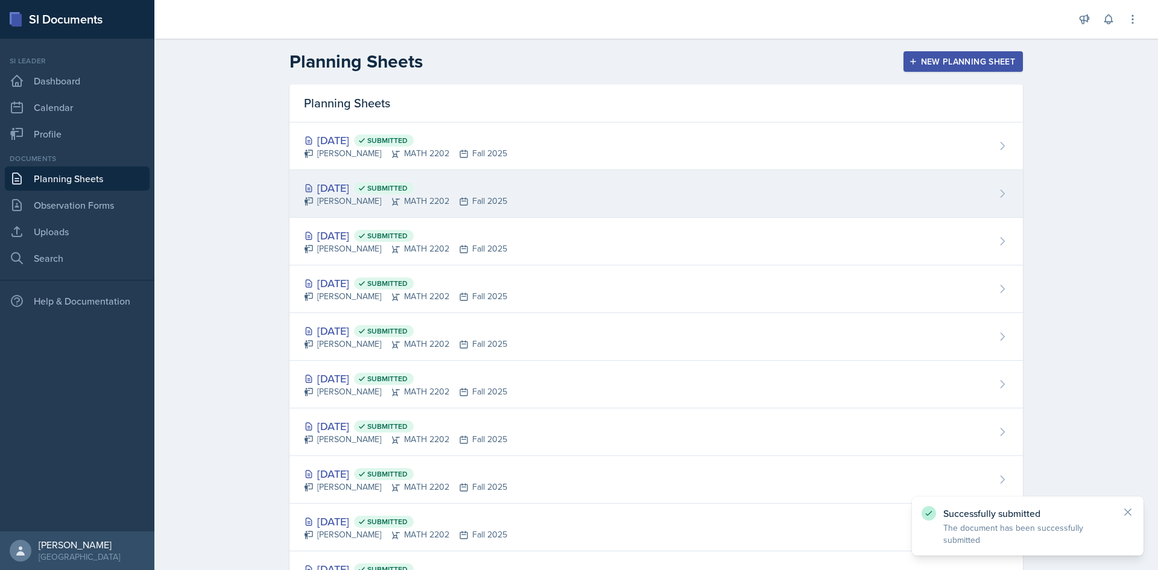
click at [448, 209] on div "[DATE] Submitted [PERSON_NAME] MATH 2202 Fall 2025" at bounding box center [656, 194] width 733 height 48
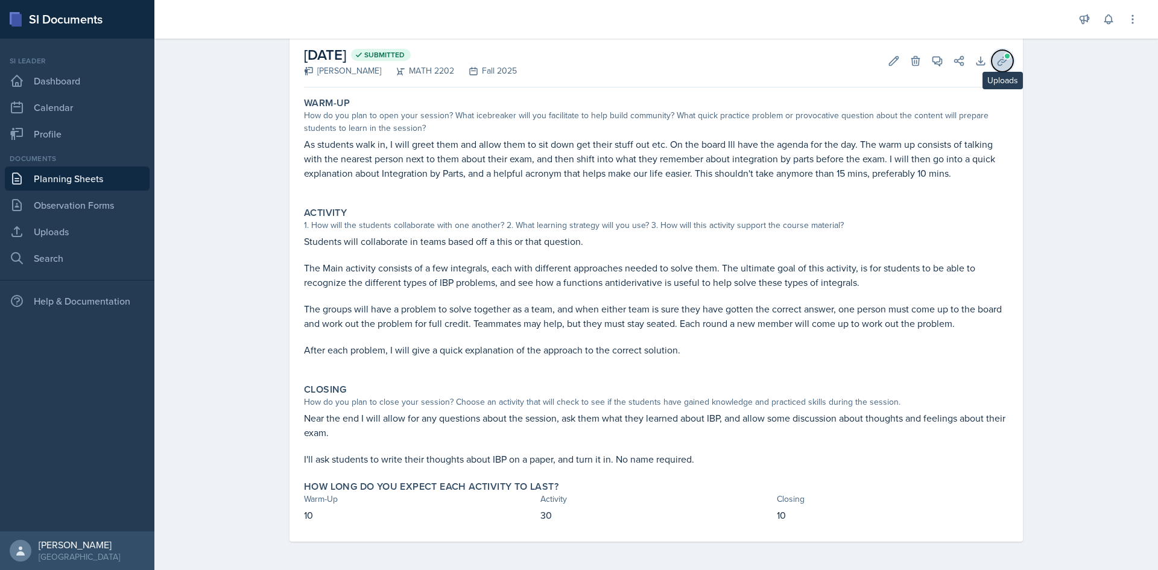
click at [651, 62] on icon at bounding box center [1002, 60] width 9 height 9
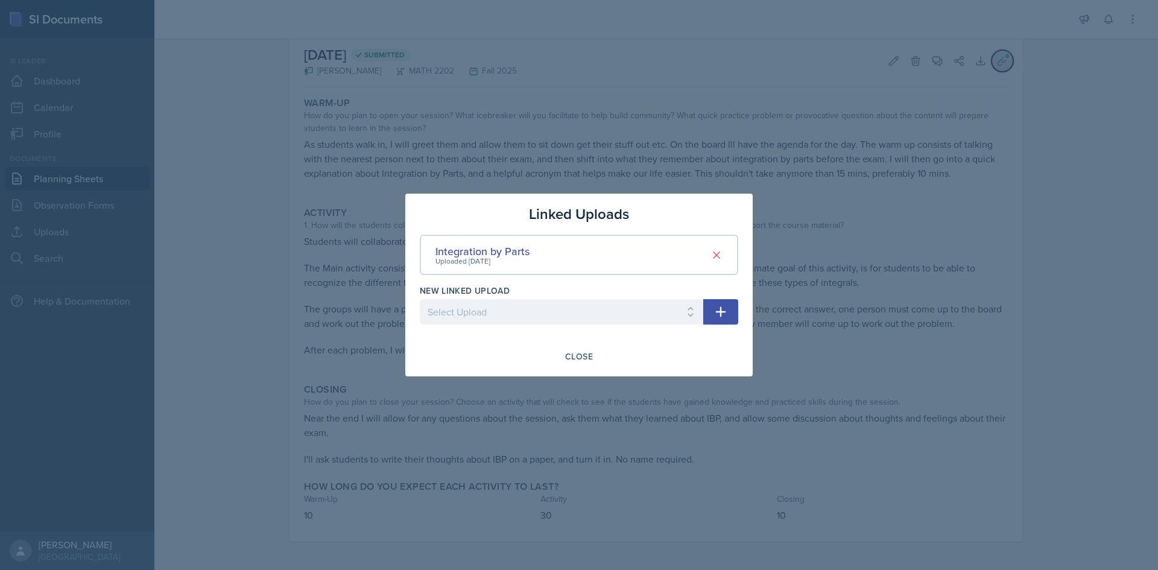
scroll to position [61, 0]
click at [651, 159] on div at bounding box center [579, 285] width 1158 height 570
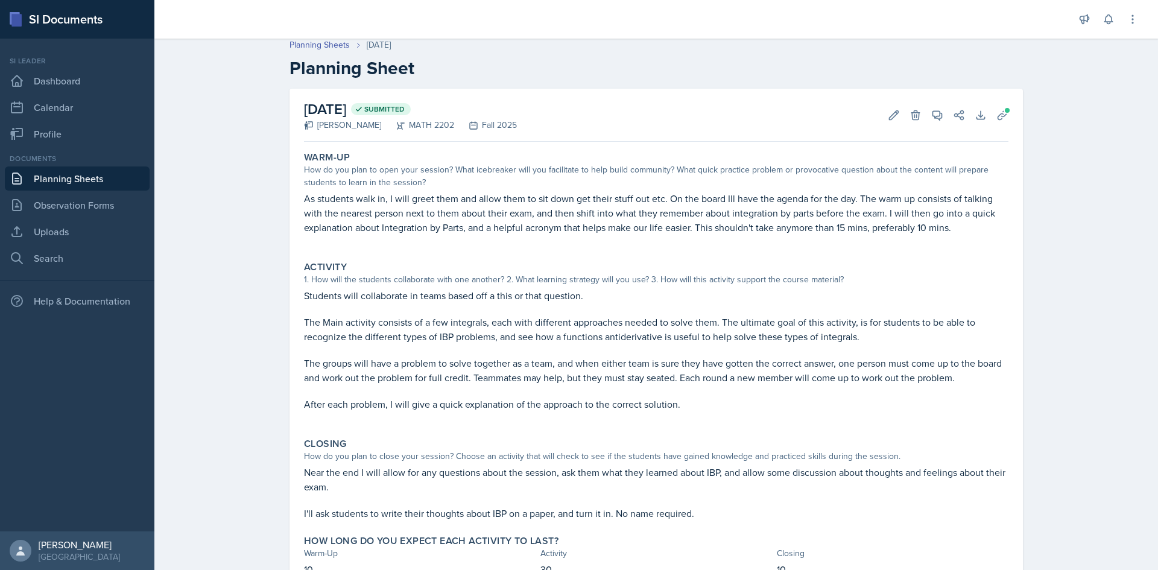
scroll to position [0, 0]
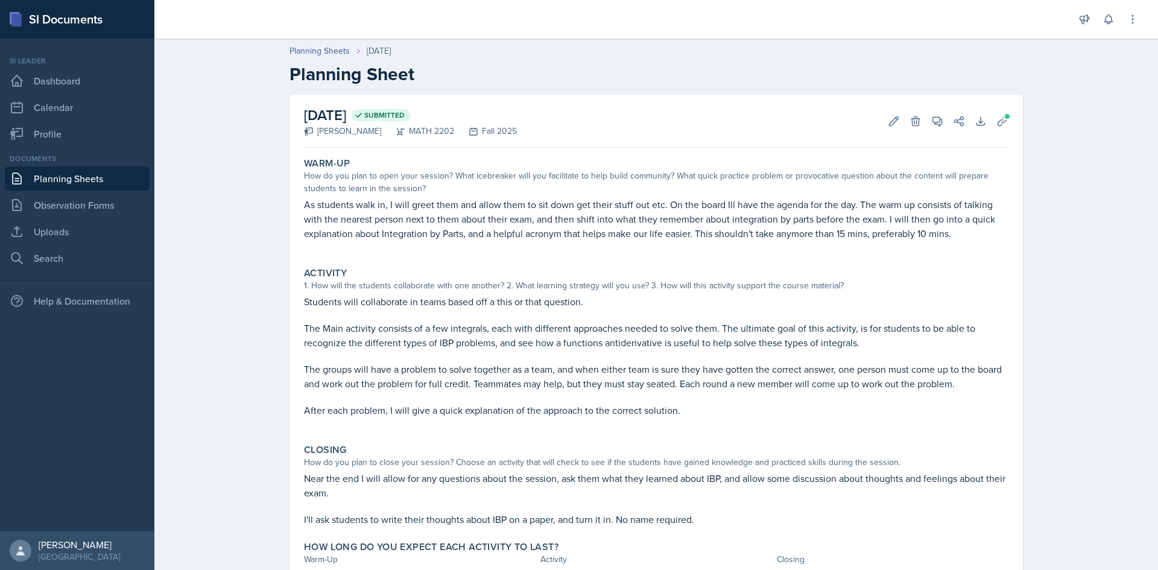
click at [100, 184] on link "Planning Sheets" at bounding box center [77, 178] width 145 height 24
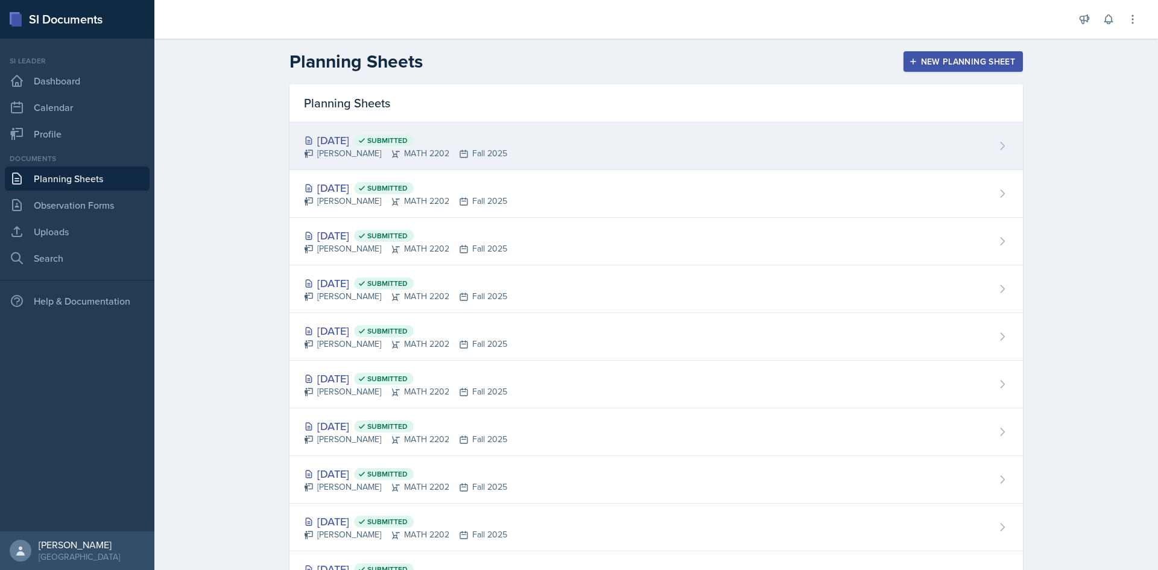
click at [423, 152] on div "[PERSON_NAME] MATH 2202 Fall 2025" at bounding box center [405, 153] width 203 height 13
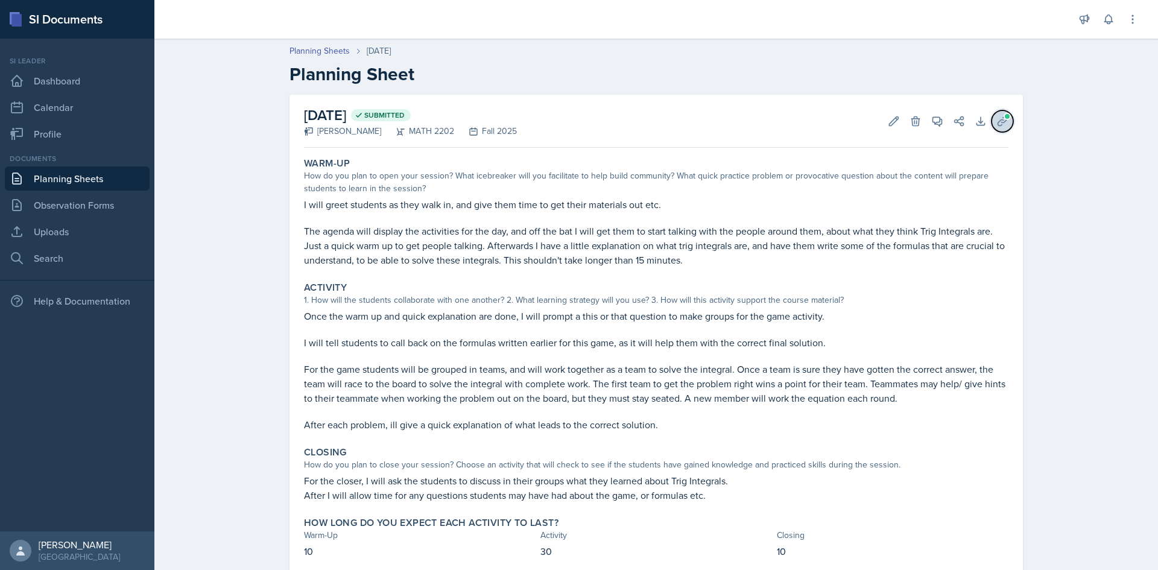
click at [651, 118] on icon at bounding box center [1002, 121] width 12 height 12
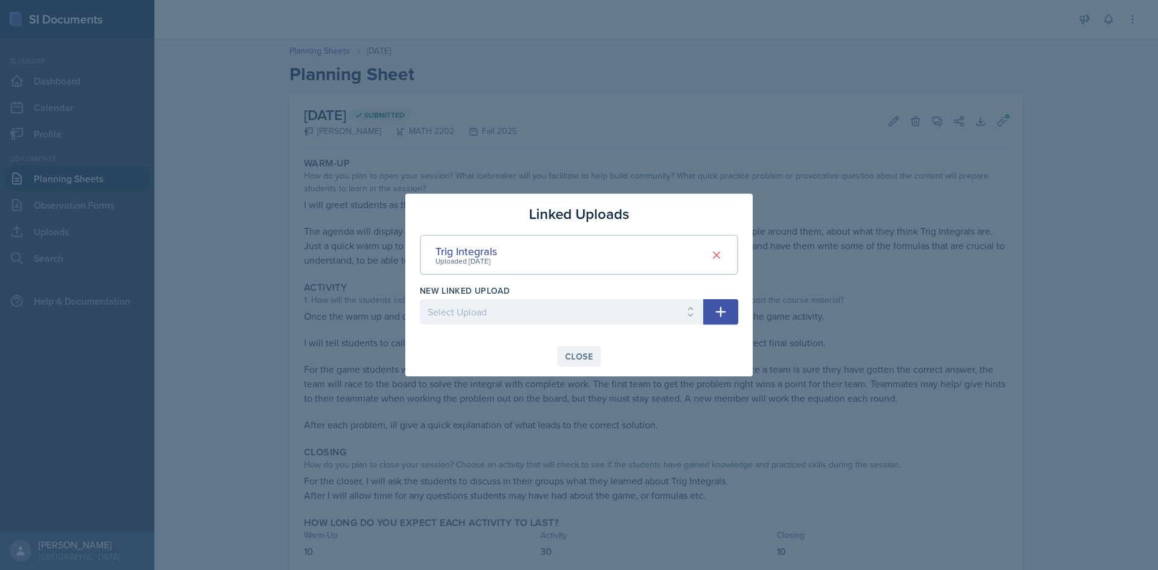
click at [588, 359] on div "Close" at bounding box center [579, 357] width 28 height 10
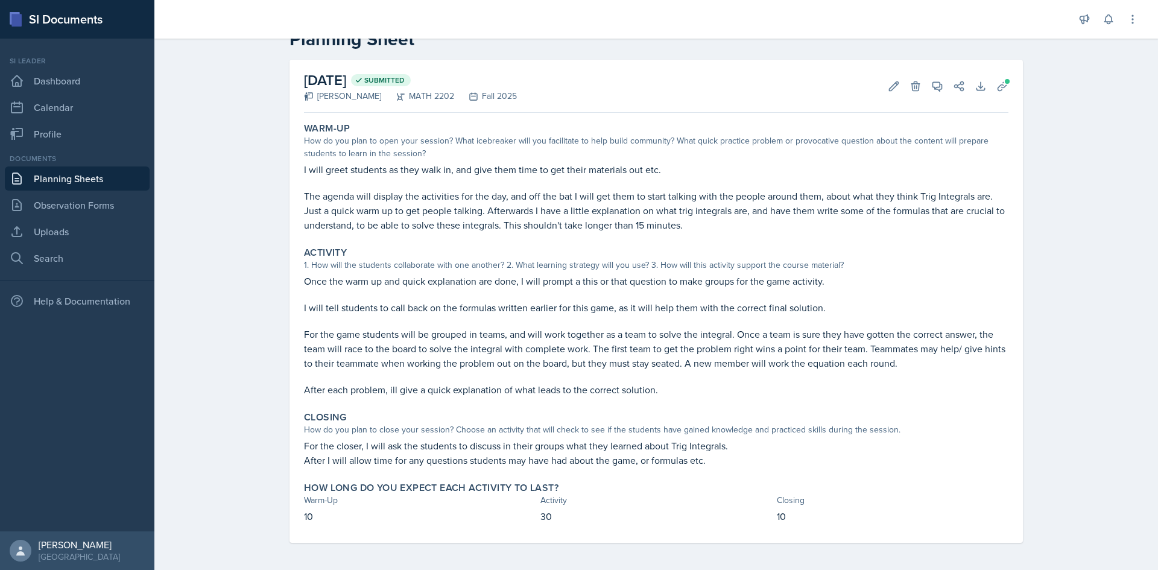
scroll to position [37, 0]
